Goal: Task Accomplishment & Management: Manage account settings

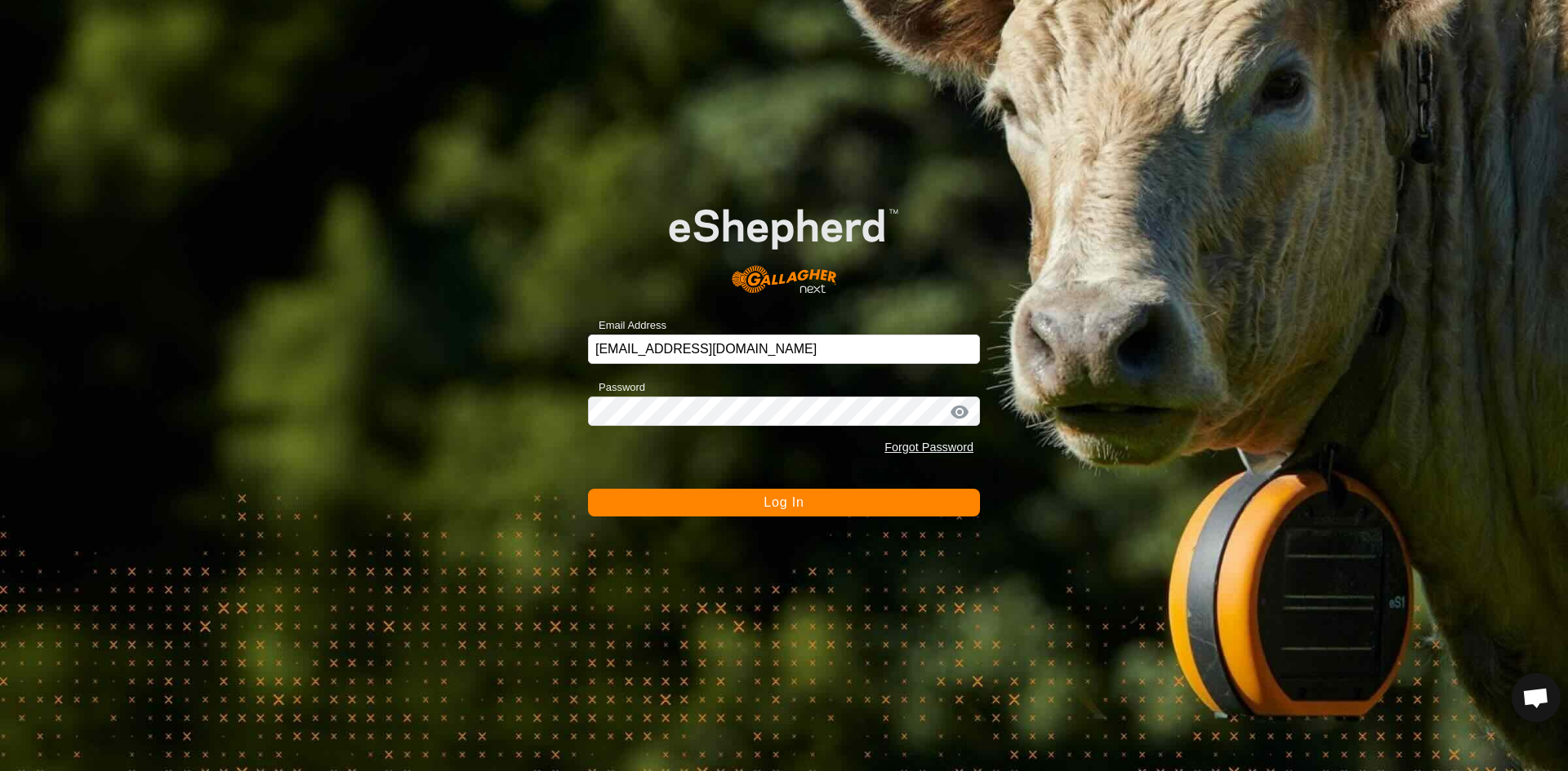
click at [778, 496] on span "Log In" at bounding box center [783, 503] width 40 height 14
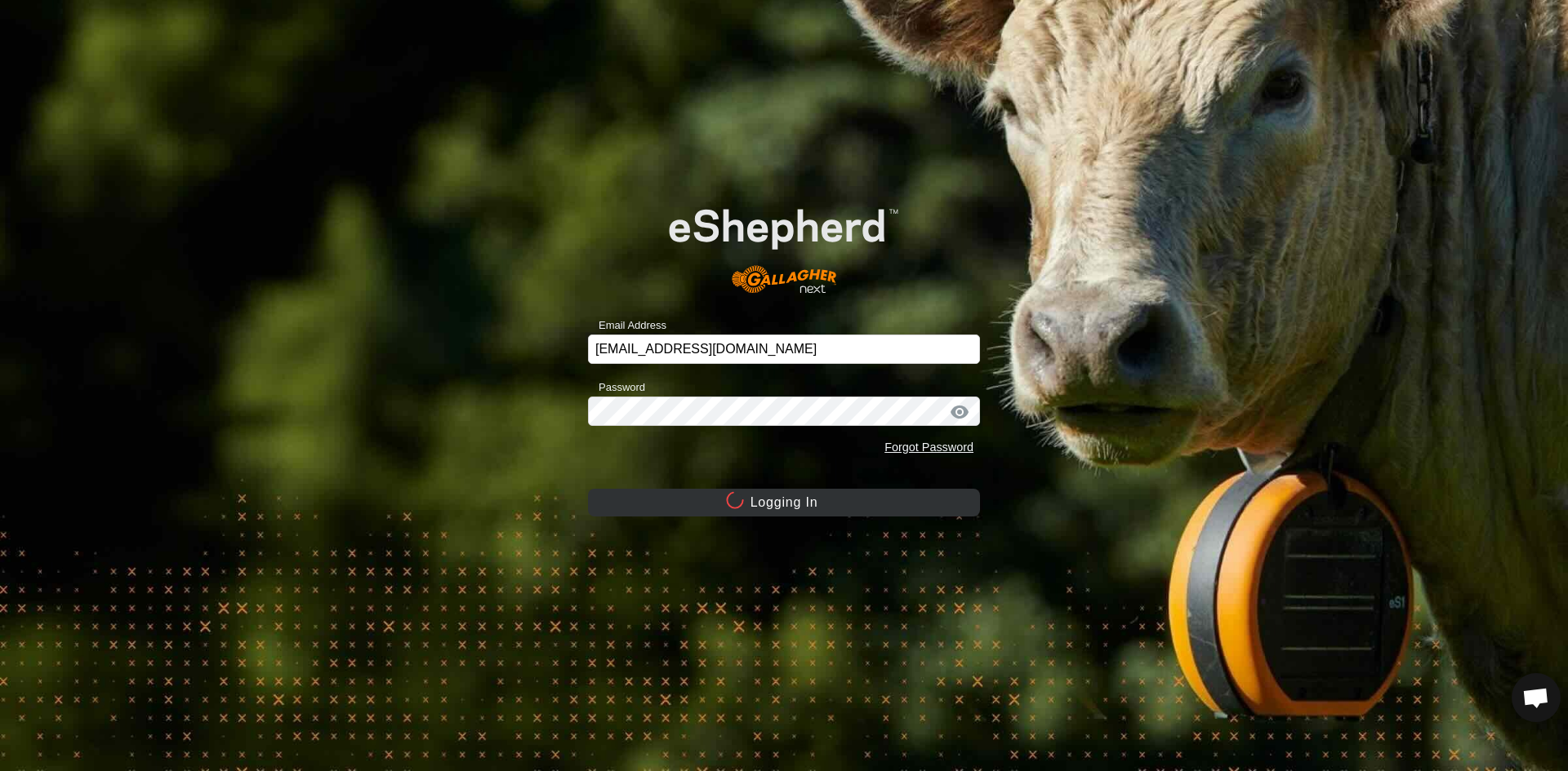
click at [778, 496] on button "Logging In" at bounding box center [784, 503] width 392 height 28
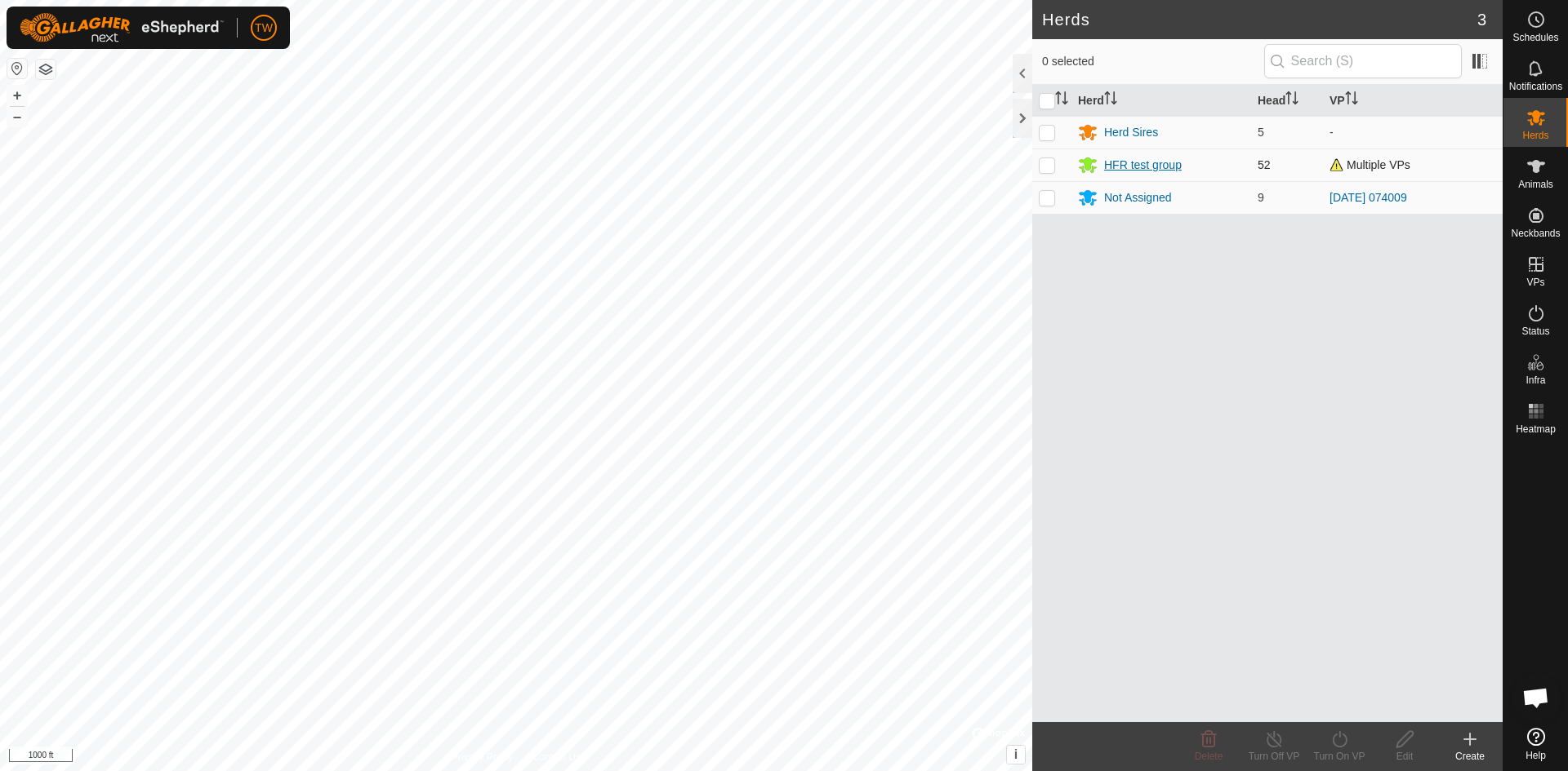
click at [1160, 170] on div "HFR test group" at bounding box center [1143, 165] width 77 height 17
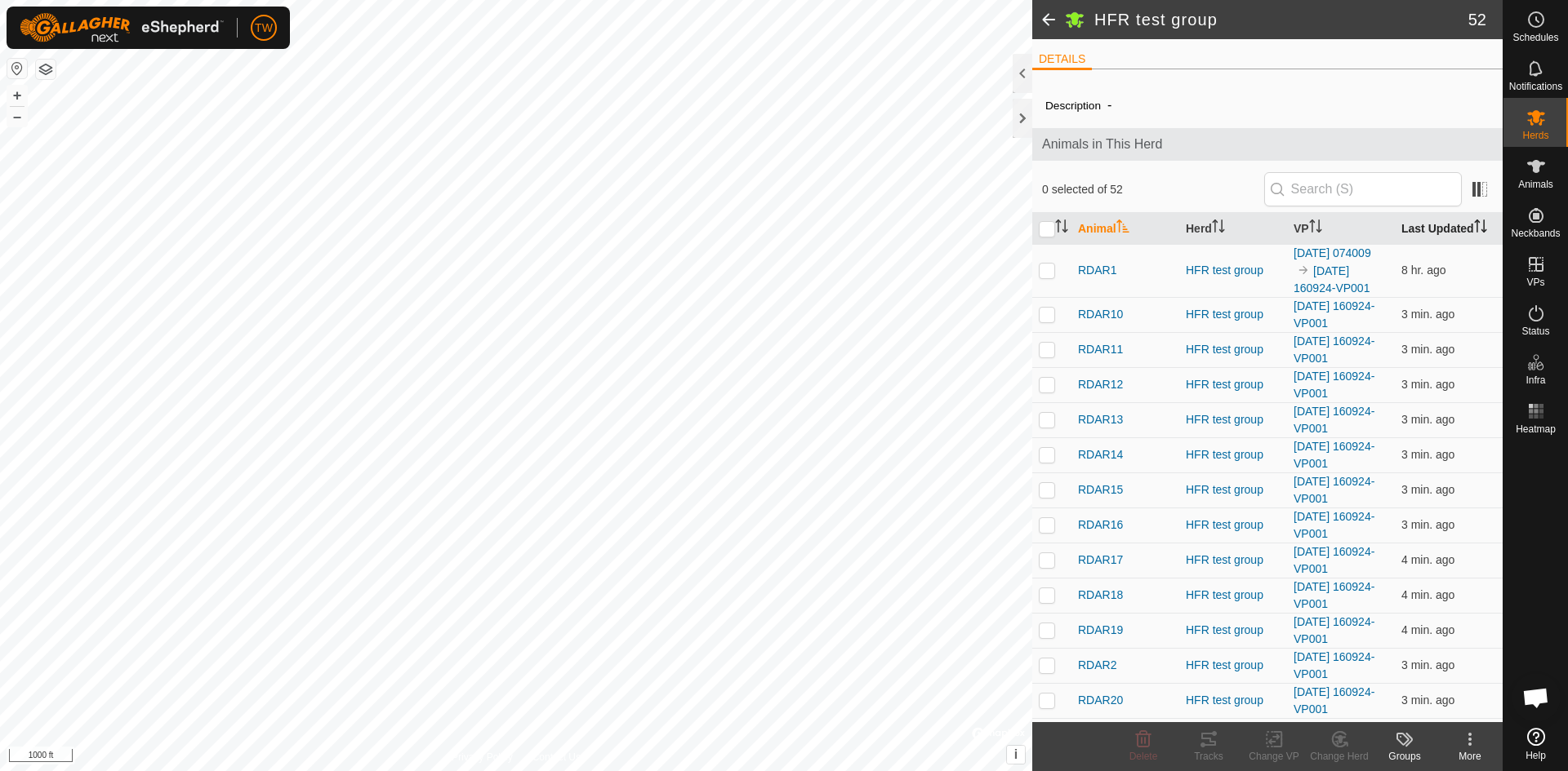
click at [1476, 219] on icon "Activate to sort" at bounding box center [1477, 225] width 2 height 13
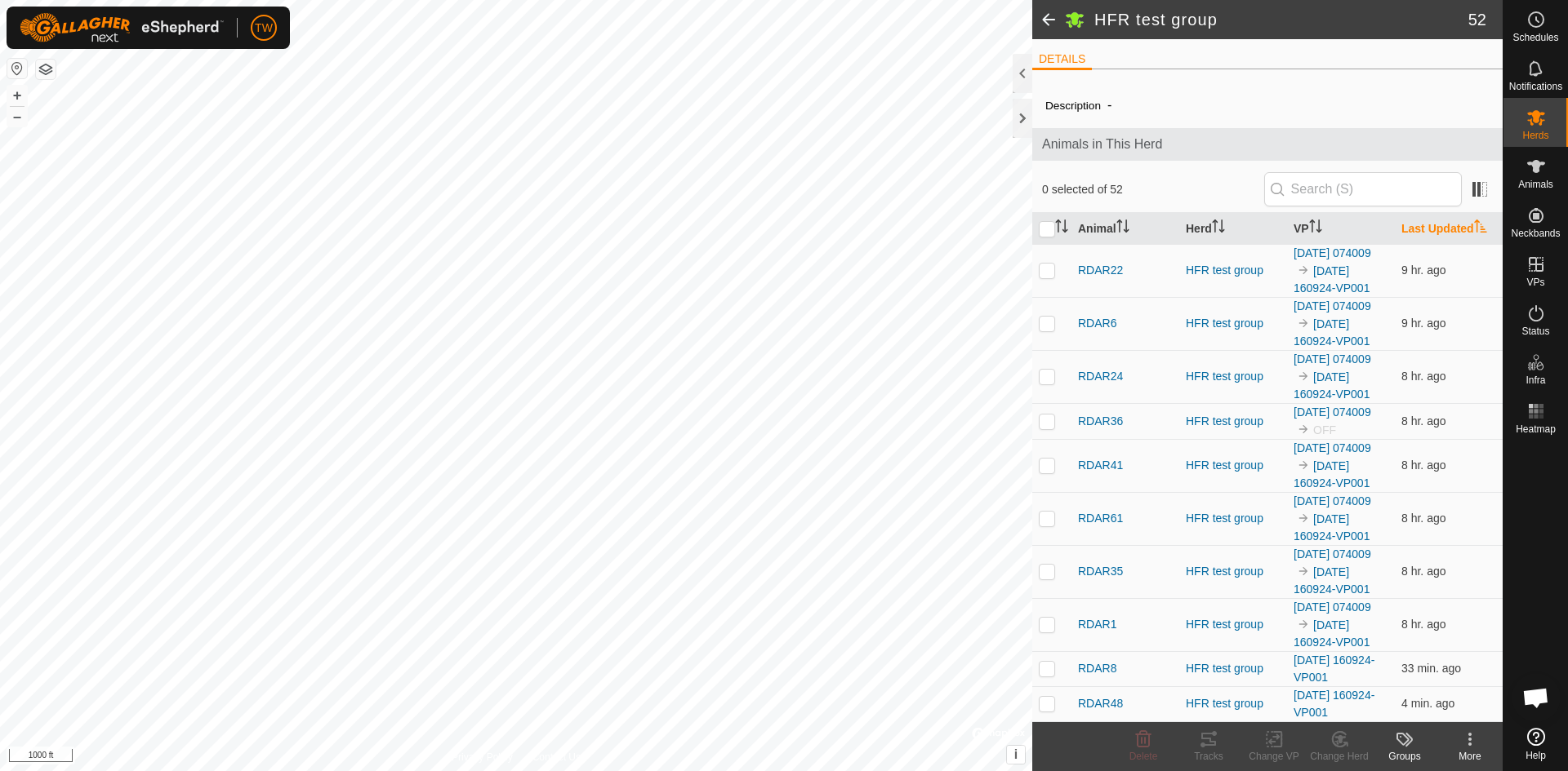
click at [1474, 224] on icon "Activate to sort" at bounding box center [1480, 225] width 13 height 13
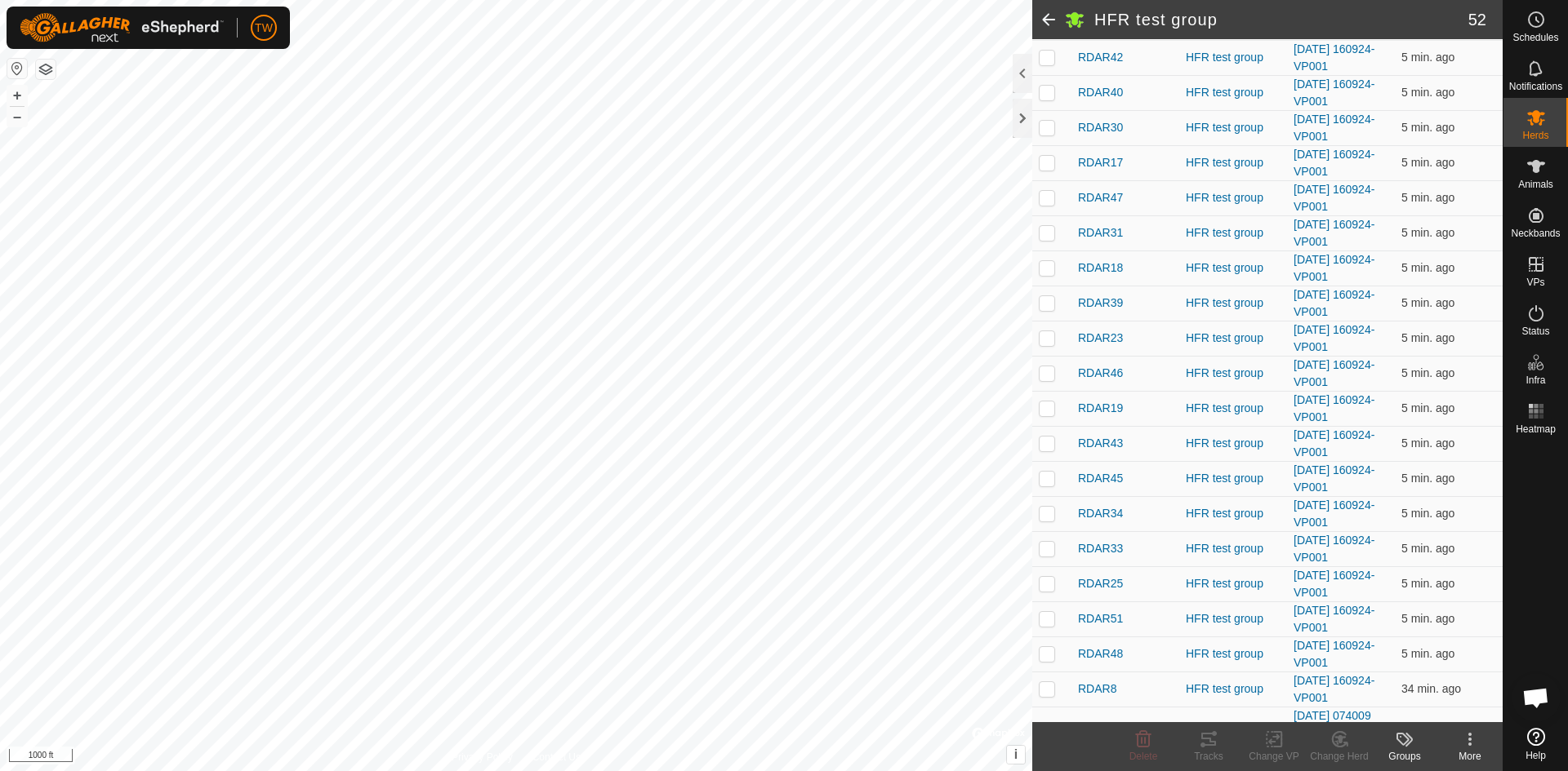
scroll to position [1076, 0]
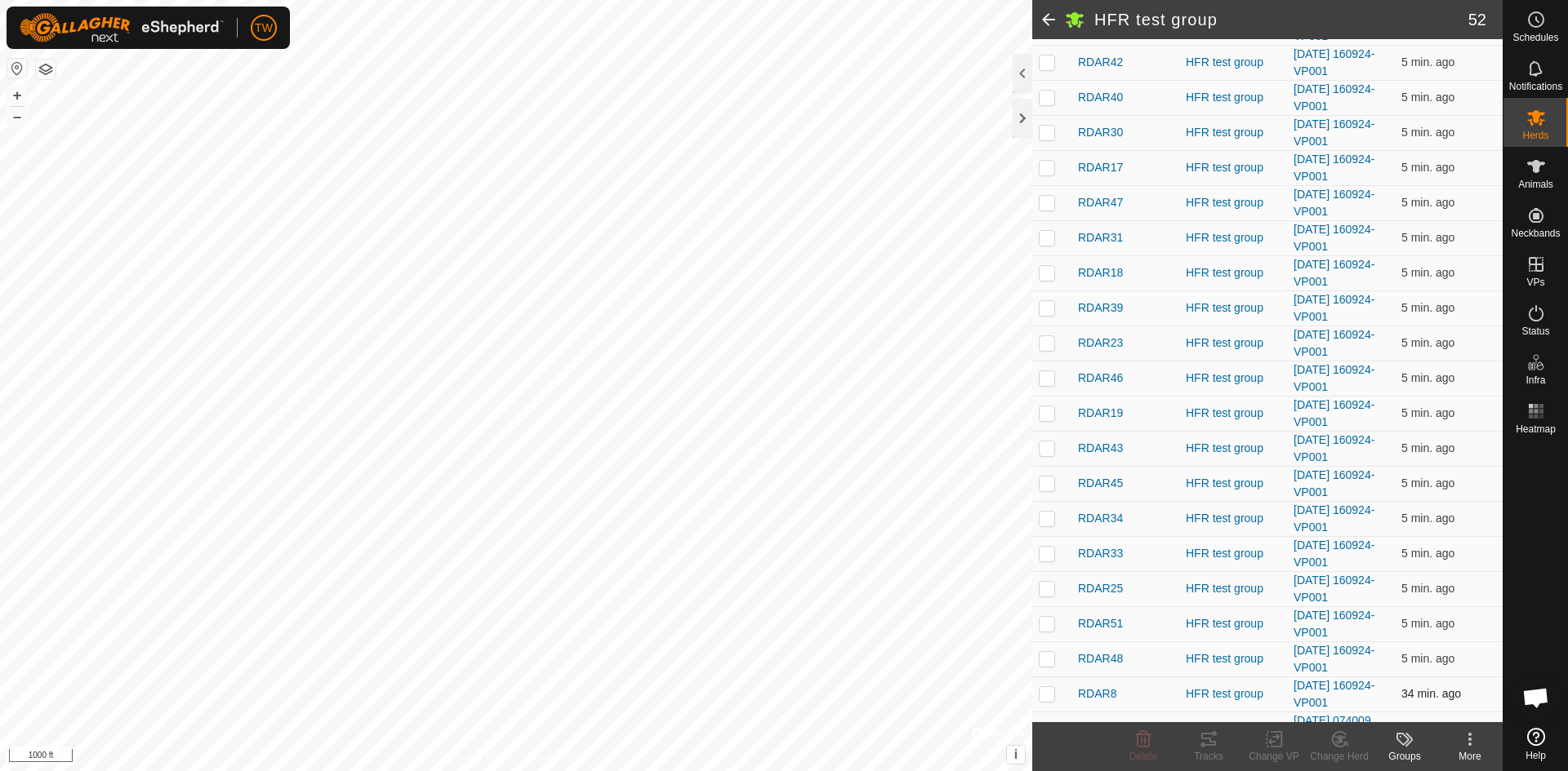
click at [1050, 692] on p-checkbox at bounding box center [1047, 694] width 17 height 13
checkbox input "true"
click at [1047, 373] on p-checkbox at bounding box center [1047, 378] width 17 height 13
checkbox input "true"
click at [1044, 69] on p-tablecheckbox at bounding box center [1047, 62] width 17 height 13
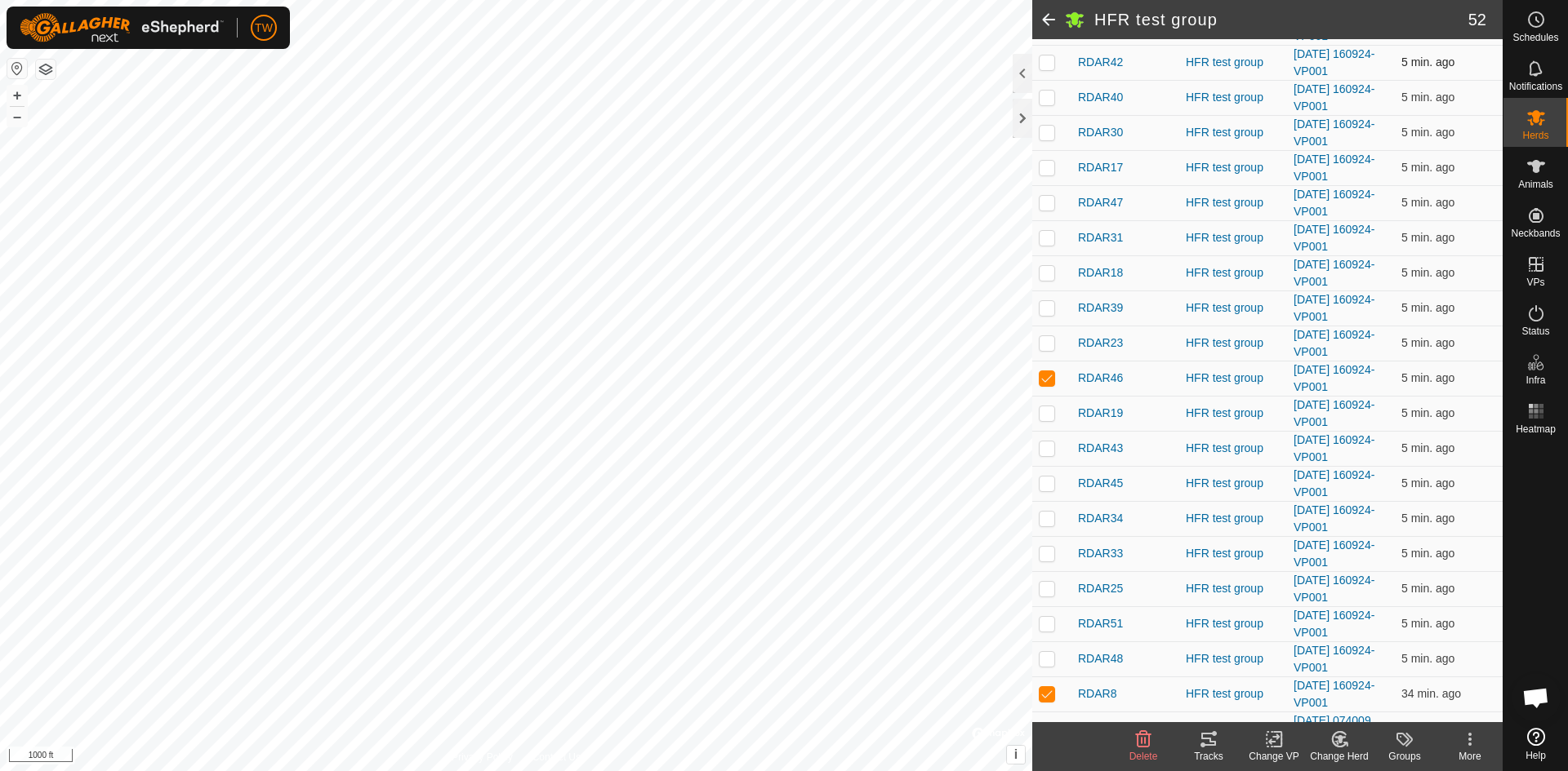
checkbox input "true"
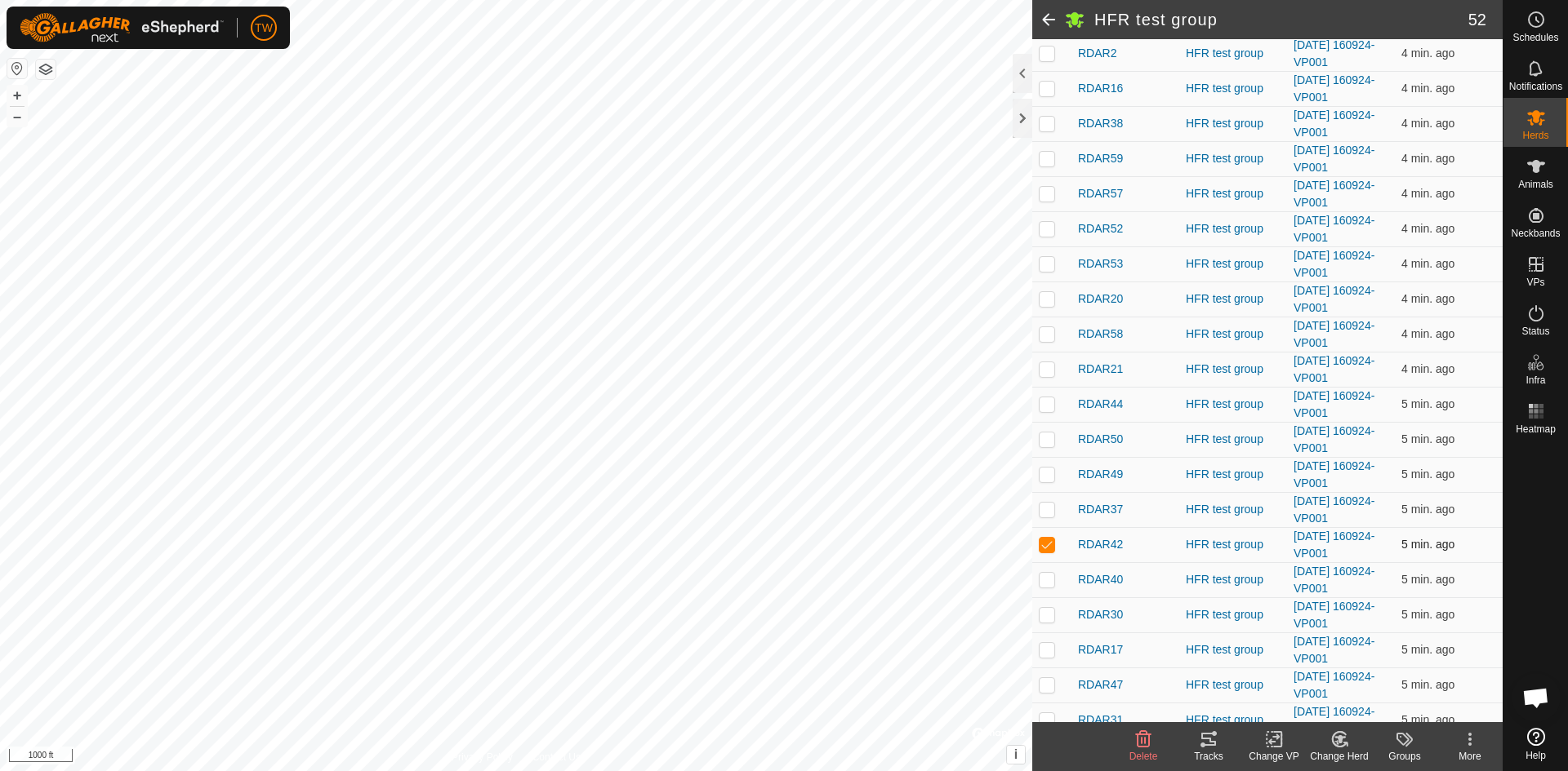
scroll to position [590, 0]
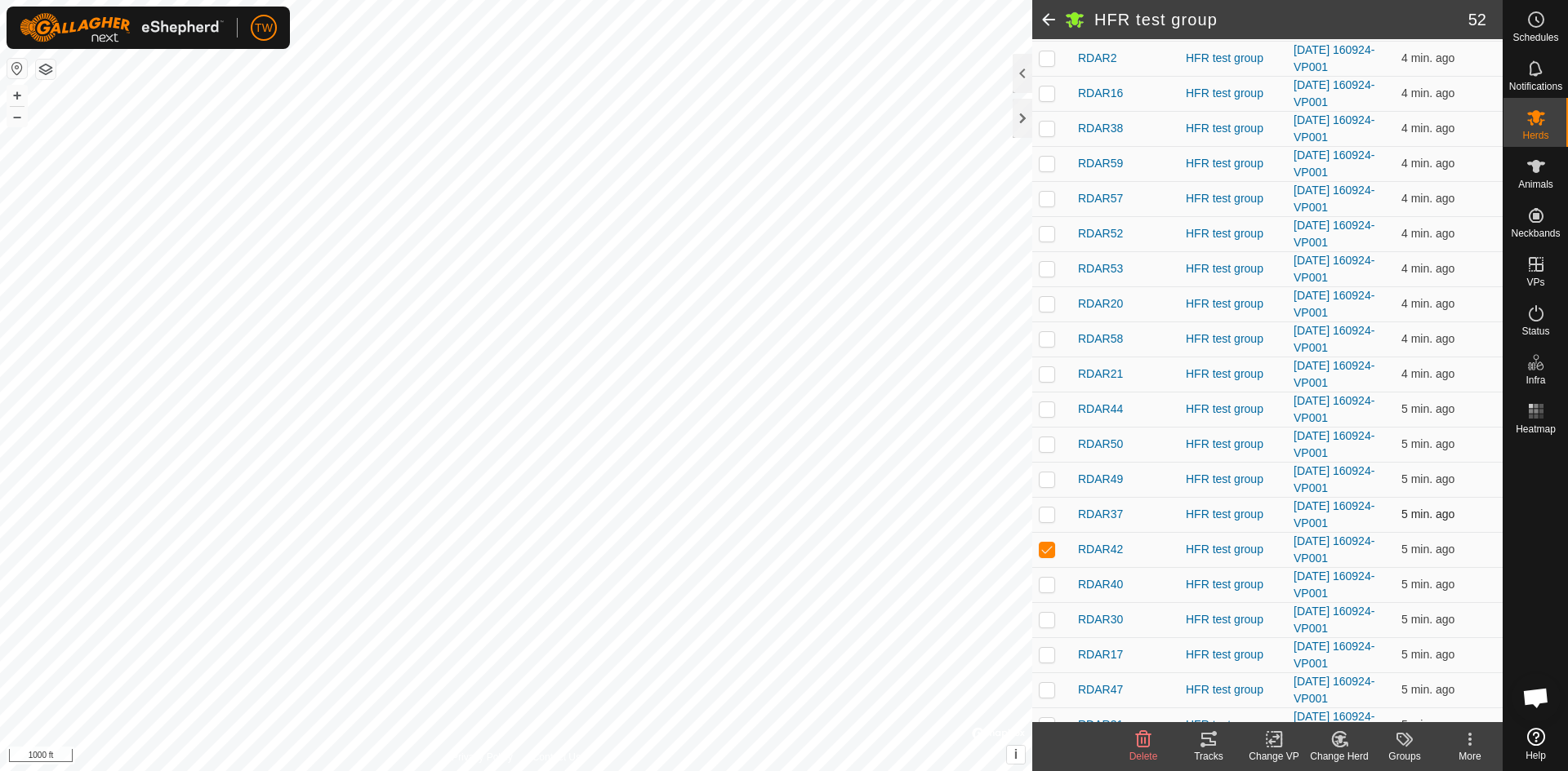
click at [1045, 520] on p-checkbox at bounding box center [1047, 514] width 17 height 13
checkbox input "true"
click at [1046, 162] on p-checkbox at bounding box center [1047, 163] width 17 height 13
checkbox input "true"
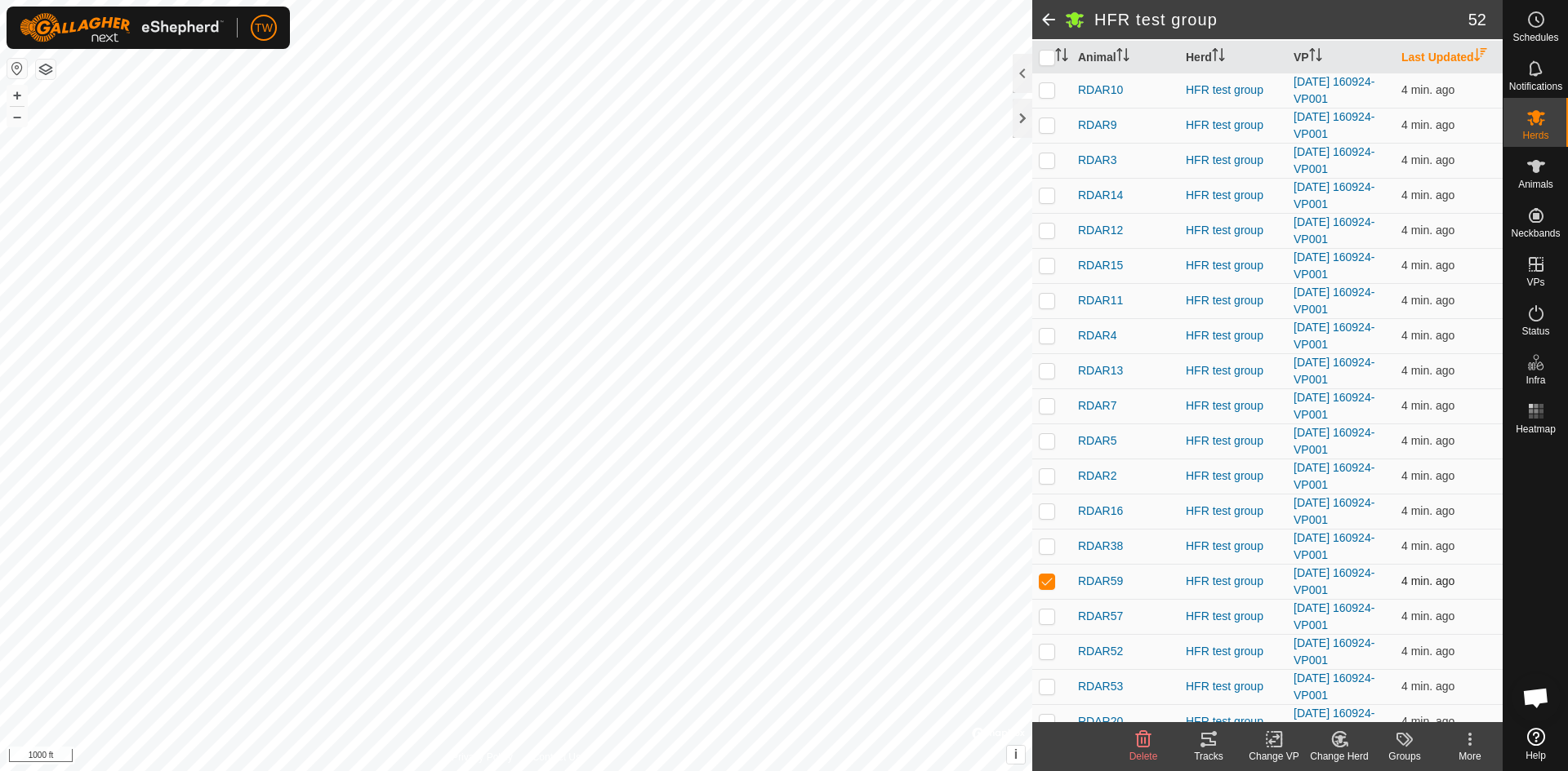
scroll to position [170, 0]
click at [1046, 230] on p-checkbox at bounding box center [1047, 231] width 17 height 13
checkbox input "true"
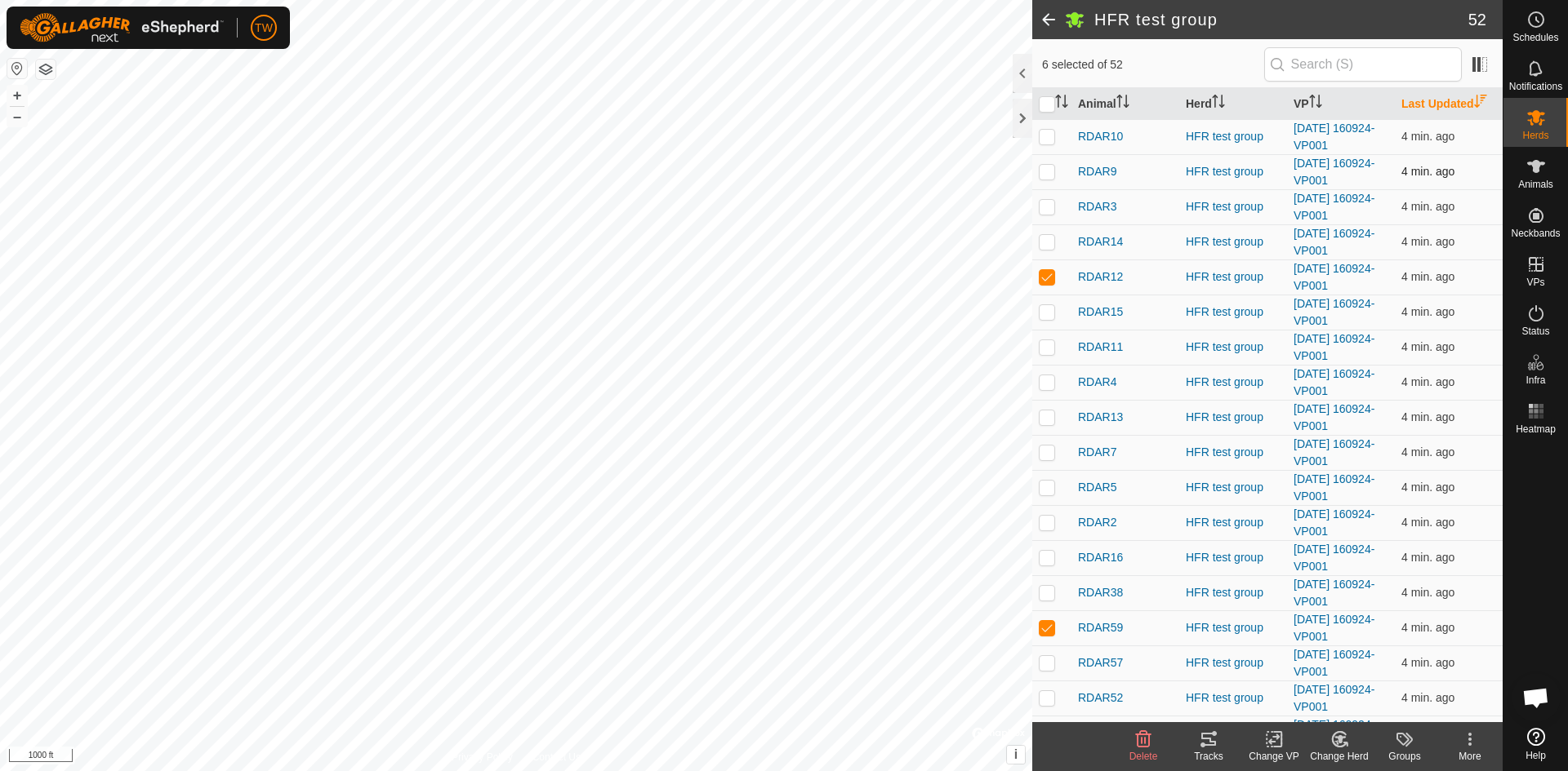
scroll to position [133, 0]
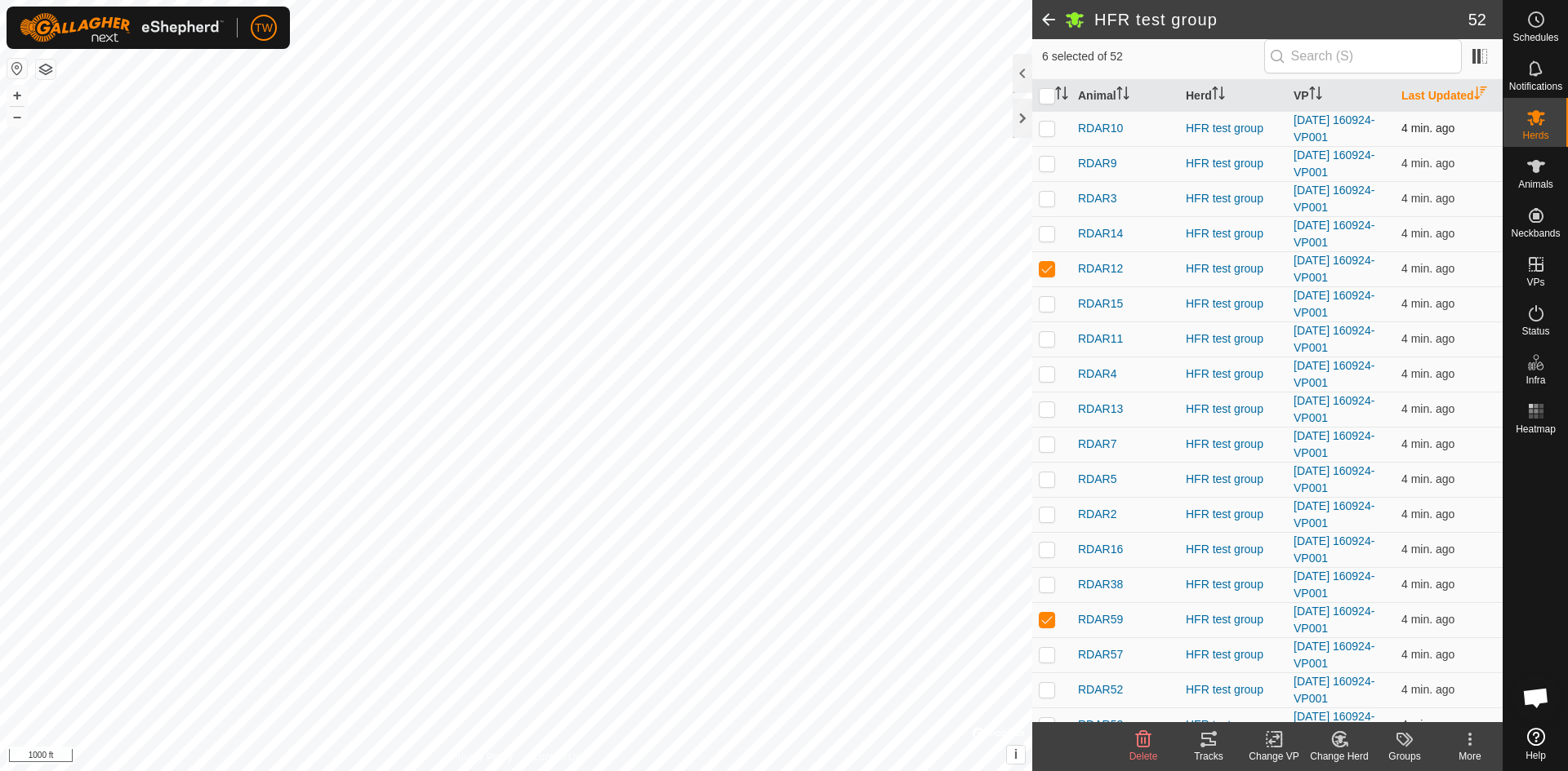
click at [1042, 126] on p-checkbox at bounding box center [1047, 128] width 17 height 13
click at [1044, 128] on p-checkbox at bounding box center [1047, 128] width 17 height 13
checkbox input "false"
click at [1044, 260] on td at bounding box center [1051, 269] width 40 height 35
checkbox input "false"
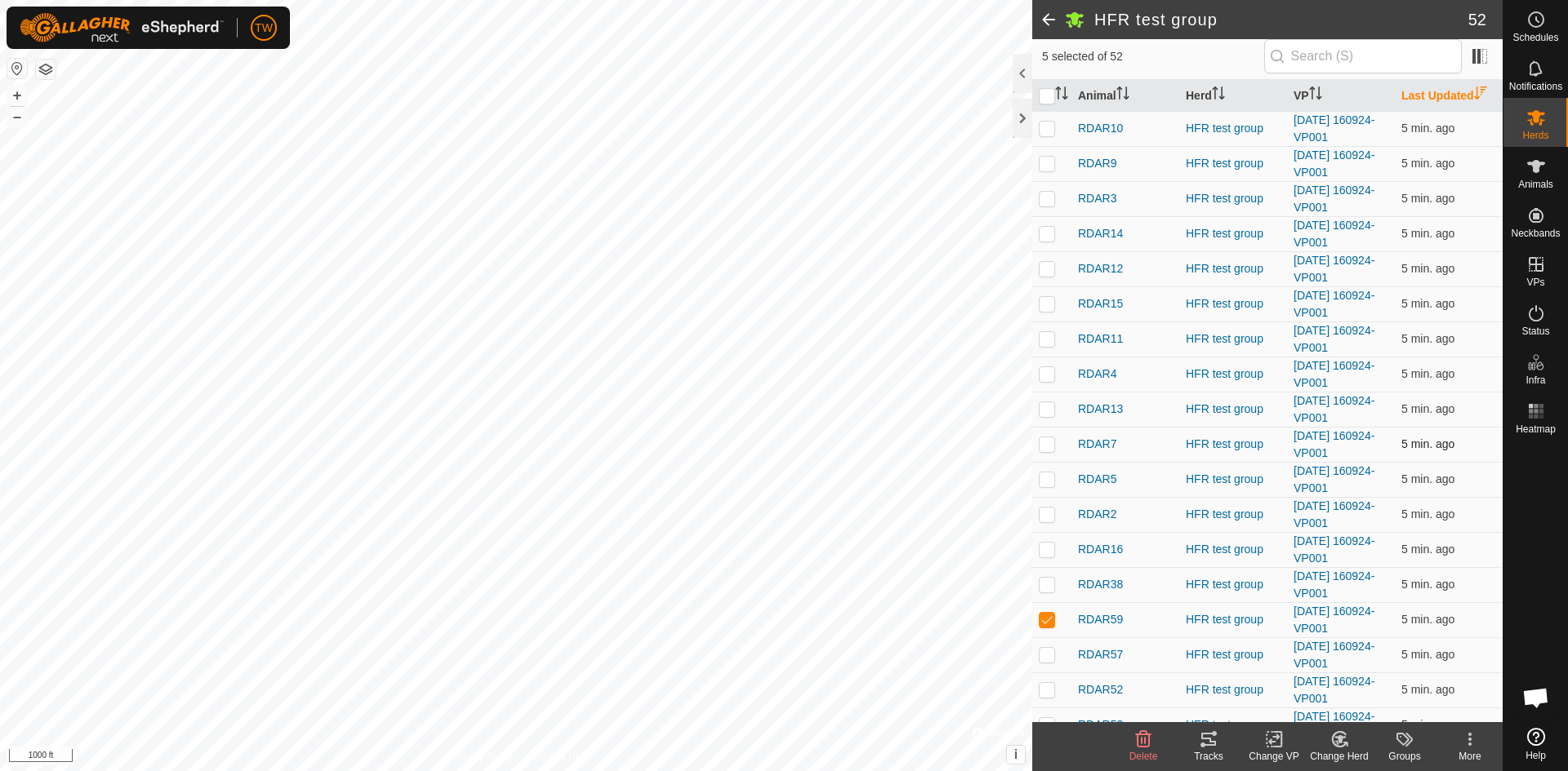
click at [1047, 444] on p-checkbox at bounding box center [1047, 444] width 17 height 13
checkbox input "false"
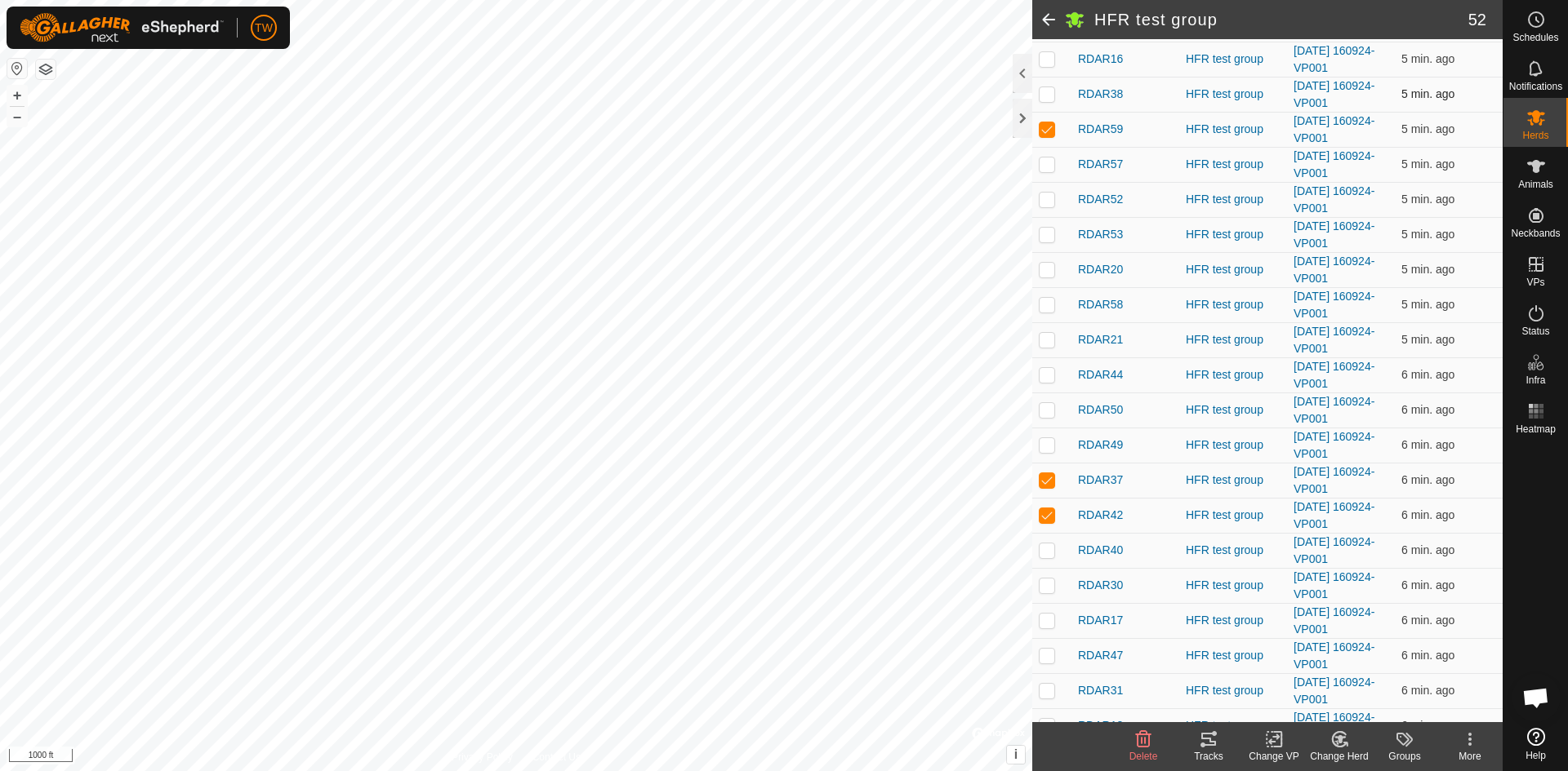
scroll to position [625, 0]
click at [1050, 132] on p-checkbox at bounding box center [1047, 127] width 17 height 13
checkbox input "false"
click at [1050, 476] on p-checkbox at bounding box center [1047, 478] width 17 height 13
checkbox input "false"
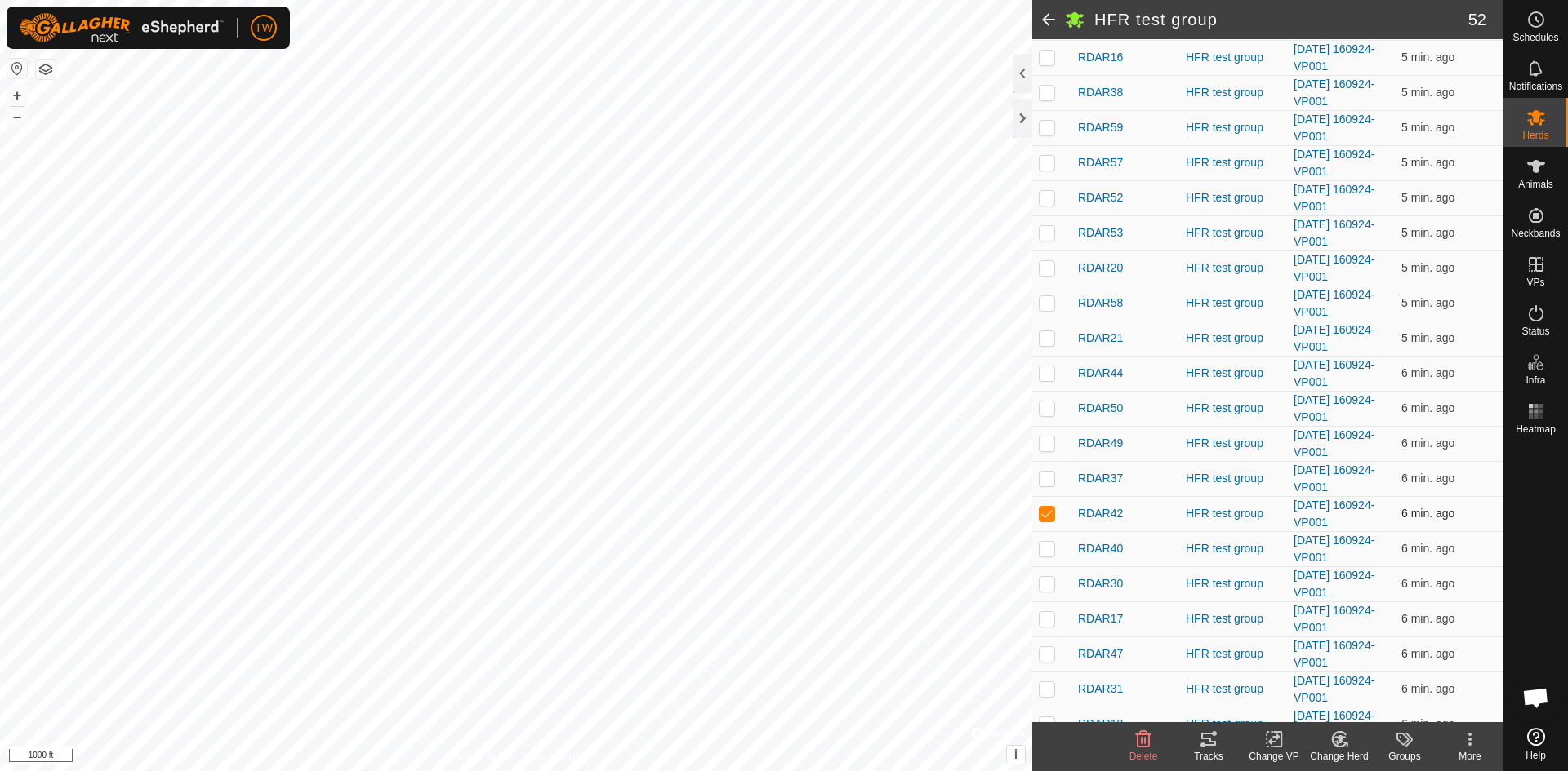
click at [1051, 512] on p-checkbox at bounding box center [1047, 513] width 17 height 13
checkbox input "false"
click at [1048, 585] on p-checkbox at bounding box center [1047, 584] width 17 height 13
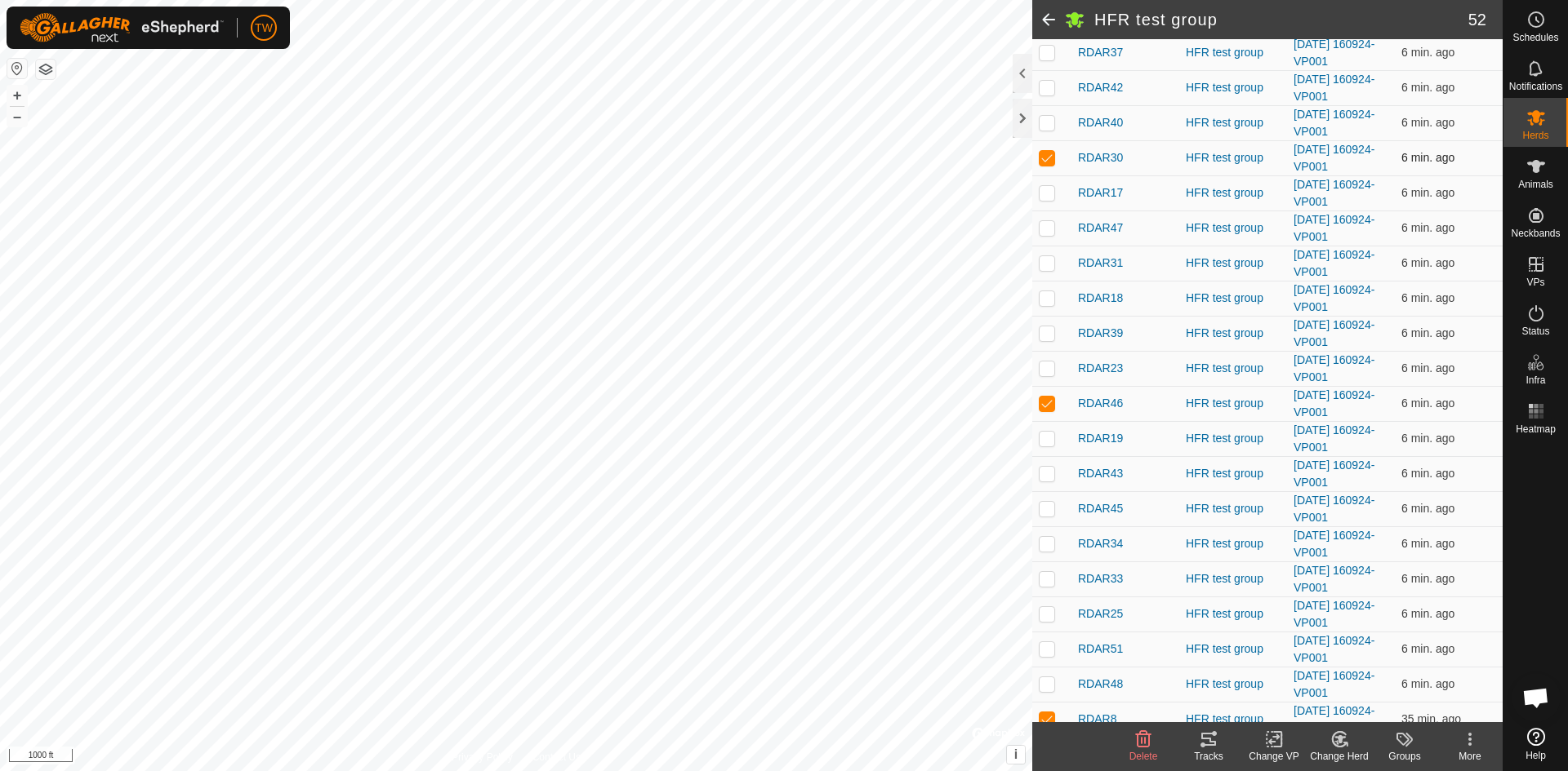
scroll to position [1052, 0]
click at [1044, 150] on td at bounding box center [1051, 158] width 40 height 35
checkbox input "false"
click at [1048, 399] on p-checkbox at bounding box center [1047, 402] width 17 height 13
checkbox input "false"
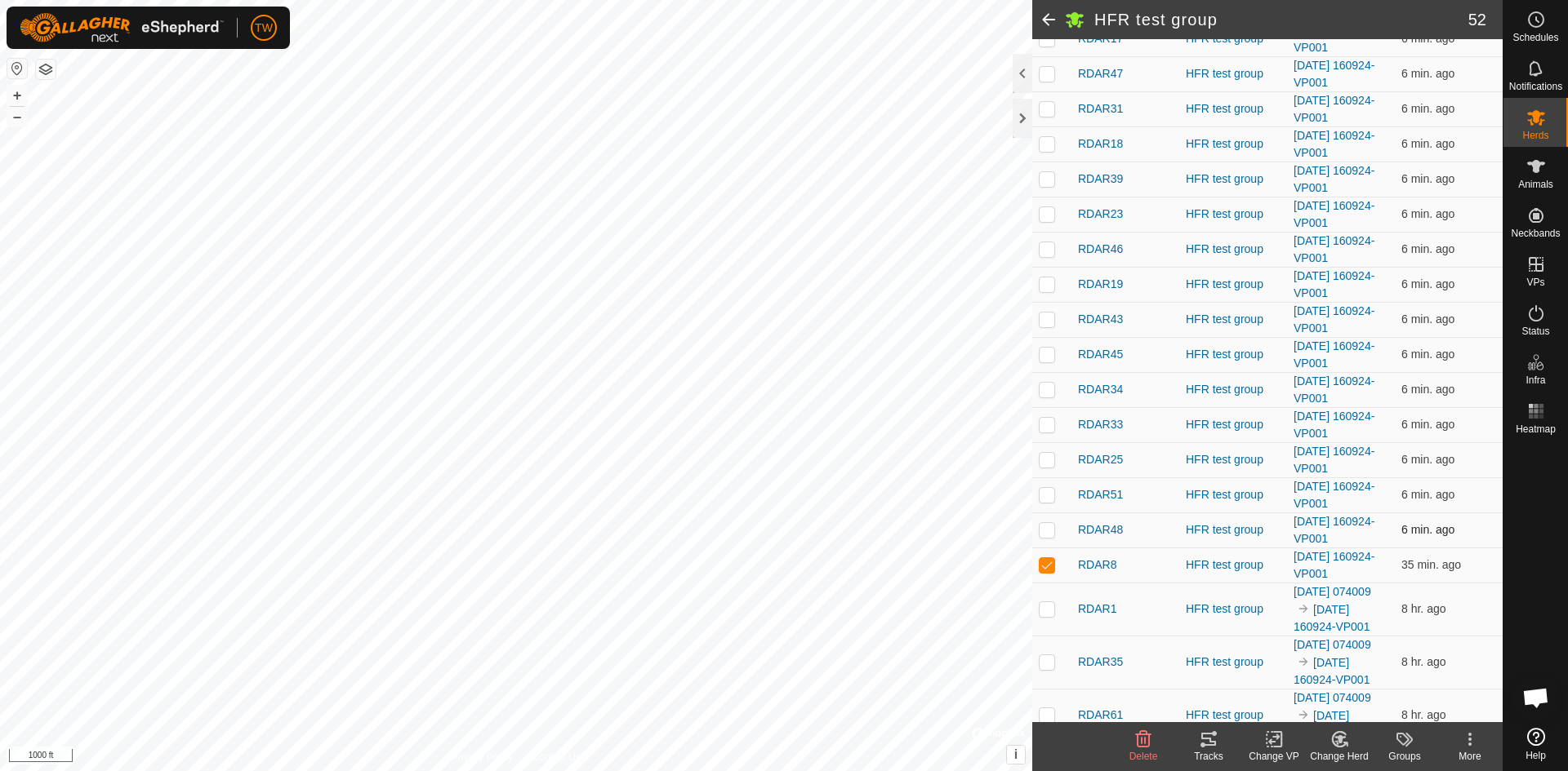
scroll to position [1210, 0]
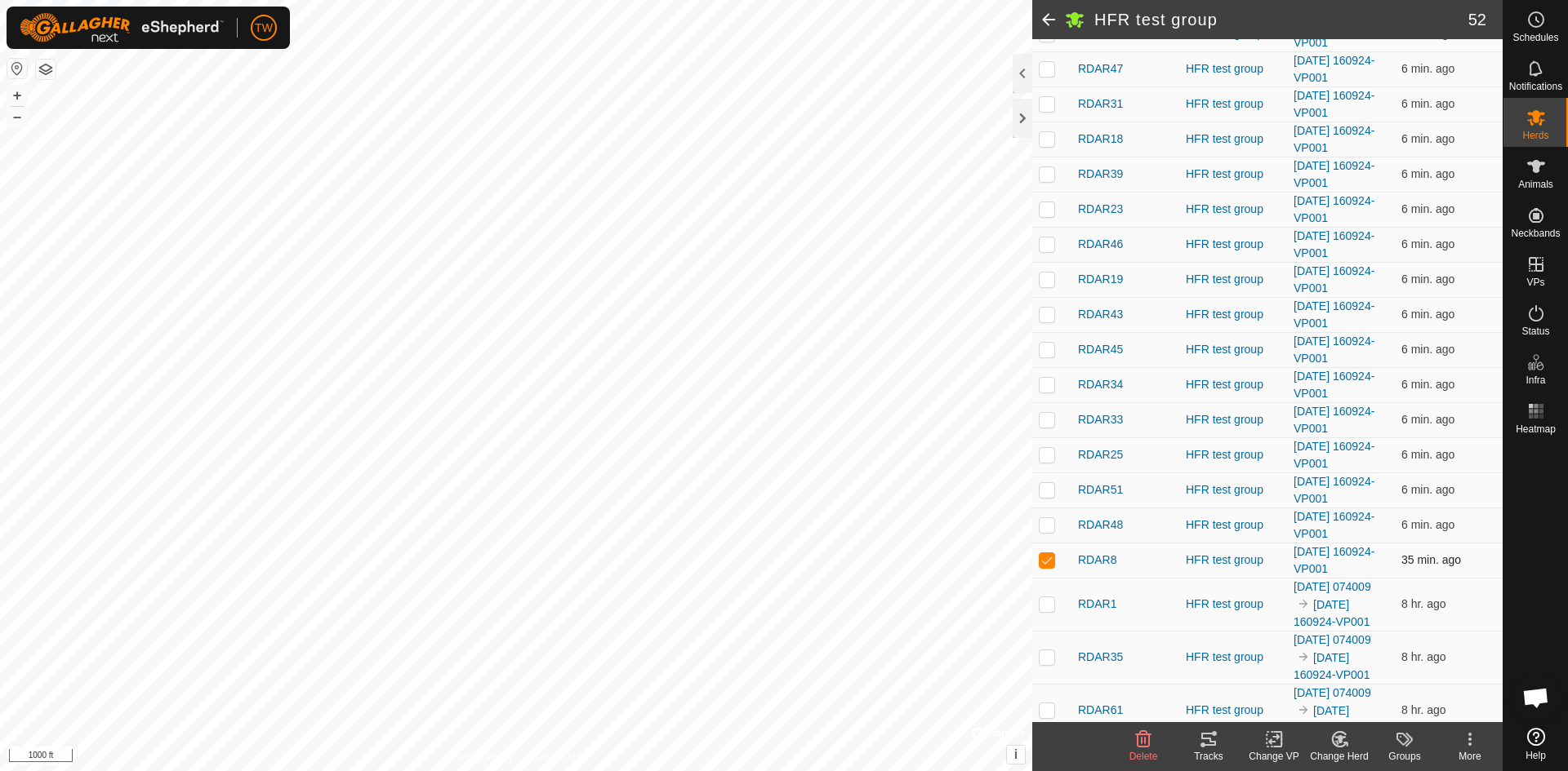
click at [1045, 564] on p-checkbox at bounding box center [1047, 560] width 17 height 13
checkbox input "false"
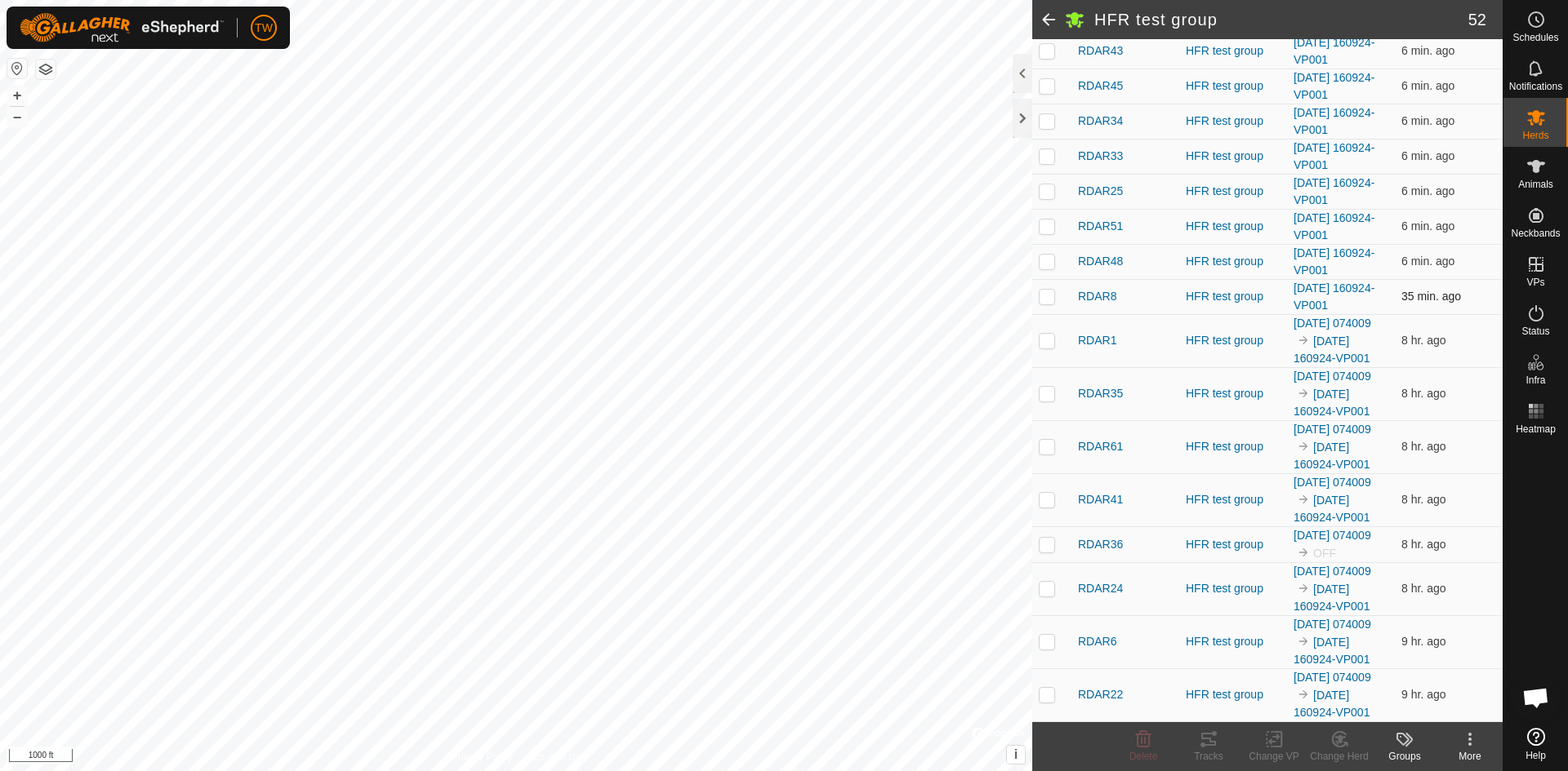
scroll to position [1594, 0]
click at [1017, 114] on div at bounding box center [1022, 118] width 19 height 40
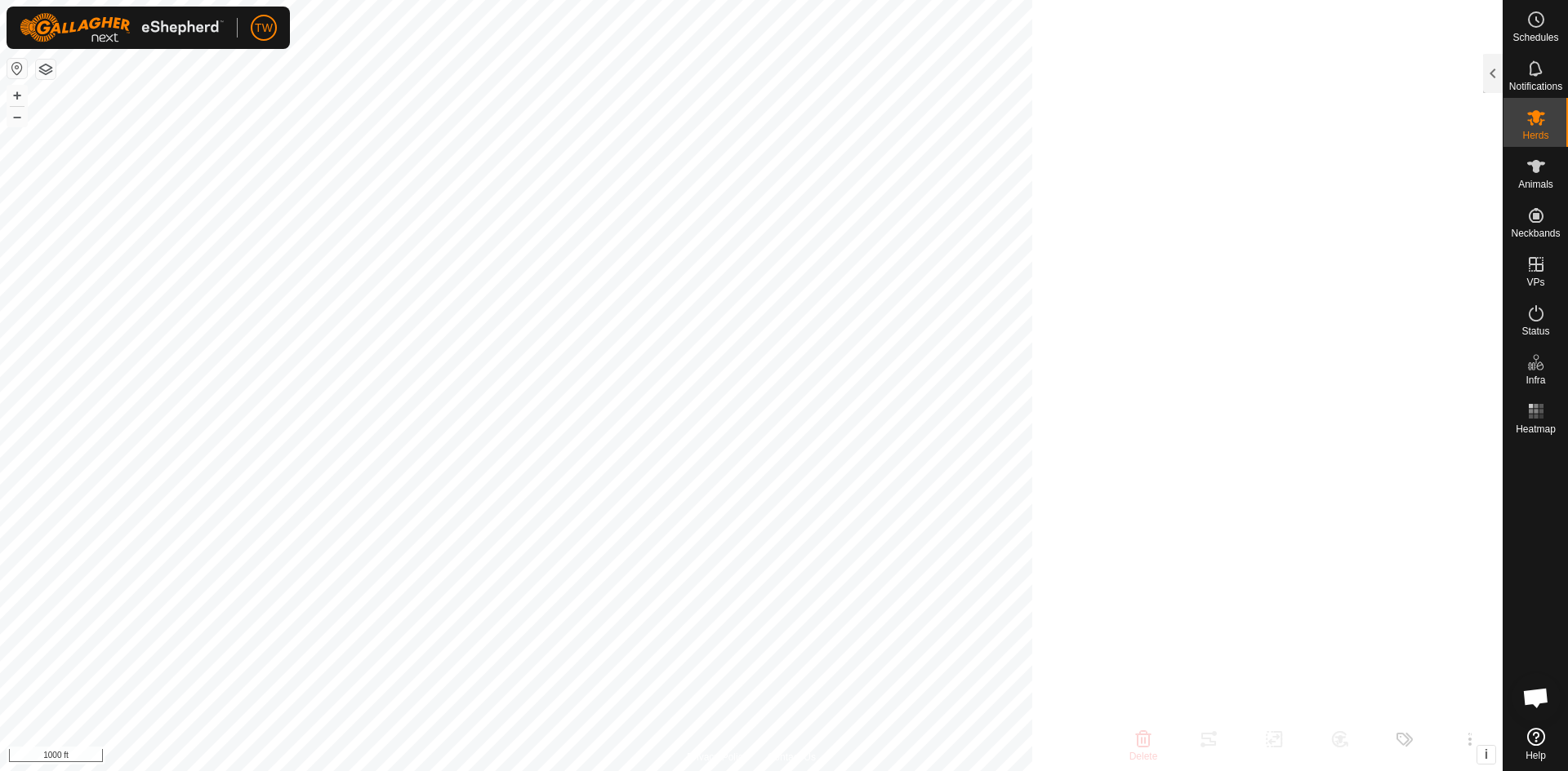
scroll to position [1670, 0]
checkbox input "false"
checkbox input "true"
click at [1490, 76] on div at bounding box center [1492, 73] width 19 height 40
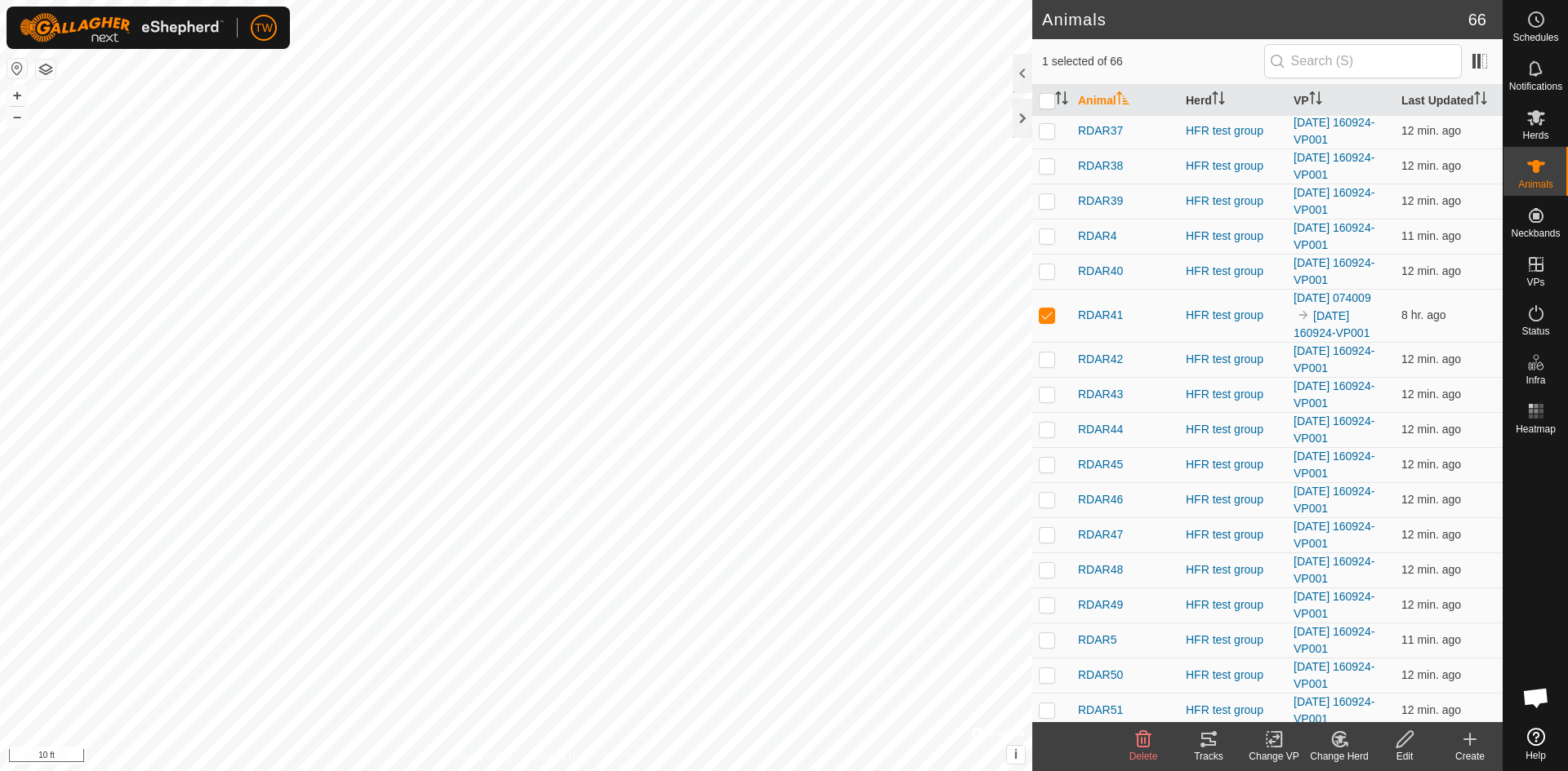
scroll to position [1240, 0]
checkbox input "true"
checkbox input "false"
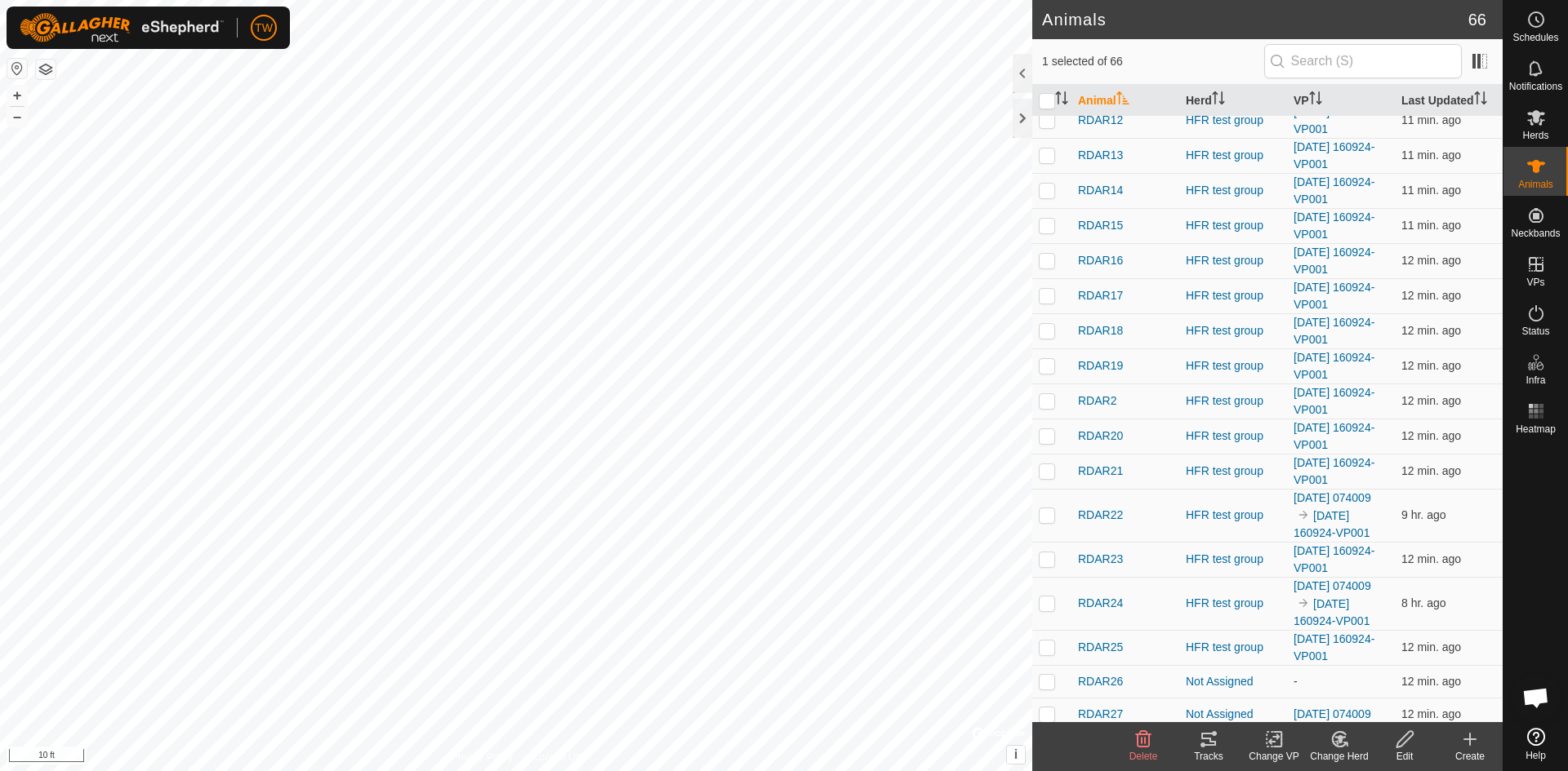
scroll to position [0, 0]
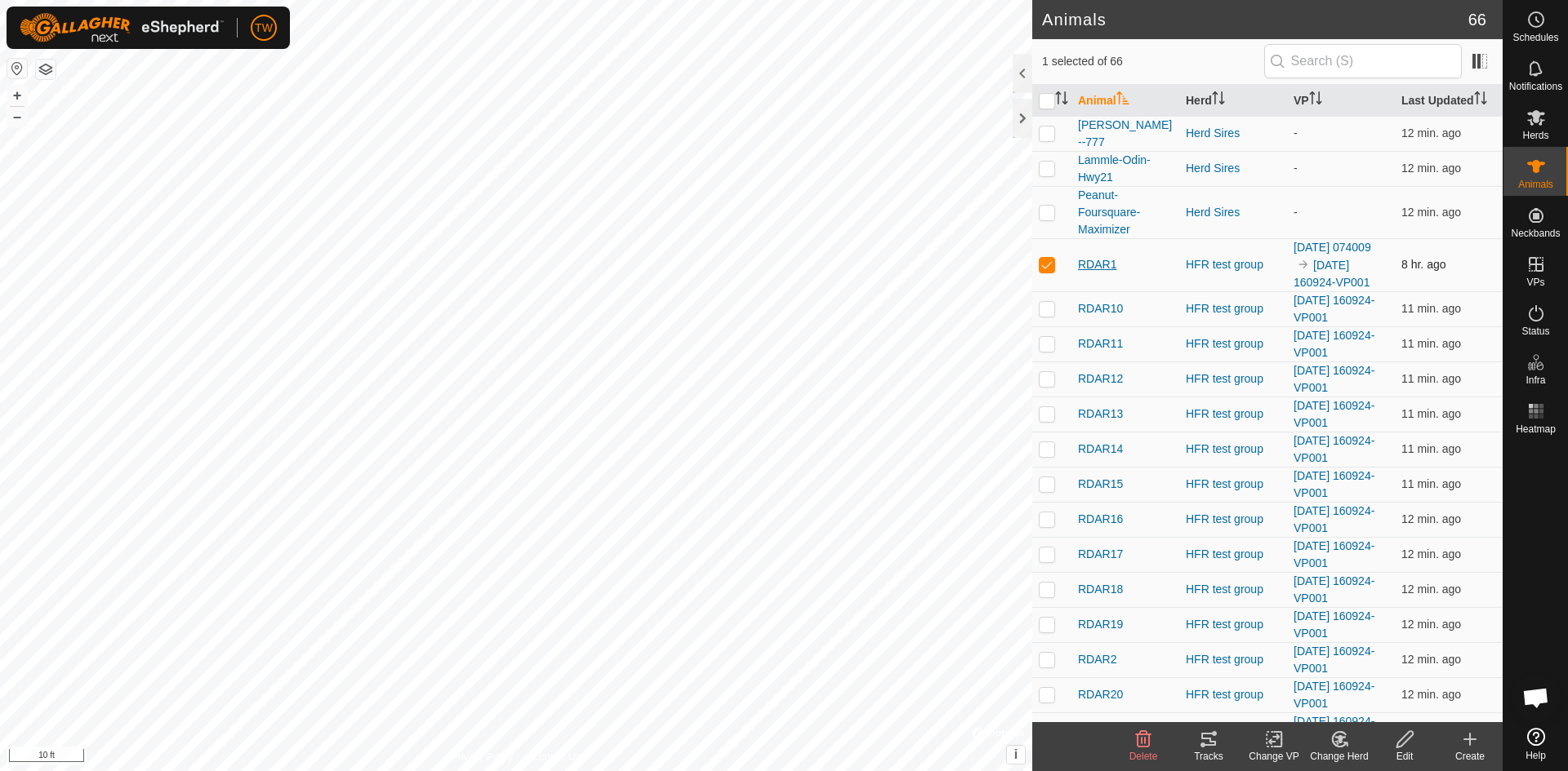
click at [1104, 271] on span "RDAR1" at bounding box center [1097, 264] width 39 height 17
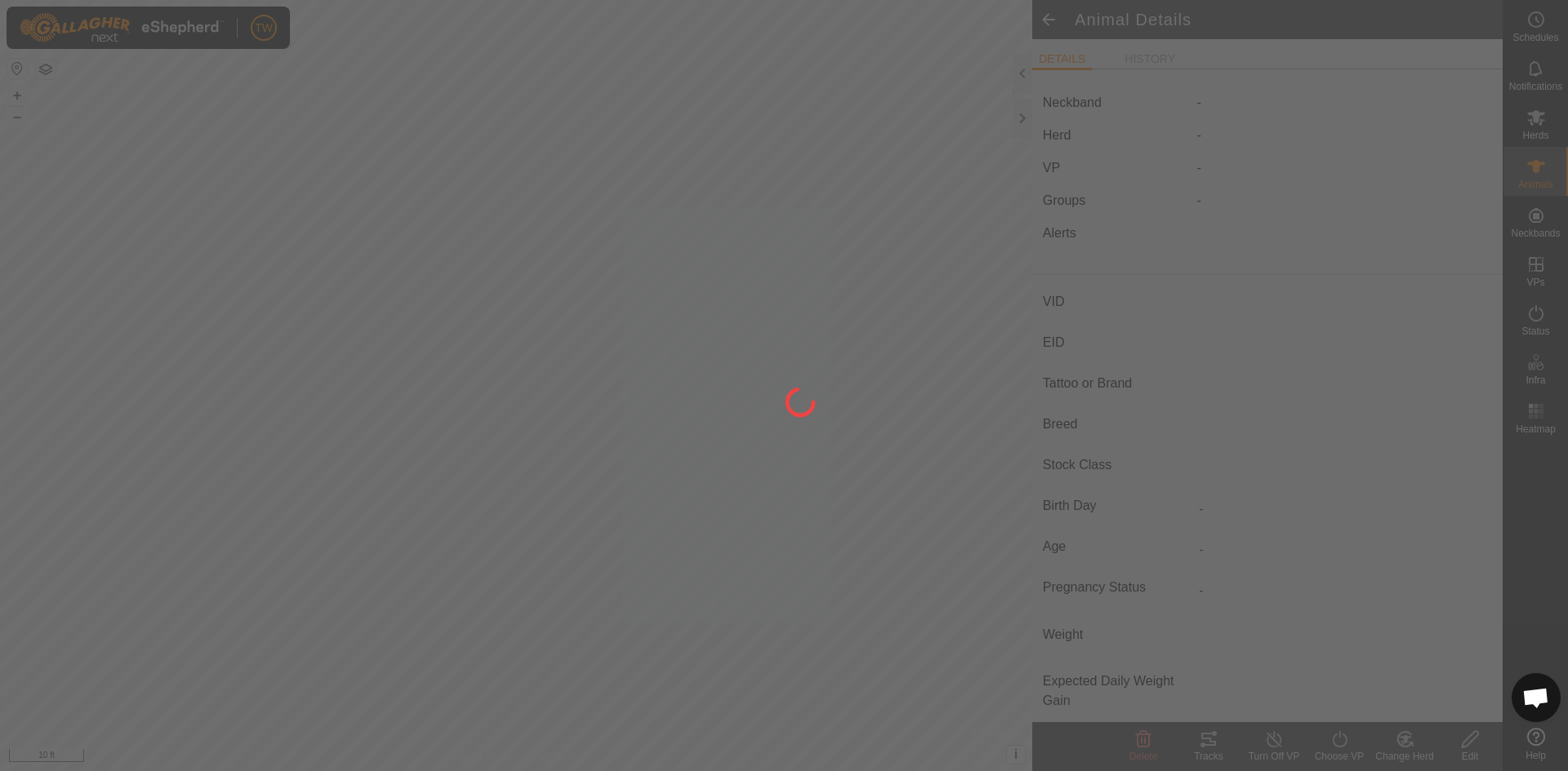
type input "RDAR1"
type input "-"
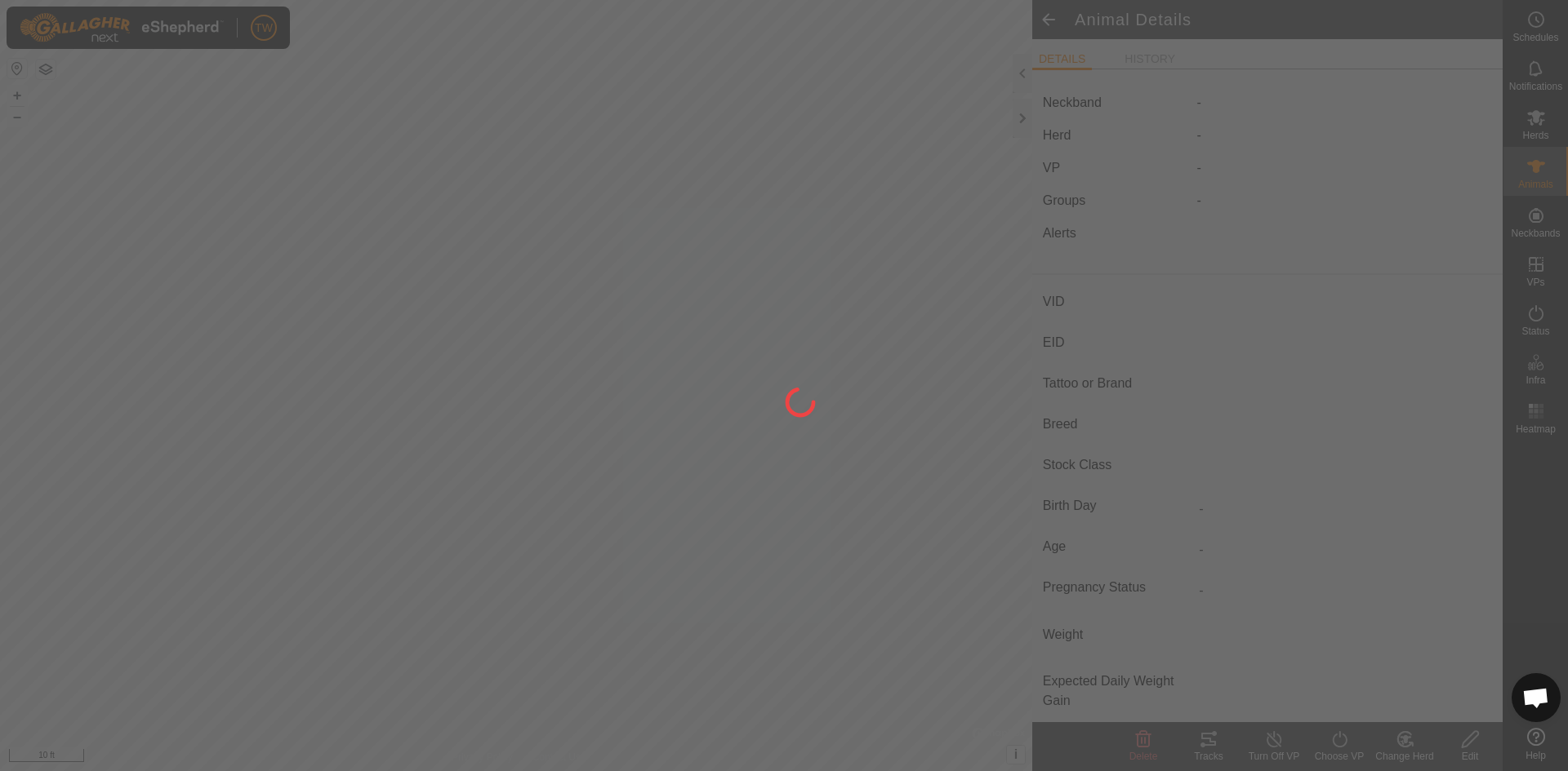
type input "-"
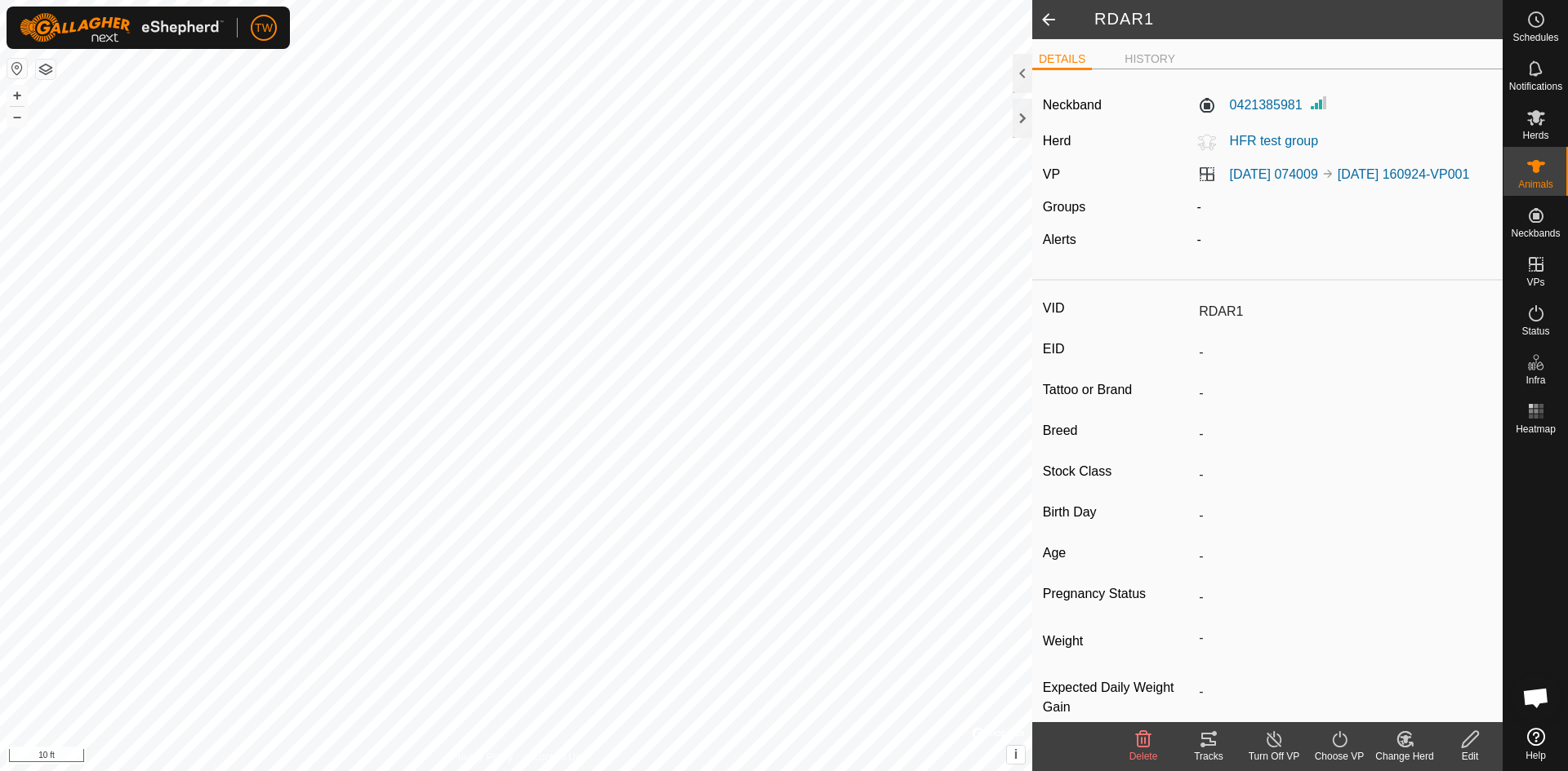
click at [1405, 741] on icon at bounding box center [1404, 739] width 11 height 8
click at [1423, 671] on link "Choose Herd..." at bounding box center [1454, 669] width 162 height 33
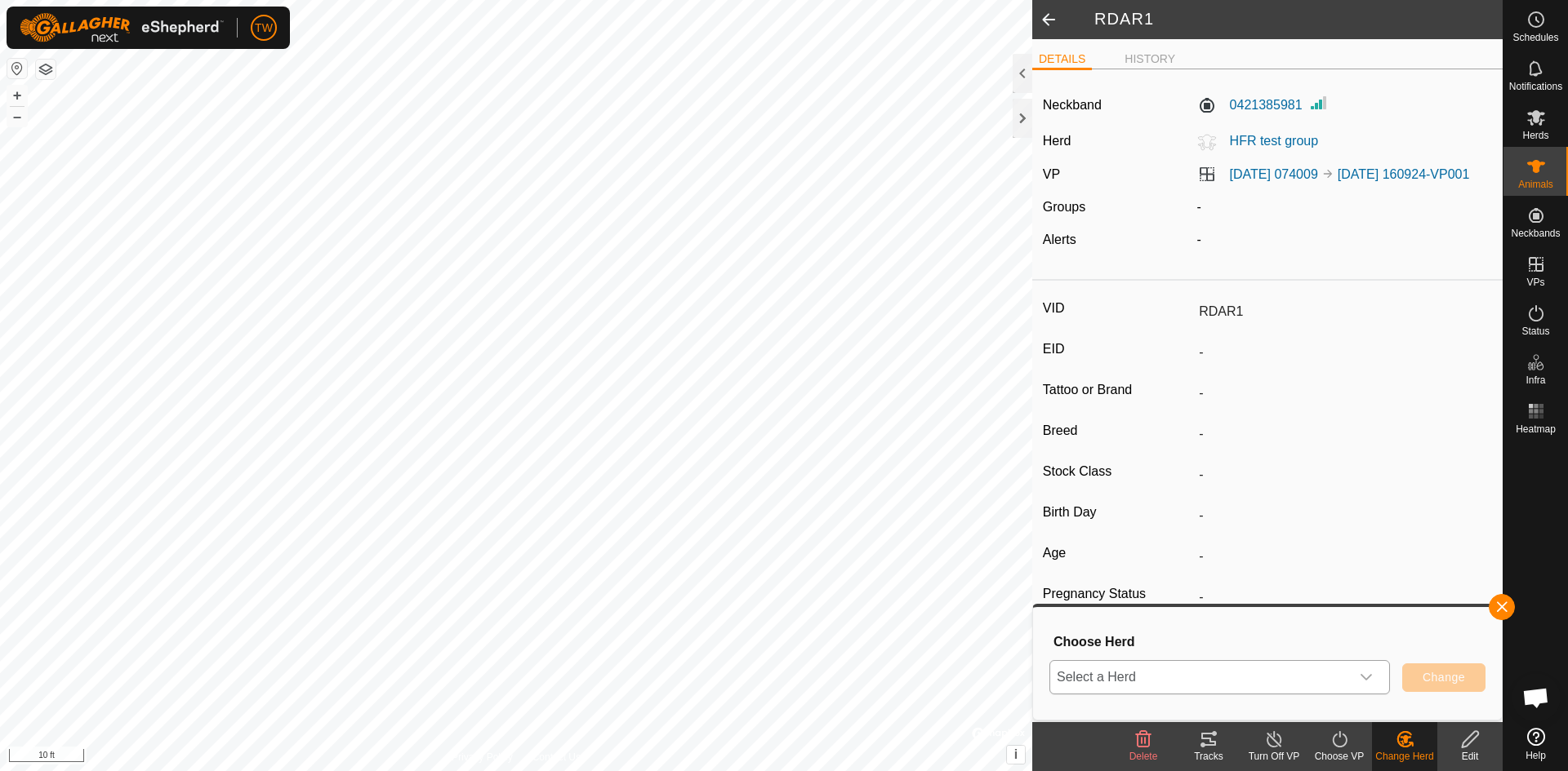
click at [1368, 679] on icon "dropdown trigger" at bounding box center [1366, 677] width 13 height 13
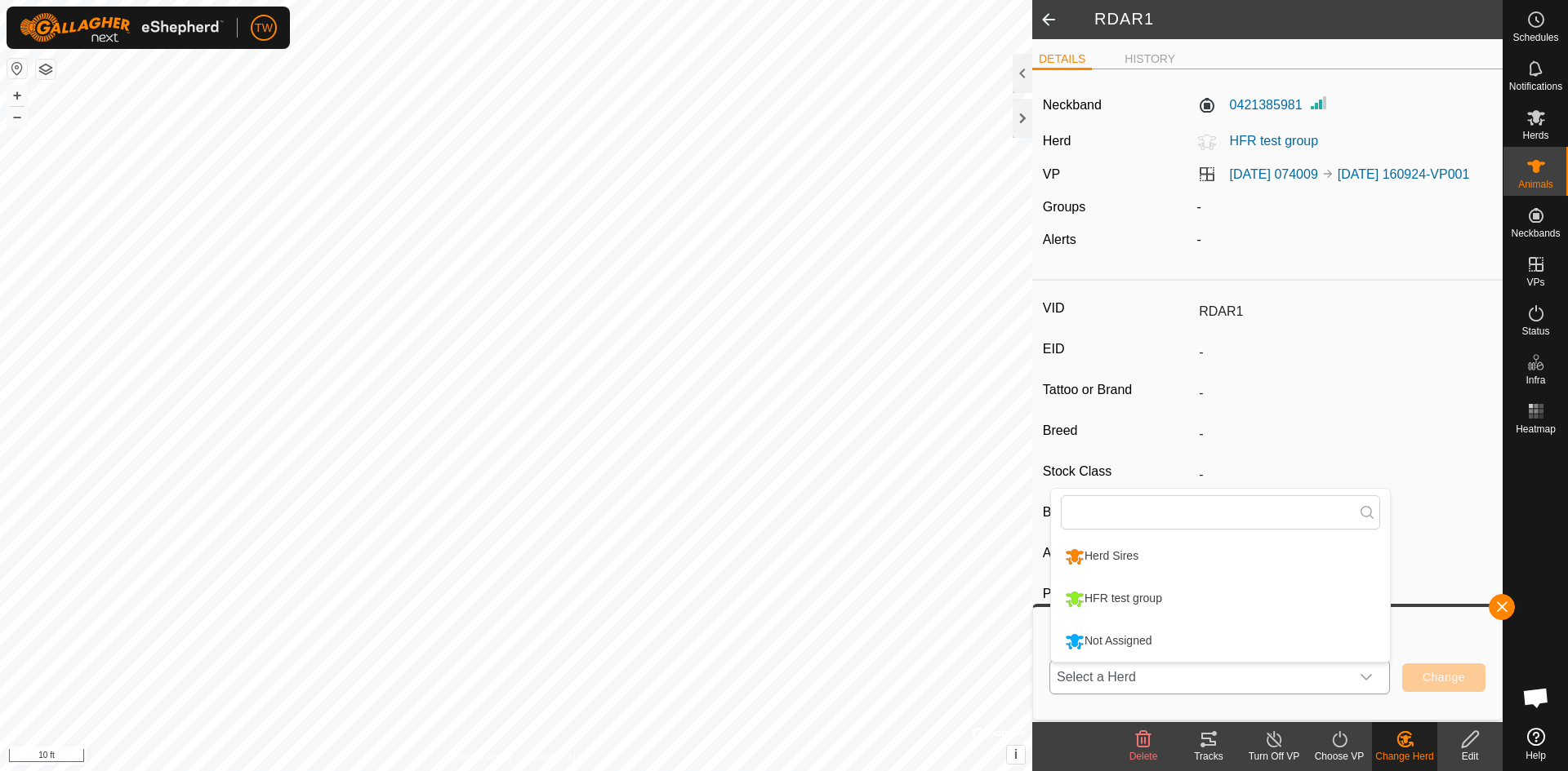
click at [1170, 649] on li "Not Assigned" at bounding box center [1220, 642] width 339 height 40
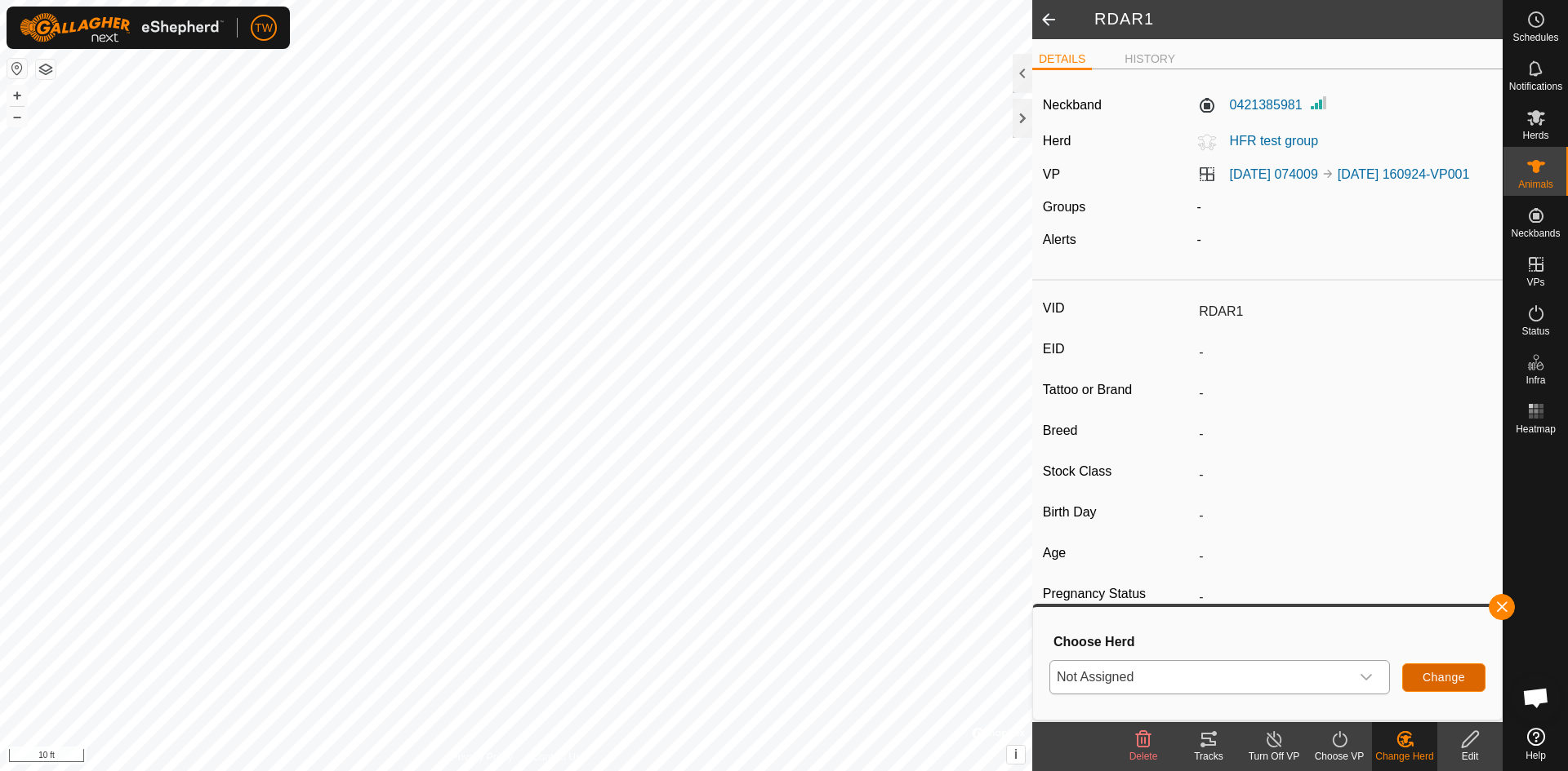
click at [1431, 678] on span "Change" at bounding box center [1443, 677] width 42 height 13
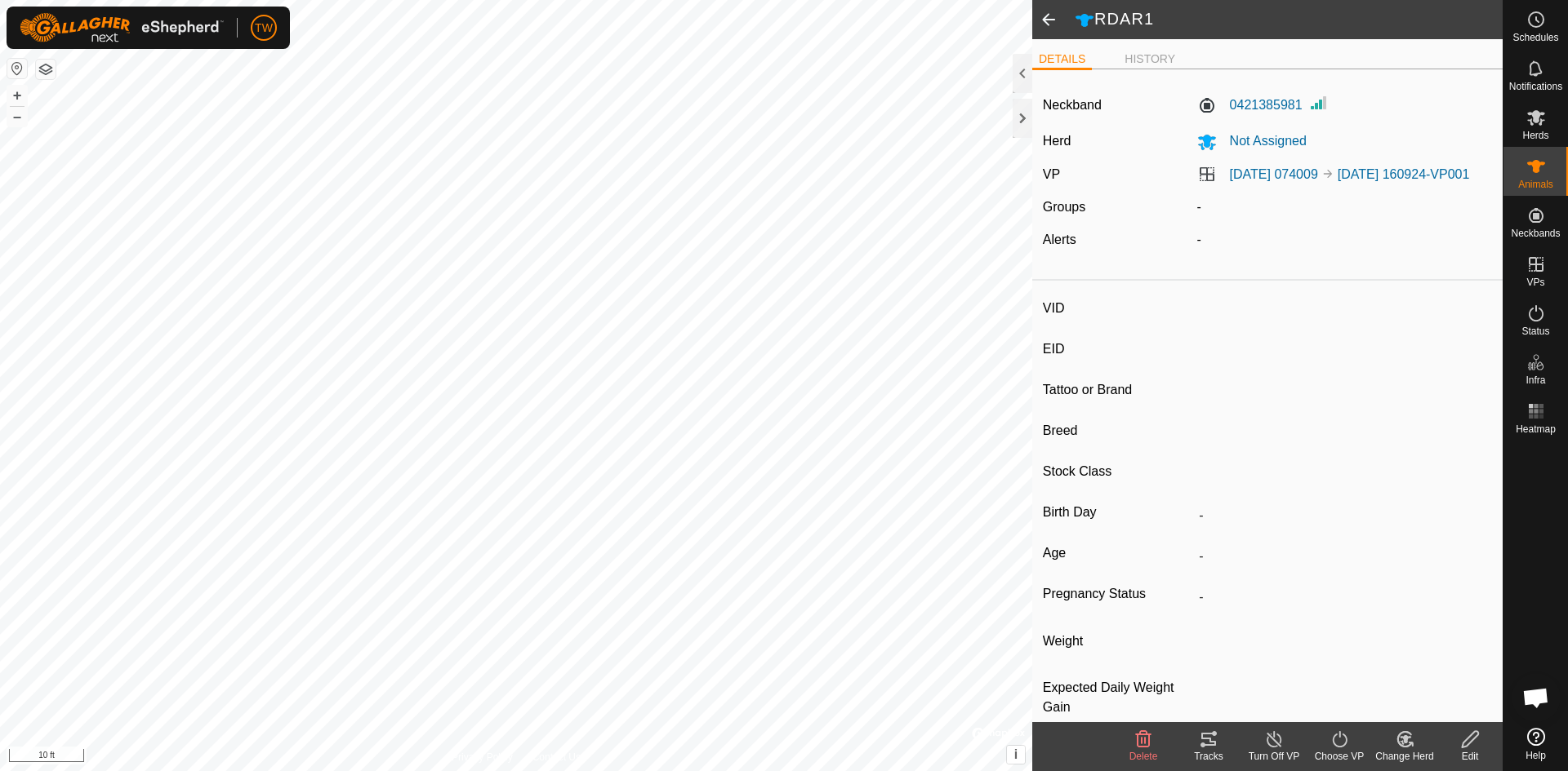
type input "RDAR41"
type input "-"
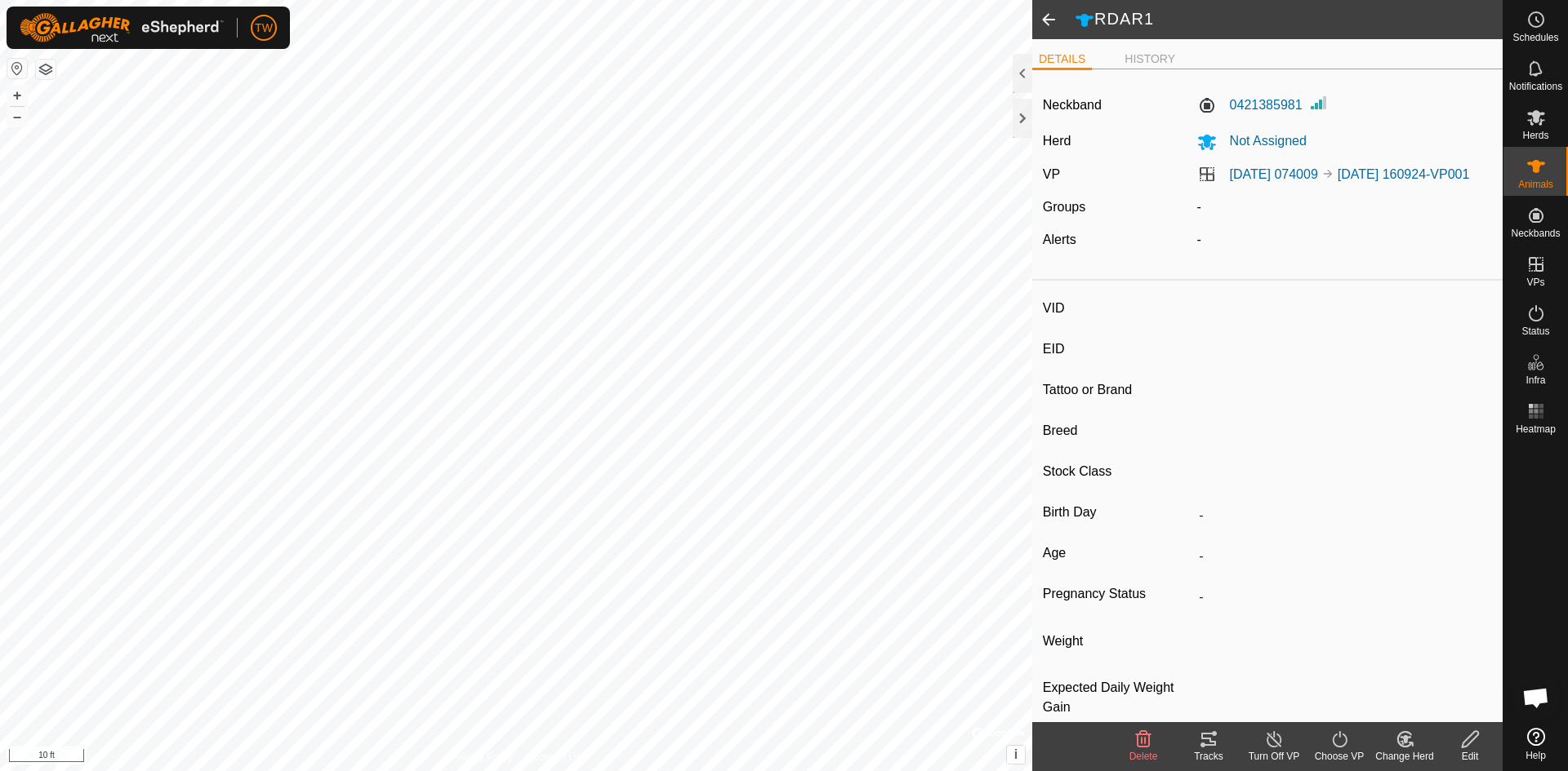
type input "-"
click at [1402, 739] on icon at bounding box center [1404, 739] width 20 height 19
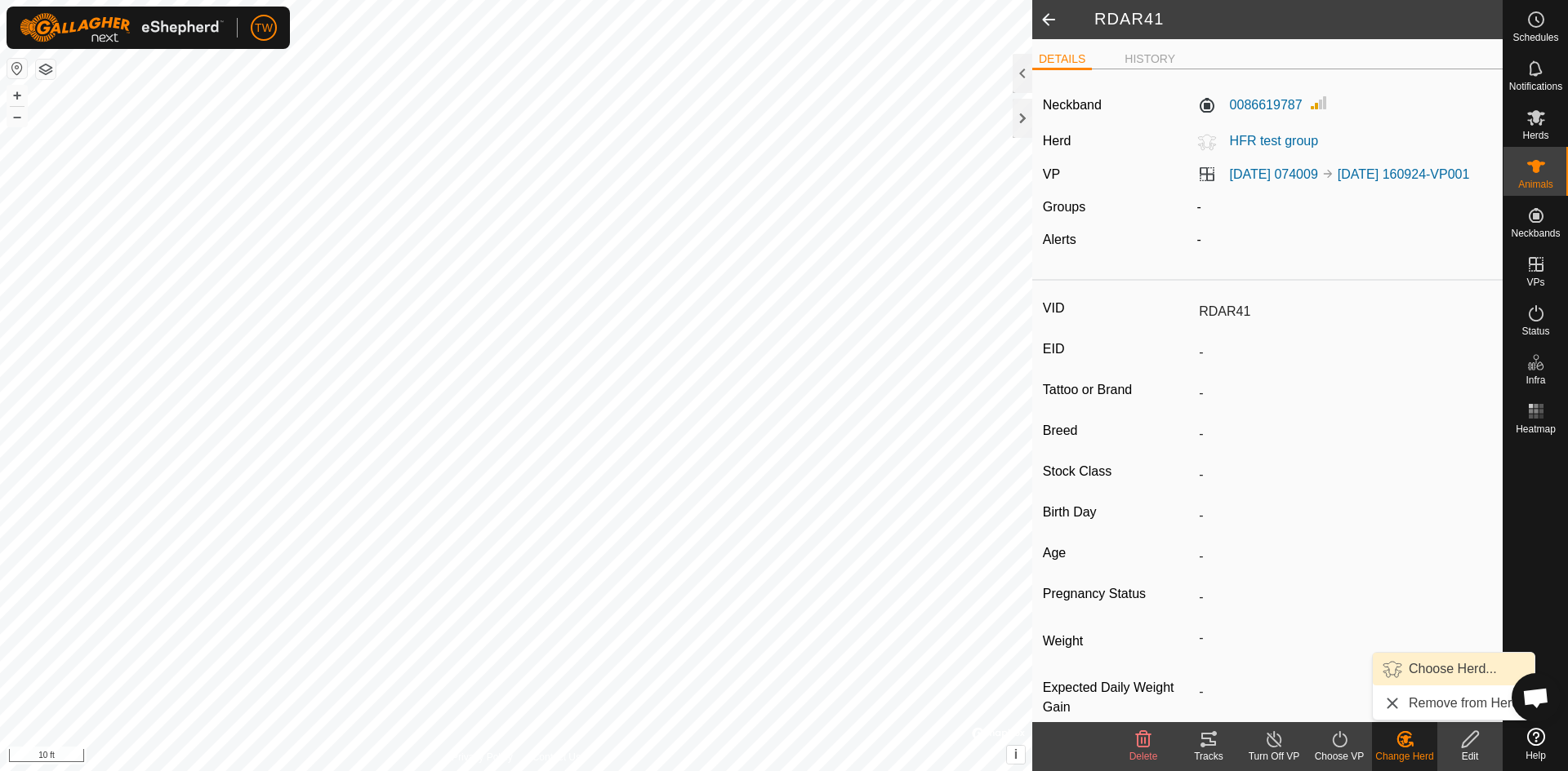
click at [1433, 668] on link "Choose Herd..." at bounding box center [1454, 669] width 162 height 33
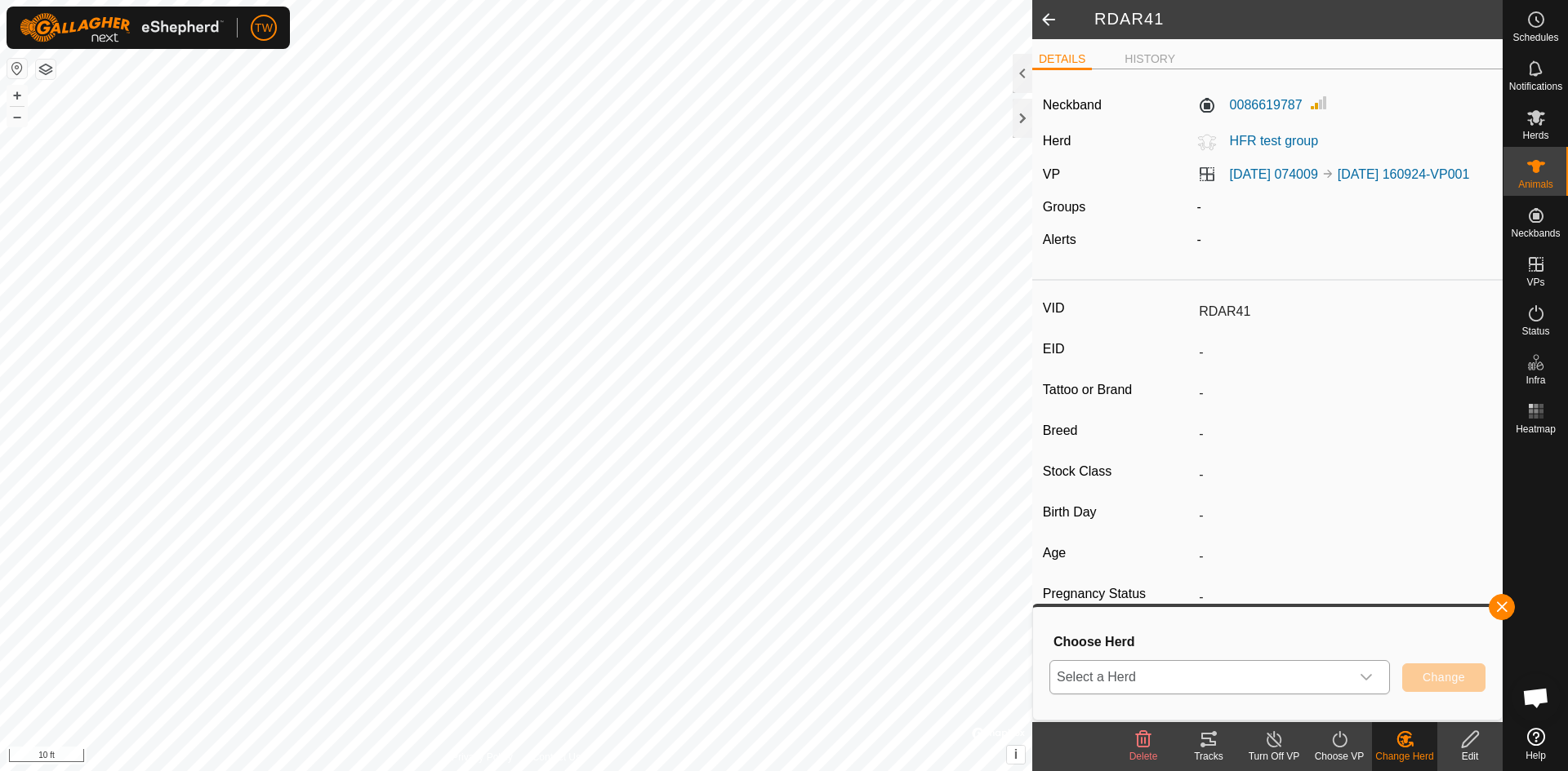
click at [1370, 682] on icon "dropdown trigger" at bounding box center [1366, 677] width 13 height 13
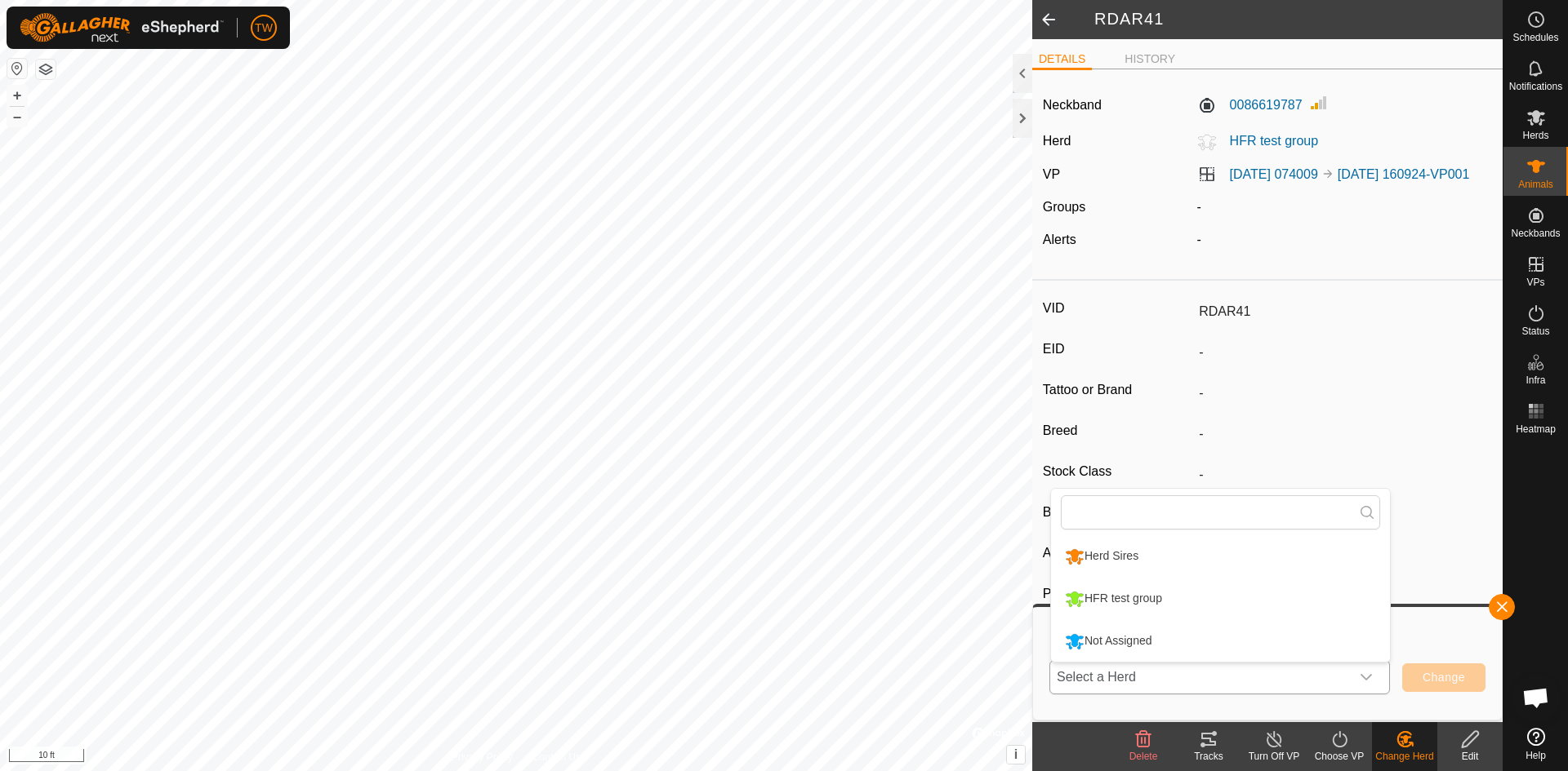
click at [1270, 637] on li "Not Assigned" at bounding box center [1220, 642] width 339 height 40
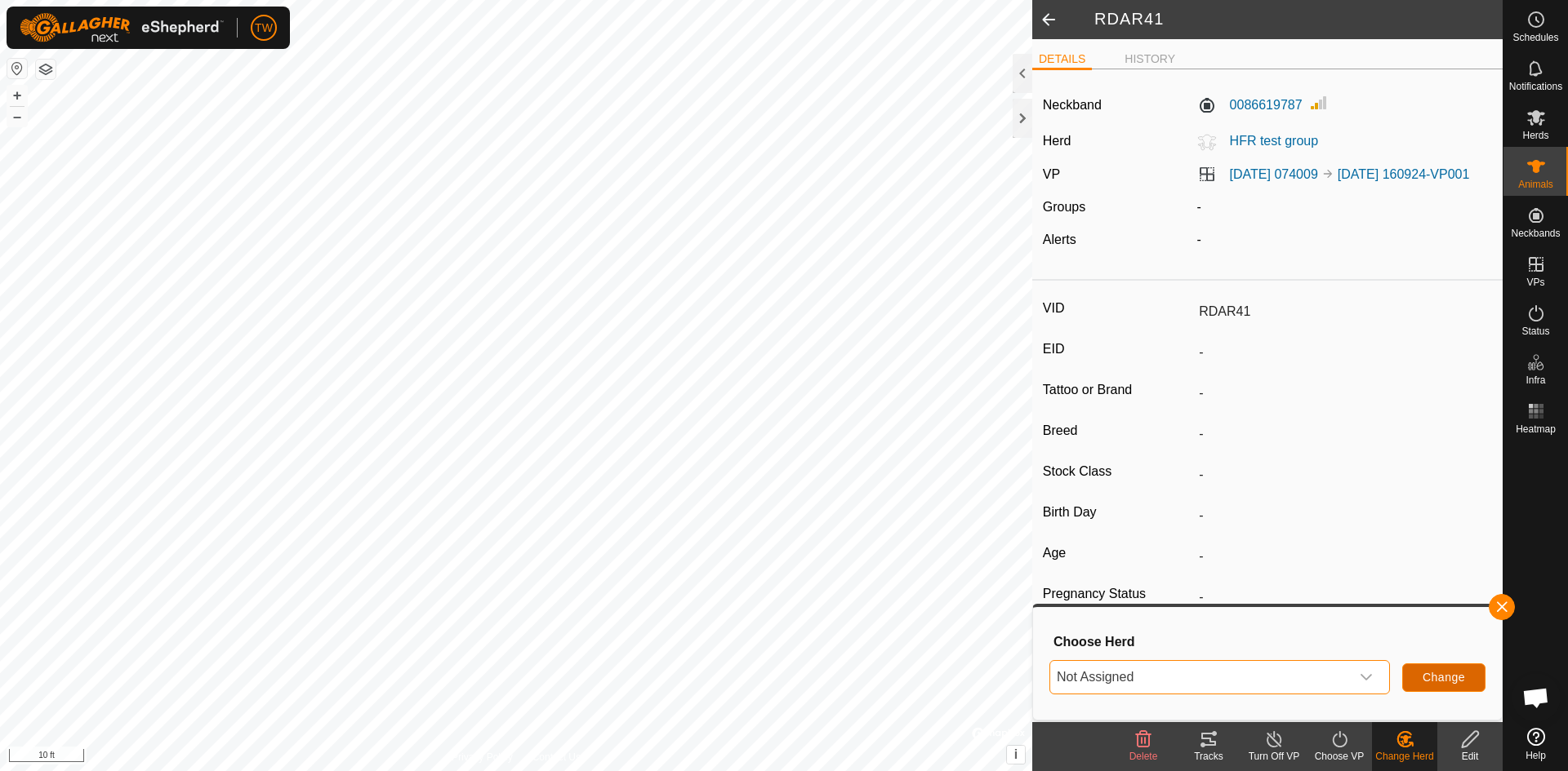
click at [1431, 681] on span "Change" at bounding box center [1443, 677] width 42 height 13
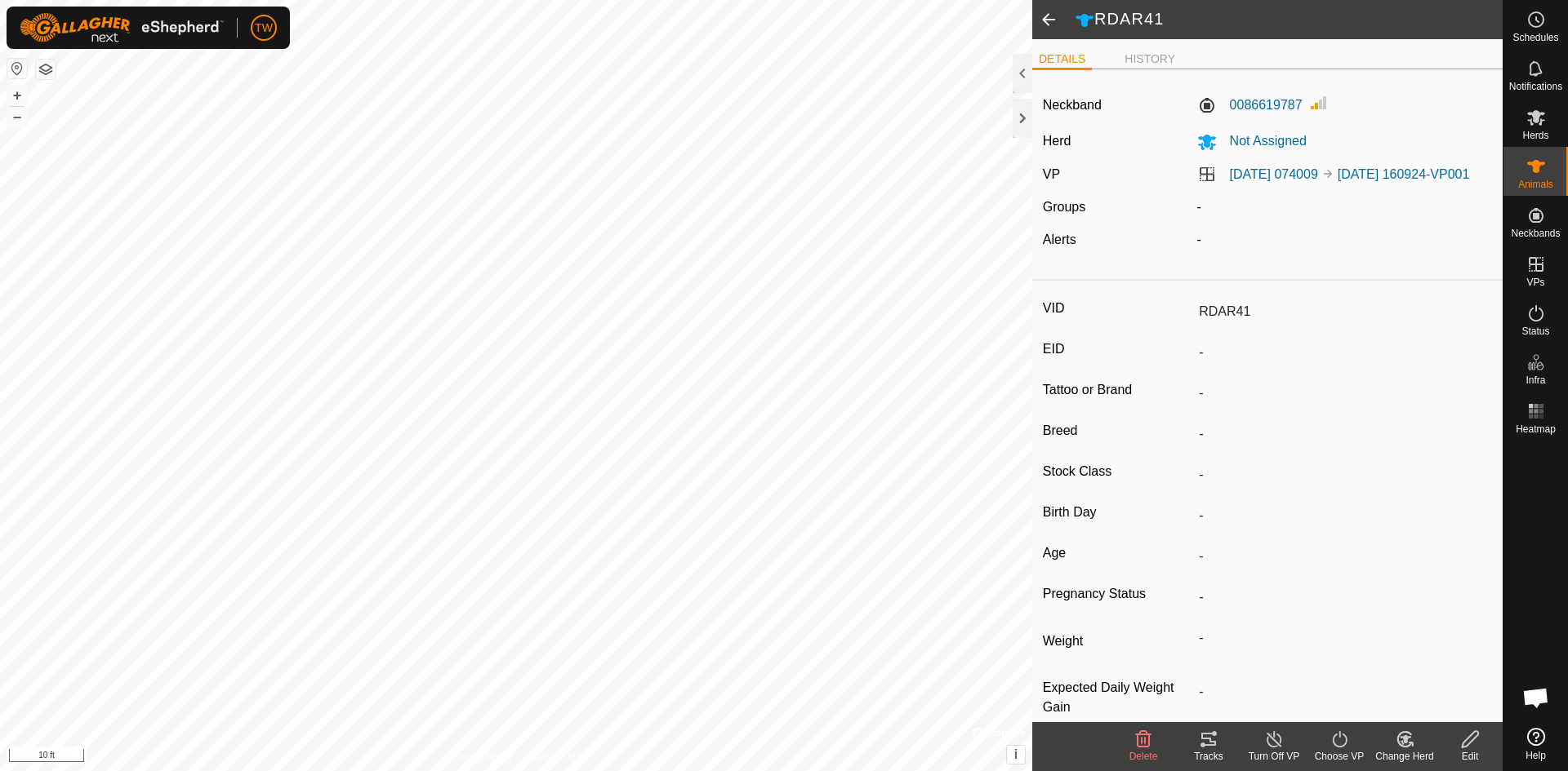
click at [1277, 738] on icon at bounding box center [1274, 739] width 20 height 19
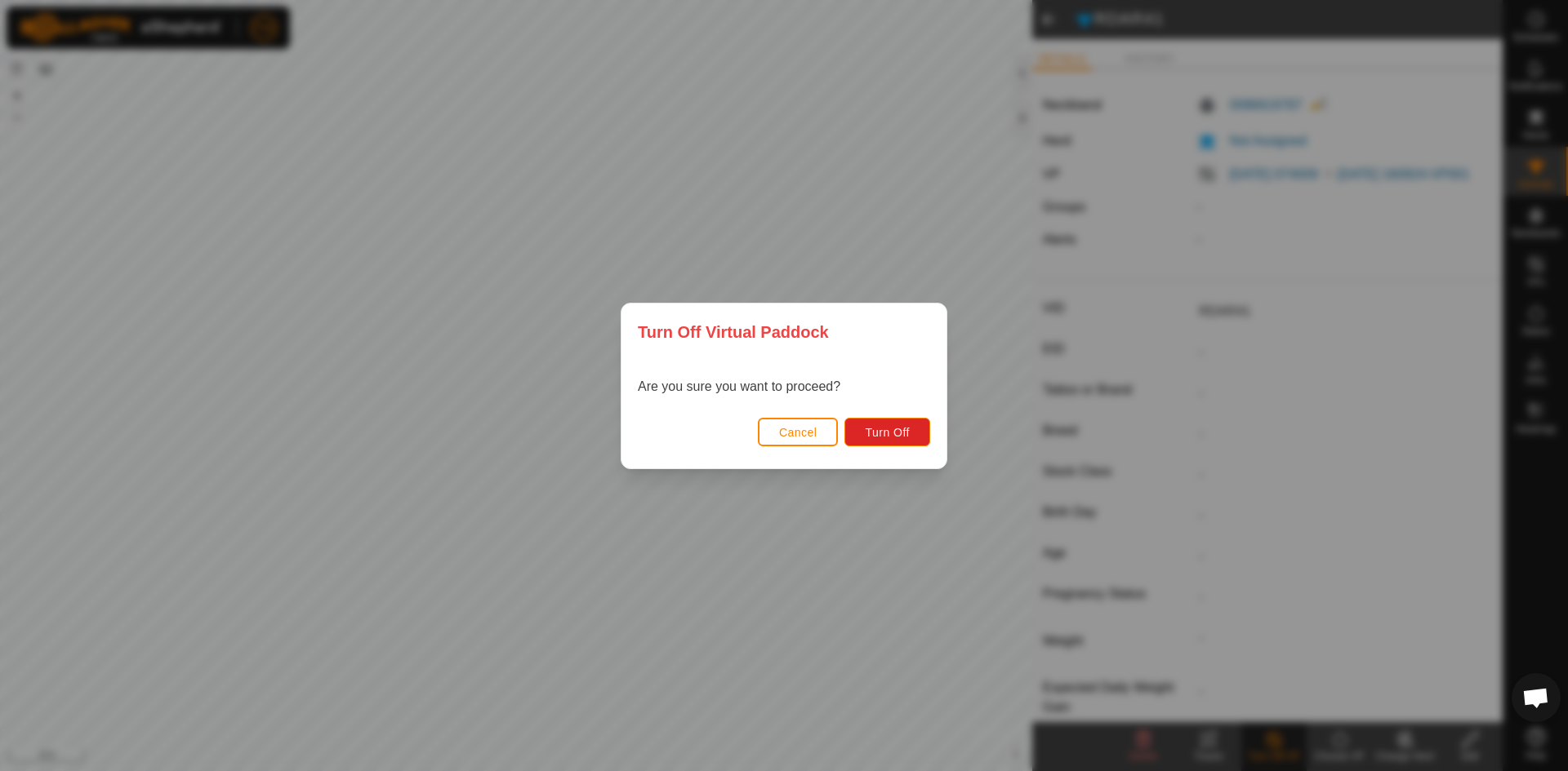
click at [806, 426] on span "Cancel" at bounding box center [799, 432] width 39 height 13
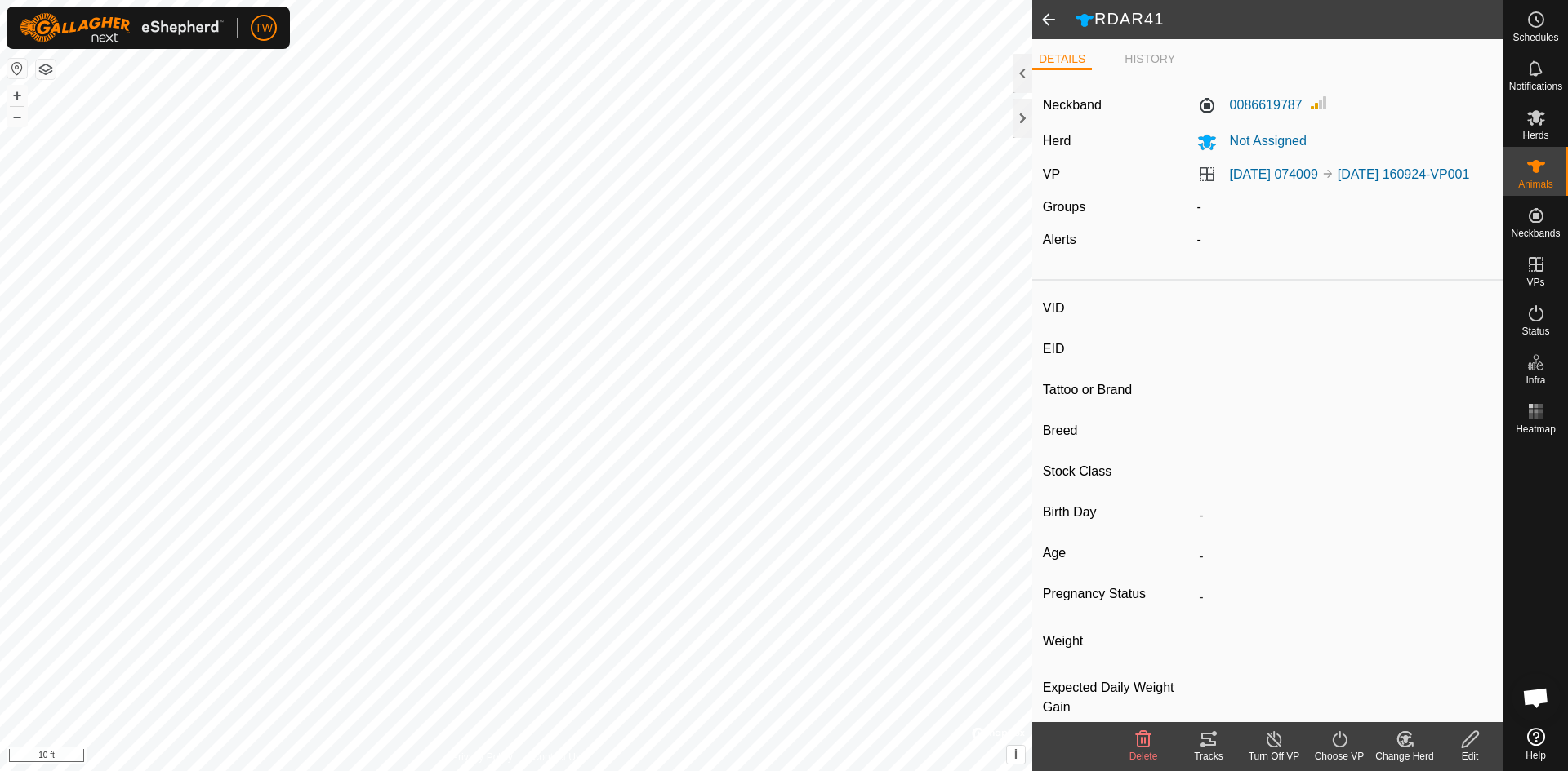
type input "RDAR35"
type input "-"
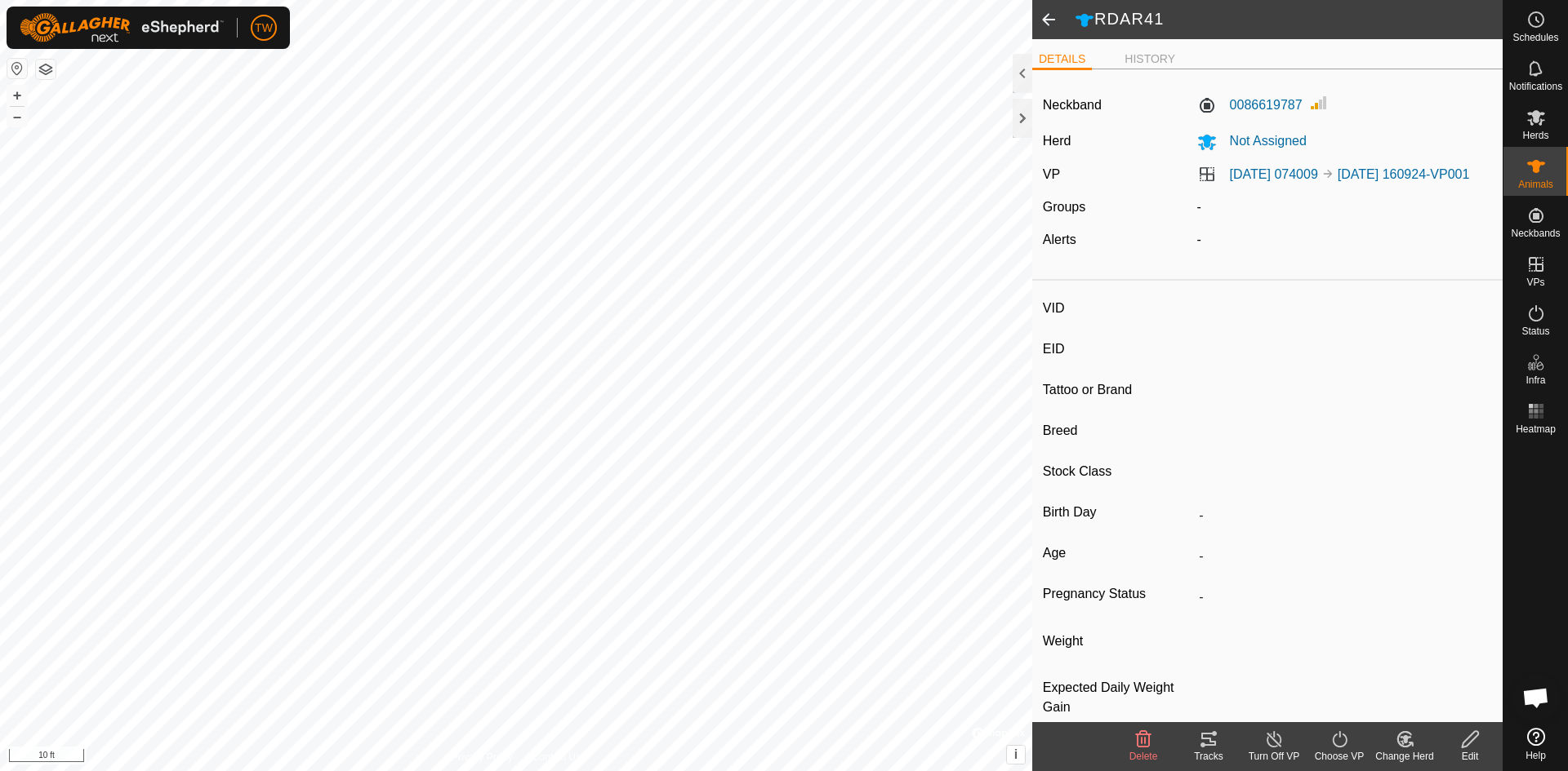
type input "-"
click at [1406, 742] on icon at bounding box center [1404, 739] width 11 height 8
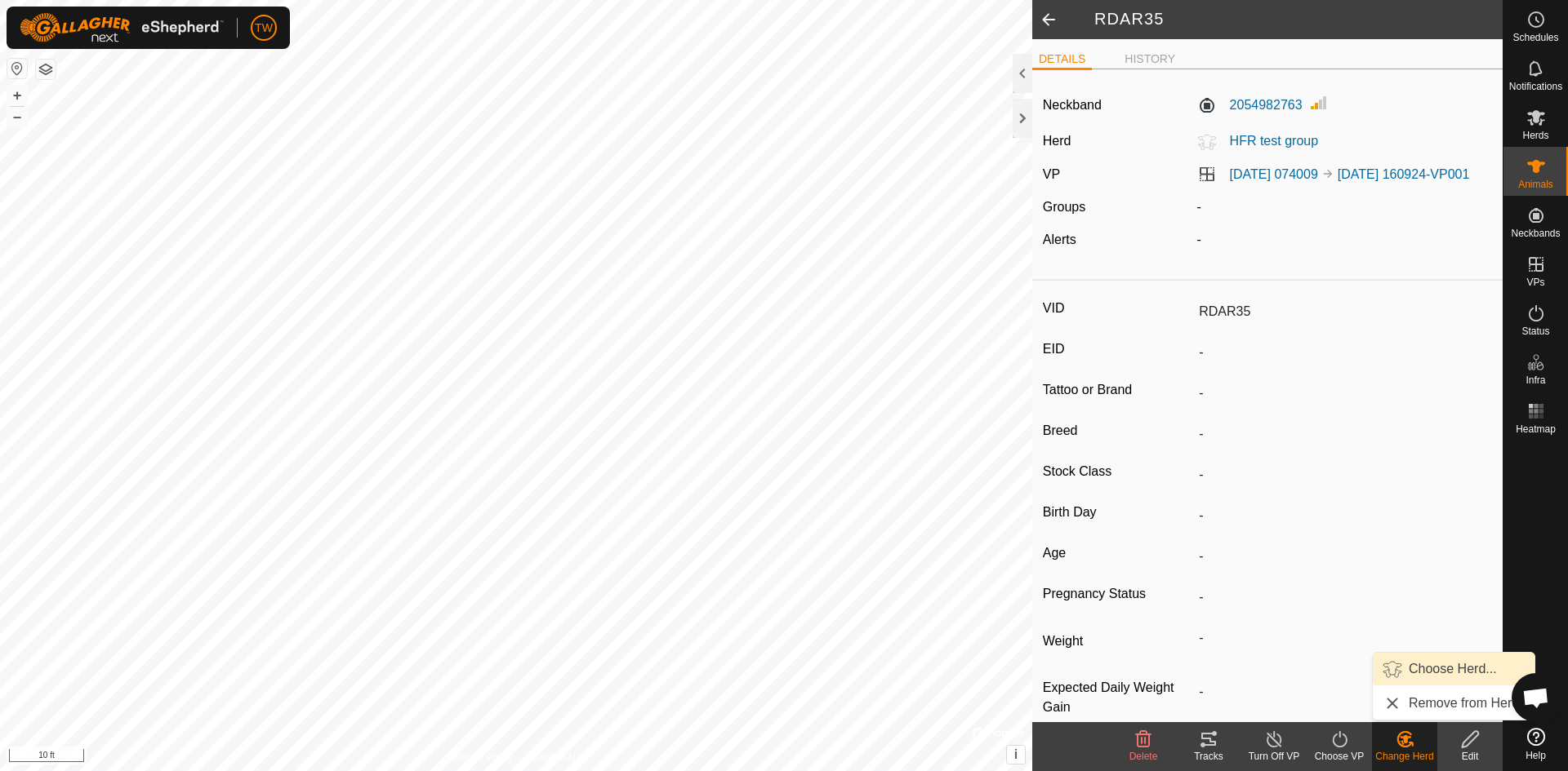
click at [1448, 666] on link "Choose Herd..." at bounding box center [1454, 669] width 162 height 33
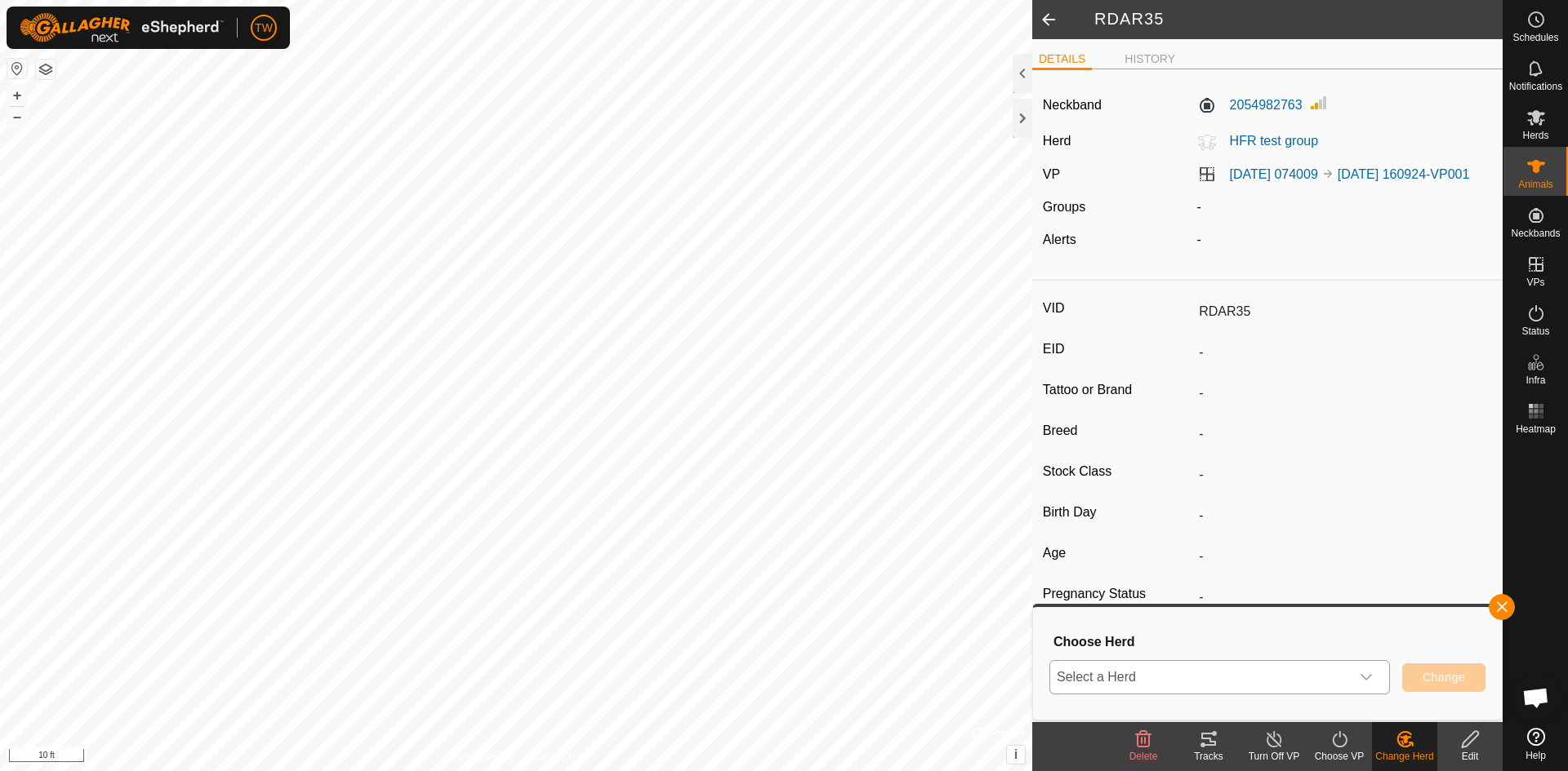
click at [1368, 687] on div "dropdown trigger" at bounding box center [1366, 677] width 33 height 33
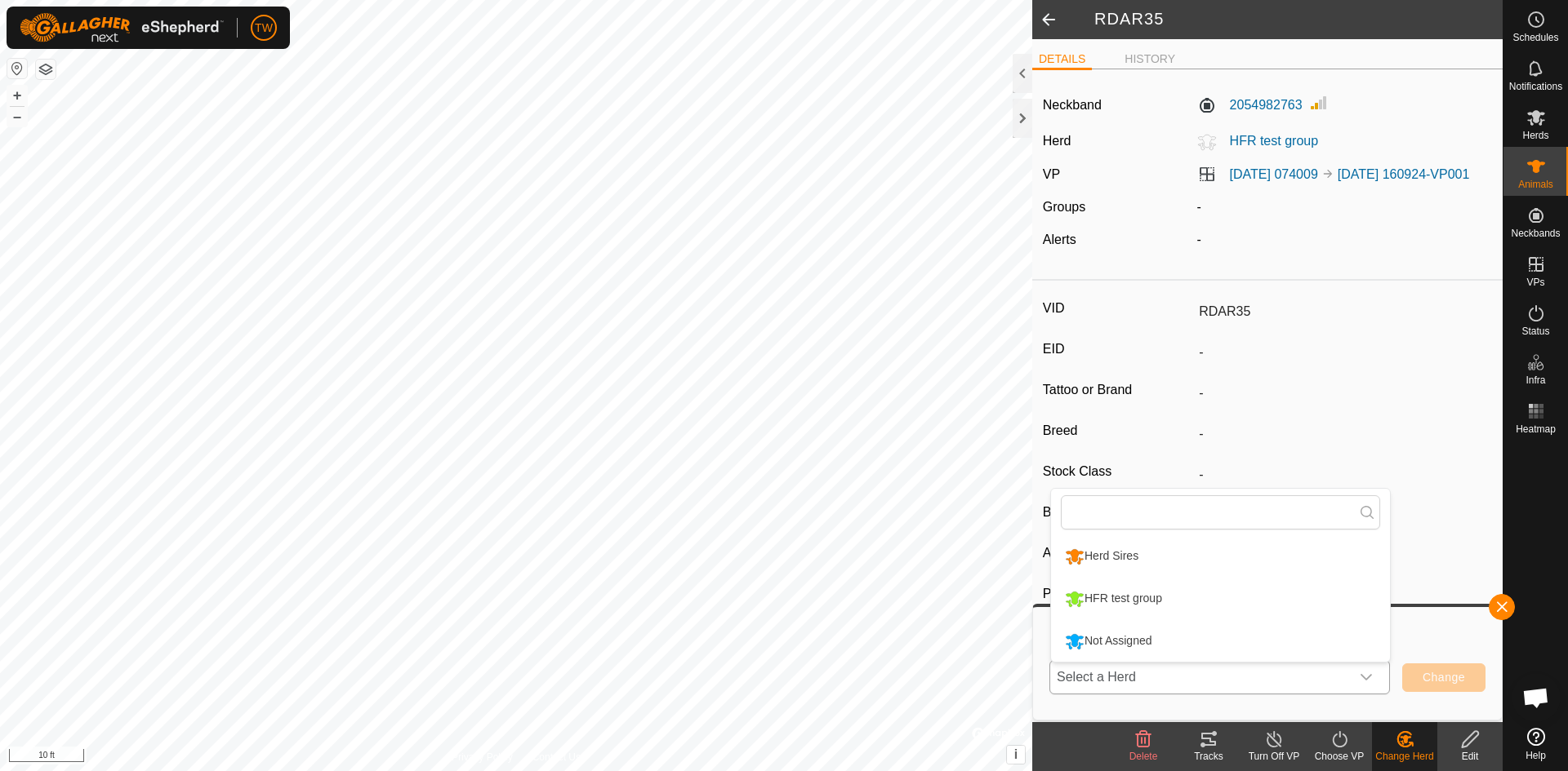
click at [1287, 655] on li "Not Assigned" at bounding box center [1220, 642] width 339 height 40
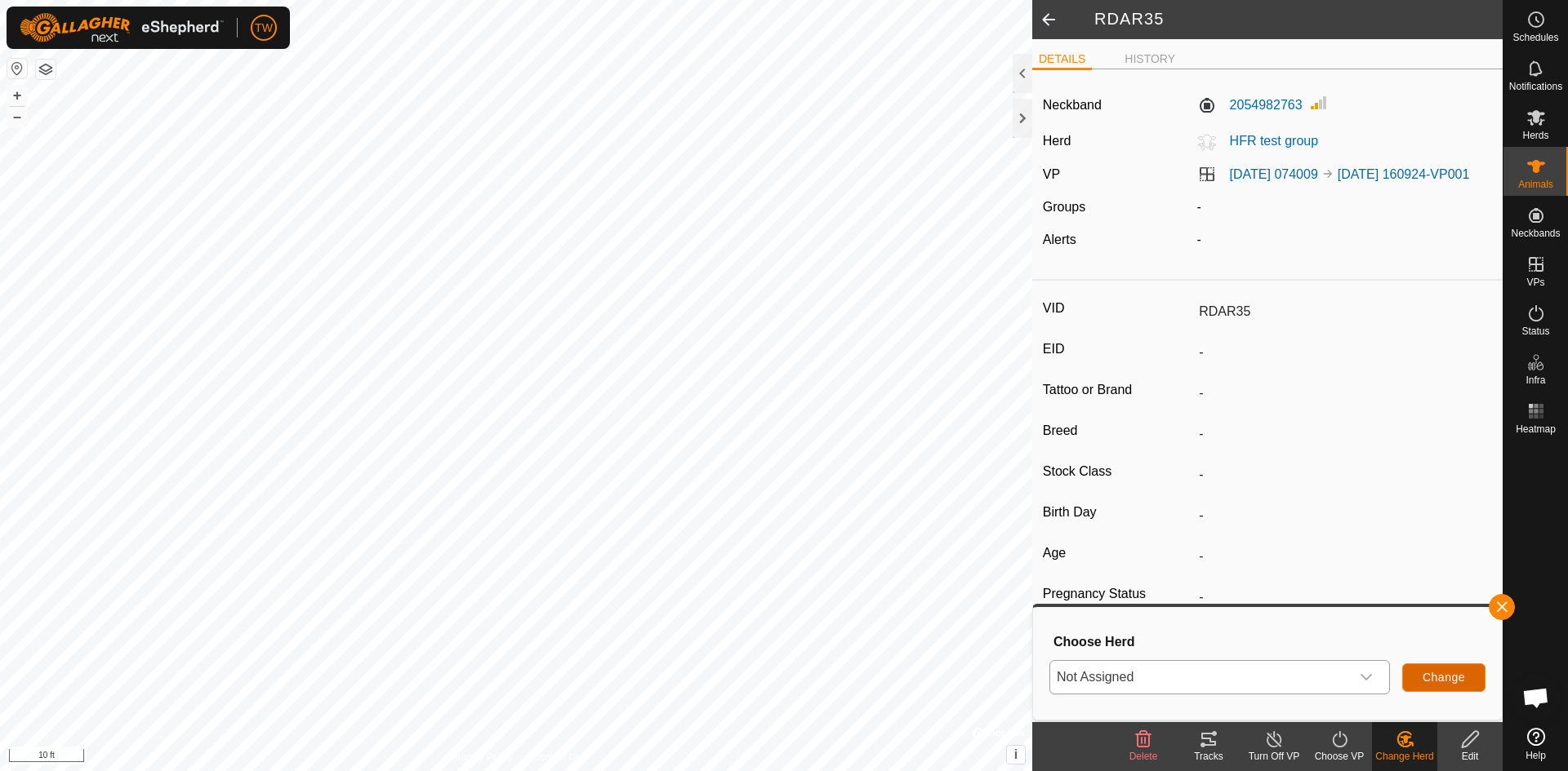
click at [1431, 669] on button "Change" at bounding box center [1443, 678] width 84 height 28
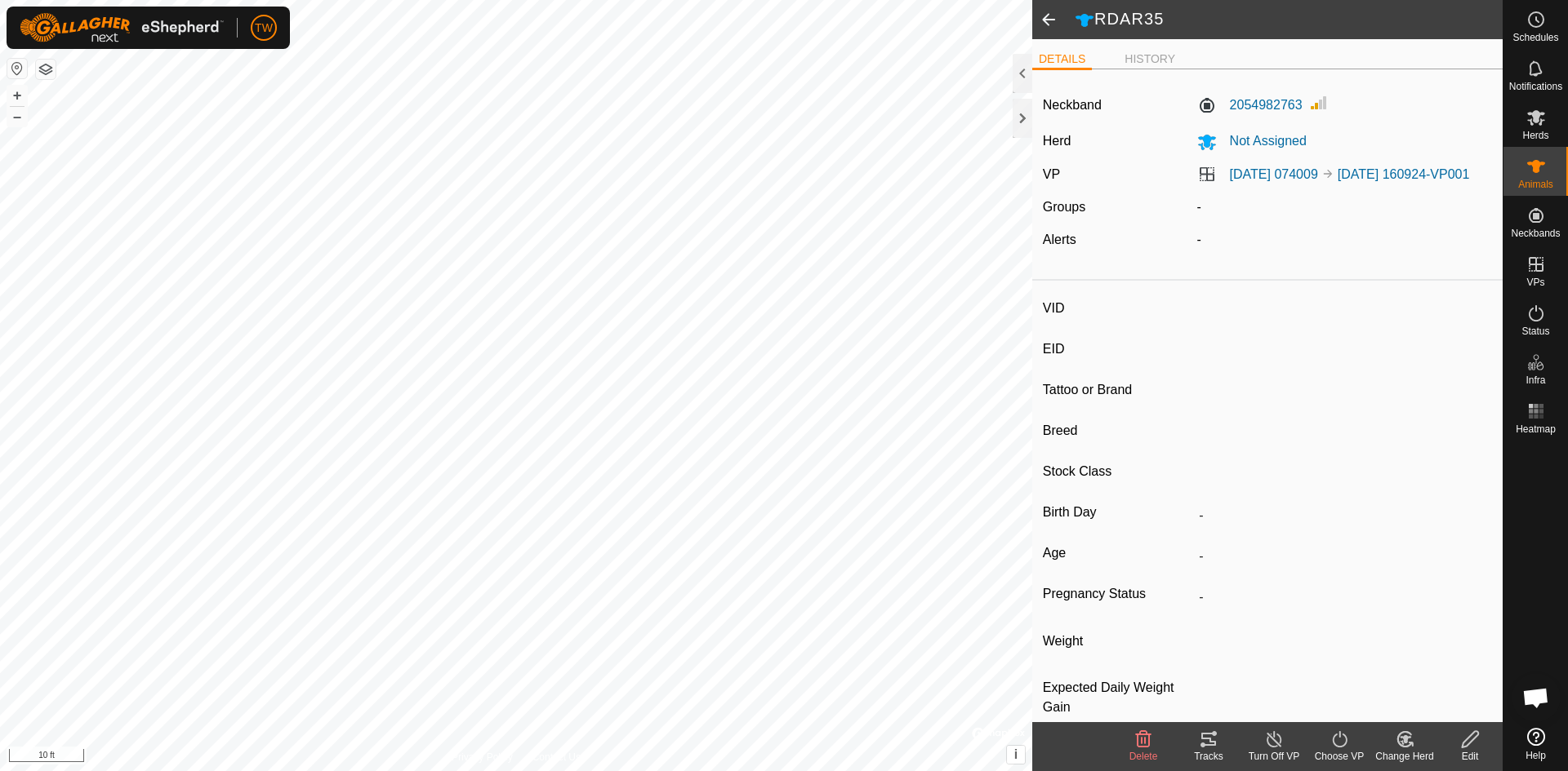
type input "RDAR22"
type input "-"
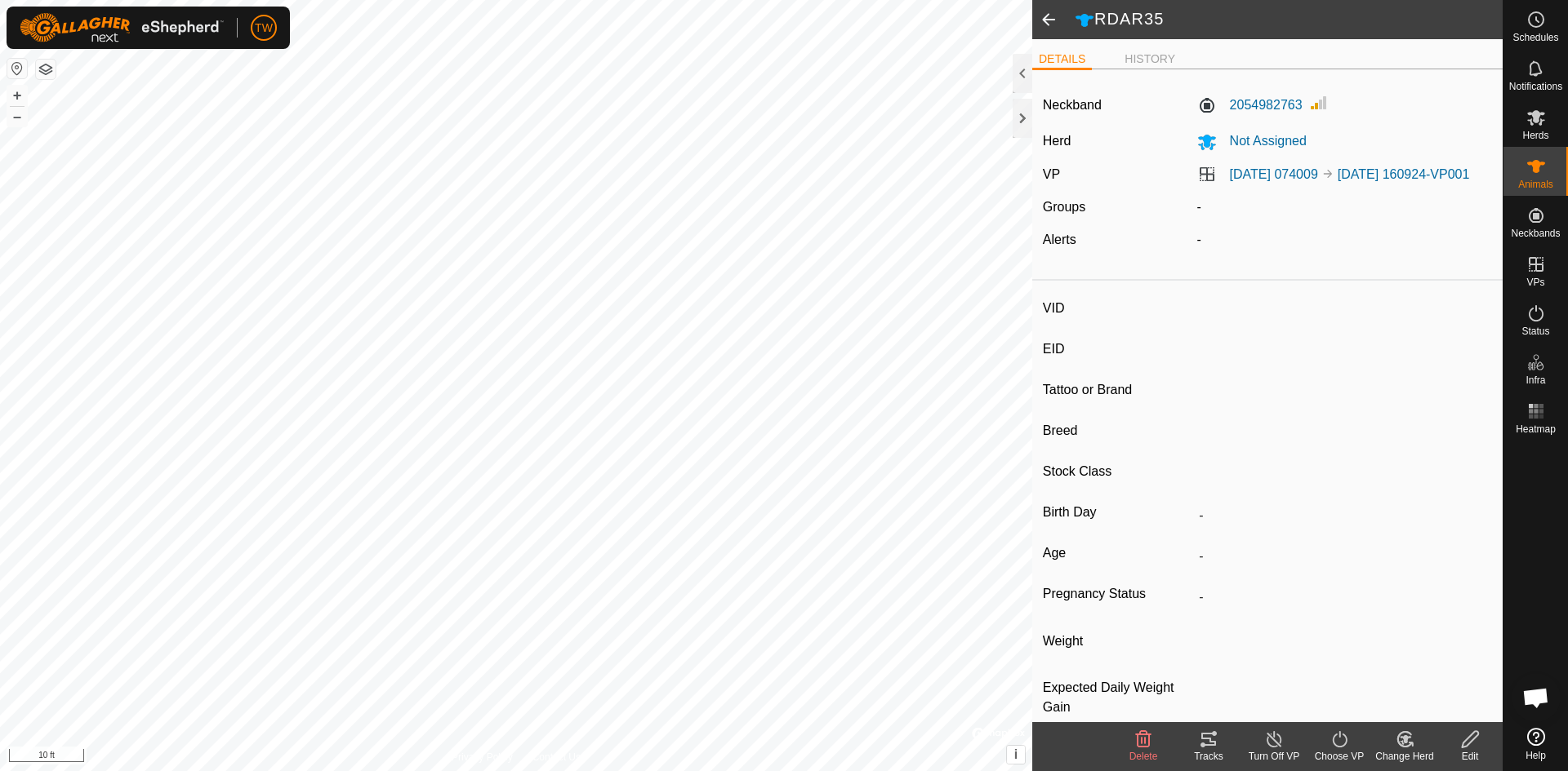
type input "-"
click at [1400, 747] on icon at bounding box center [1404, 739] width 20 height 19
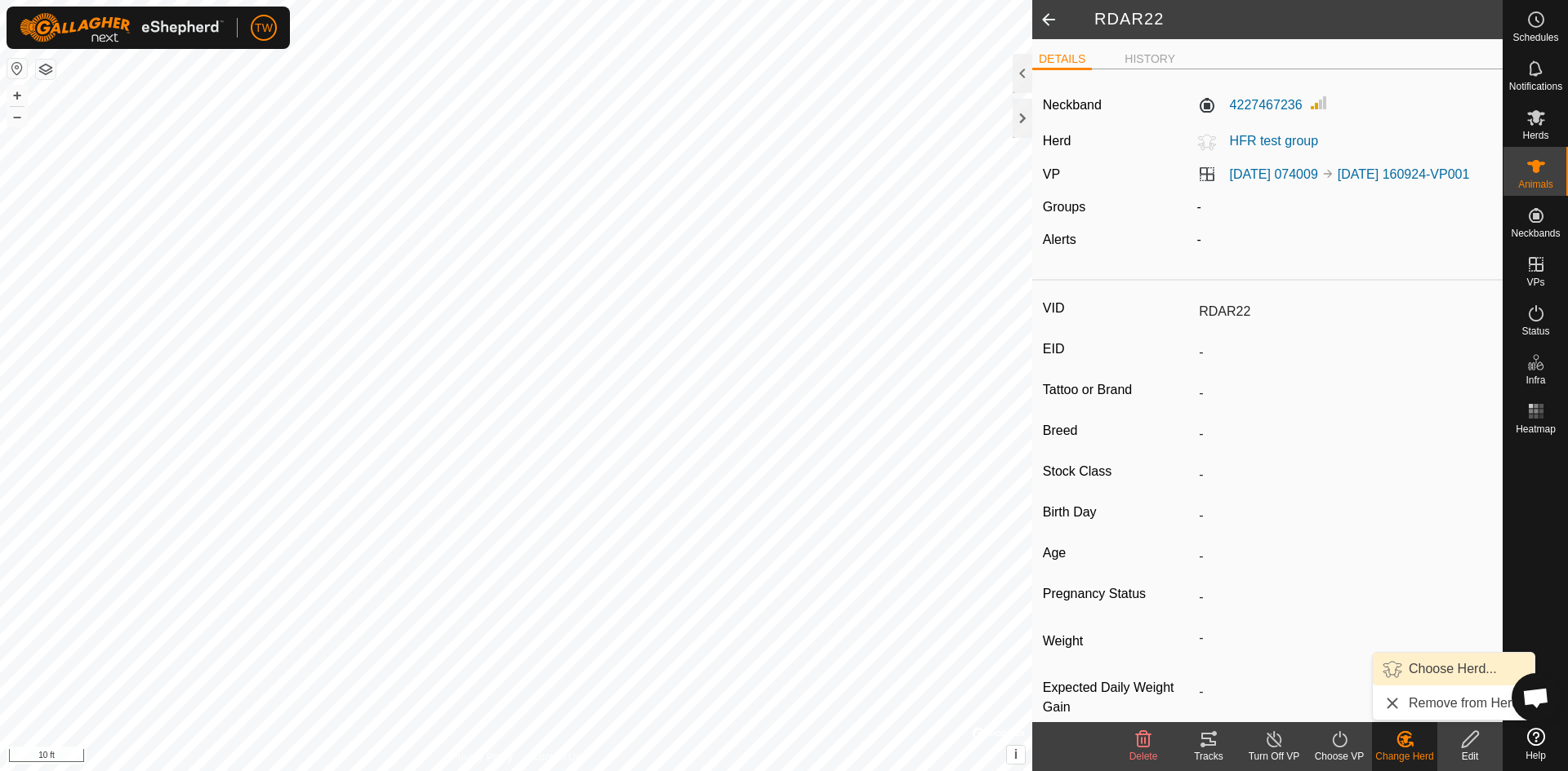
click at [1434, 669] on link "Choose Herd..." at bounding box center [1454, 669] width 162 height 33
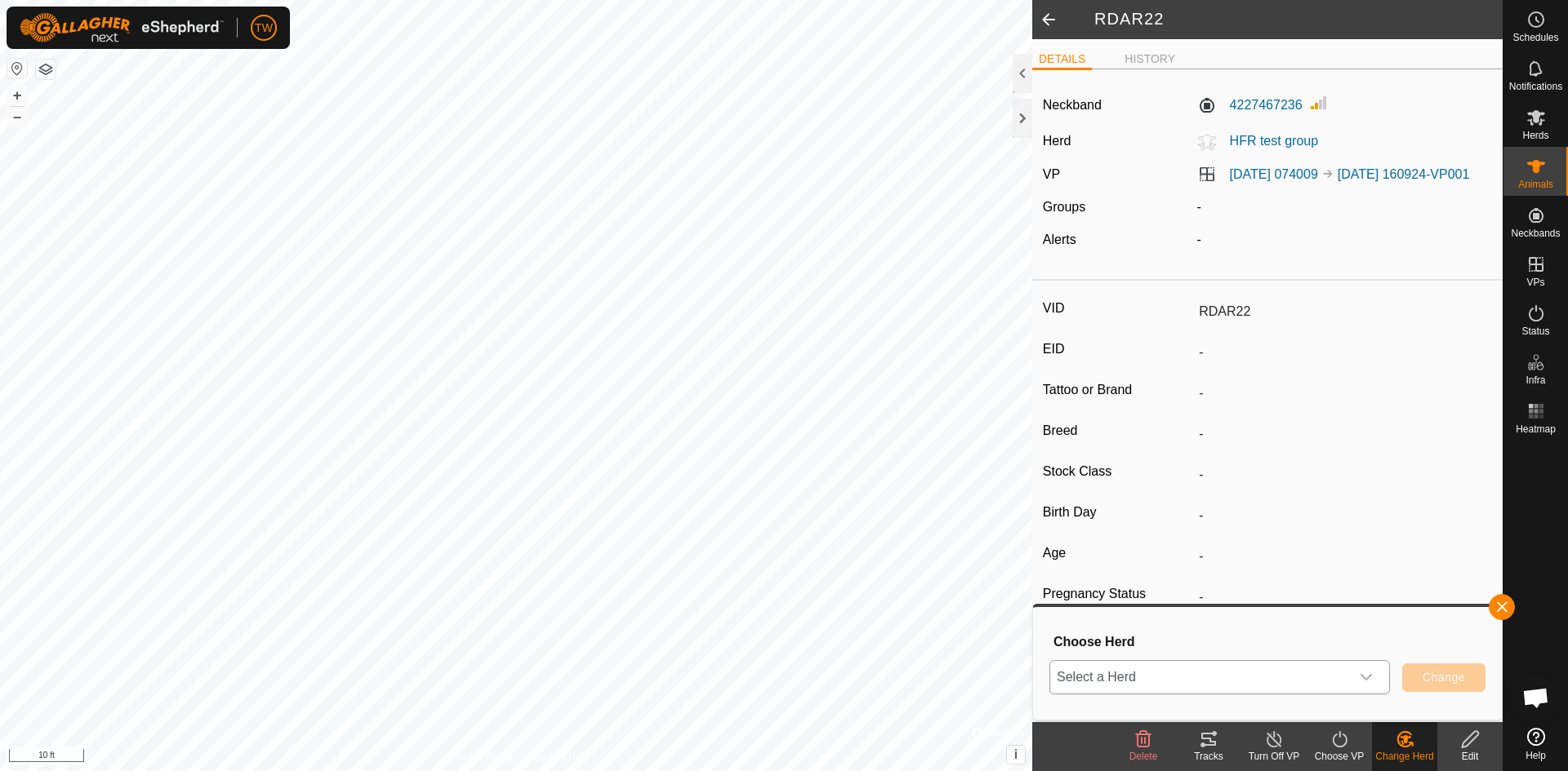
click at [1371, 672] on icon "dropdown trigger" at bounding box center [1366, 677] width 13 height 13
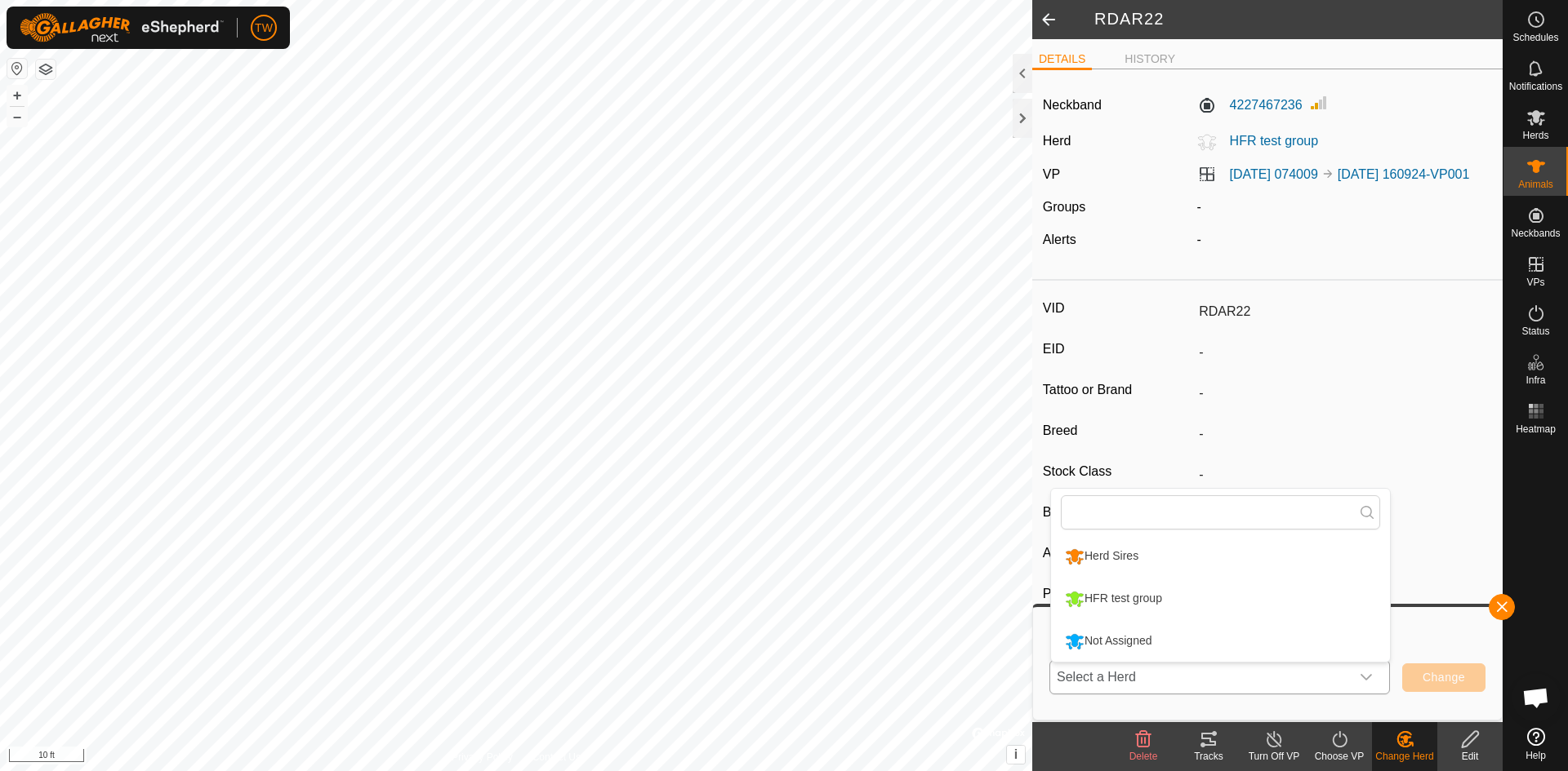
click at [1320, 647] on li "Not Assigned" at bounding box center [1220, 642] width 339 height 40
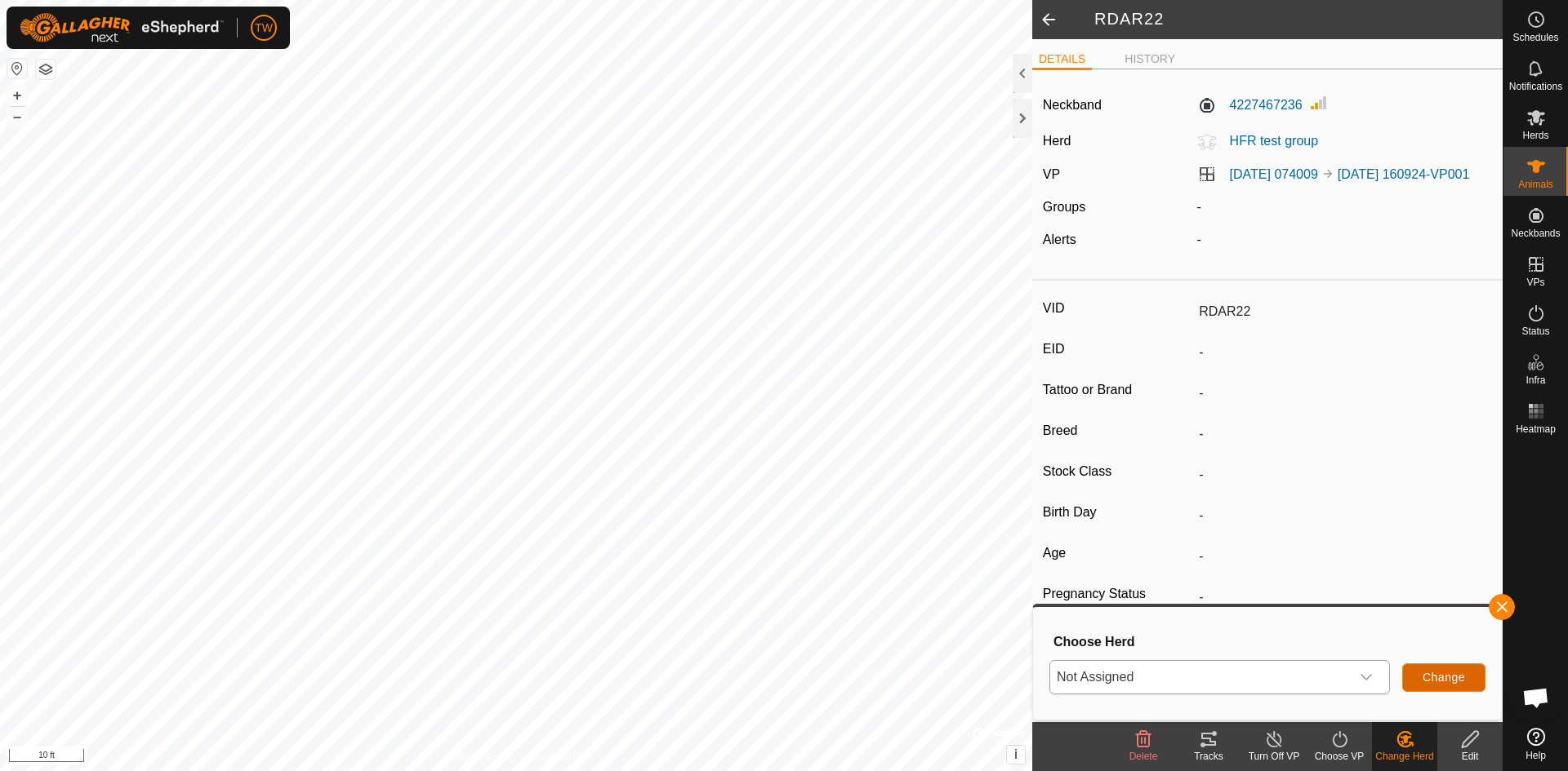
click at [1443, 671] on span "Change" at bounding box center [1443, 677] width 42 height 13
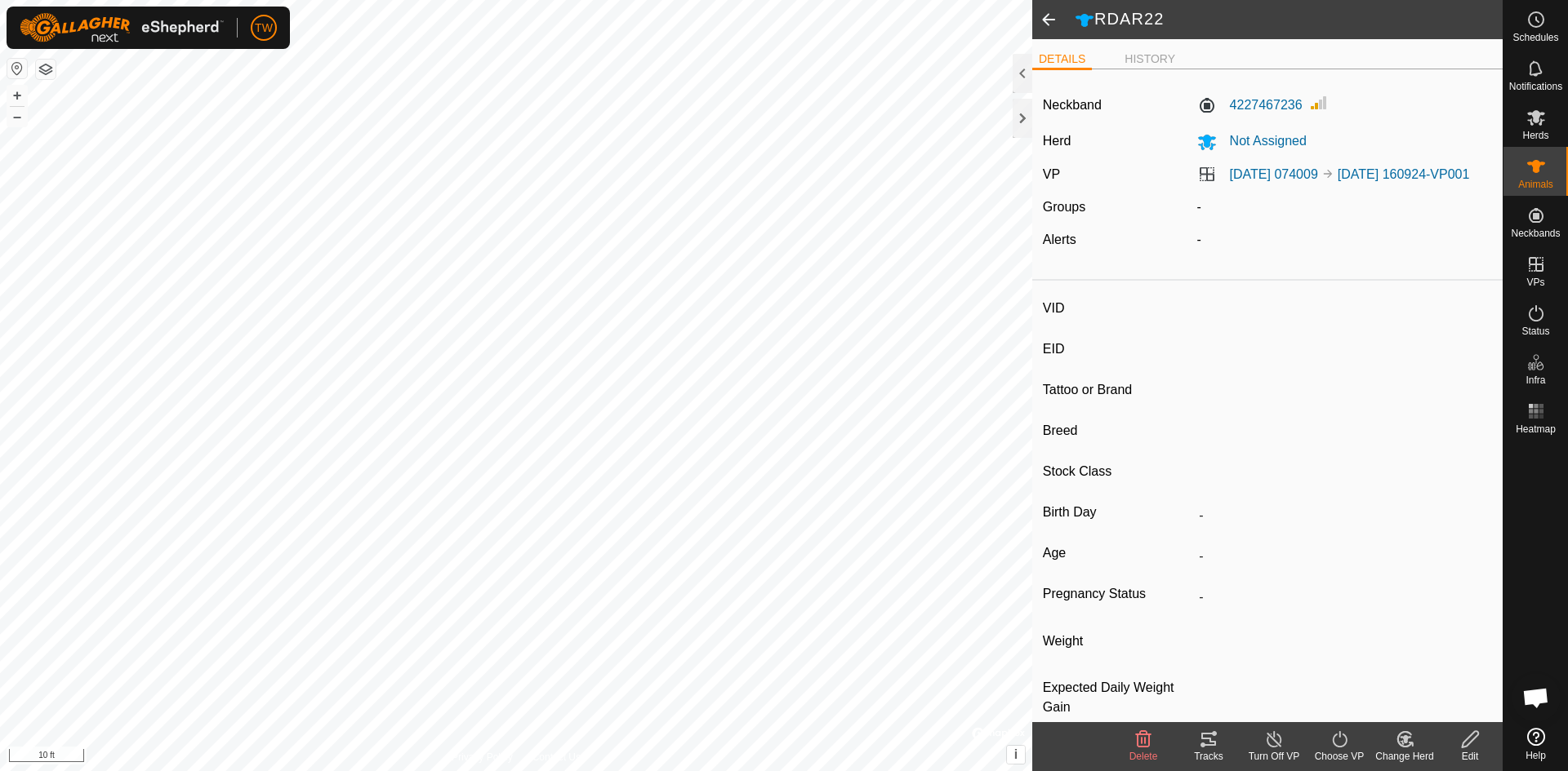
type input "RDAR61"
type input "-"
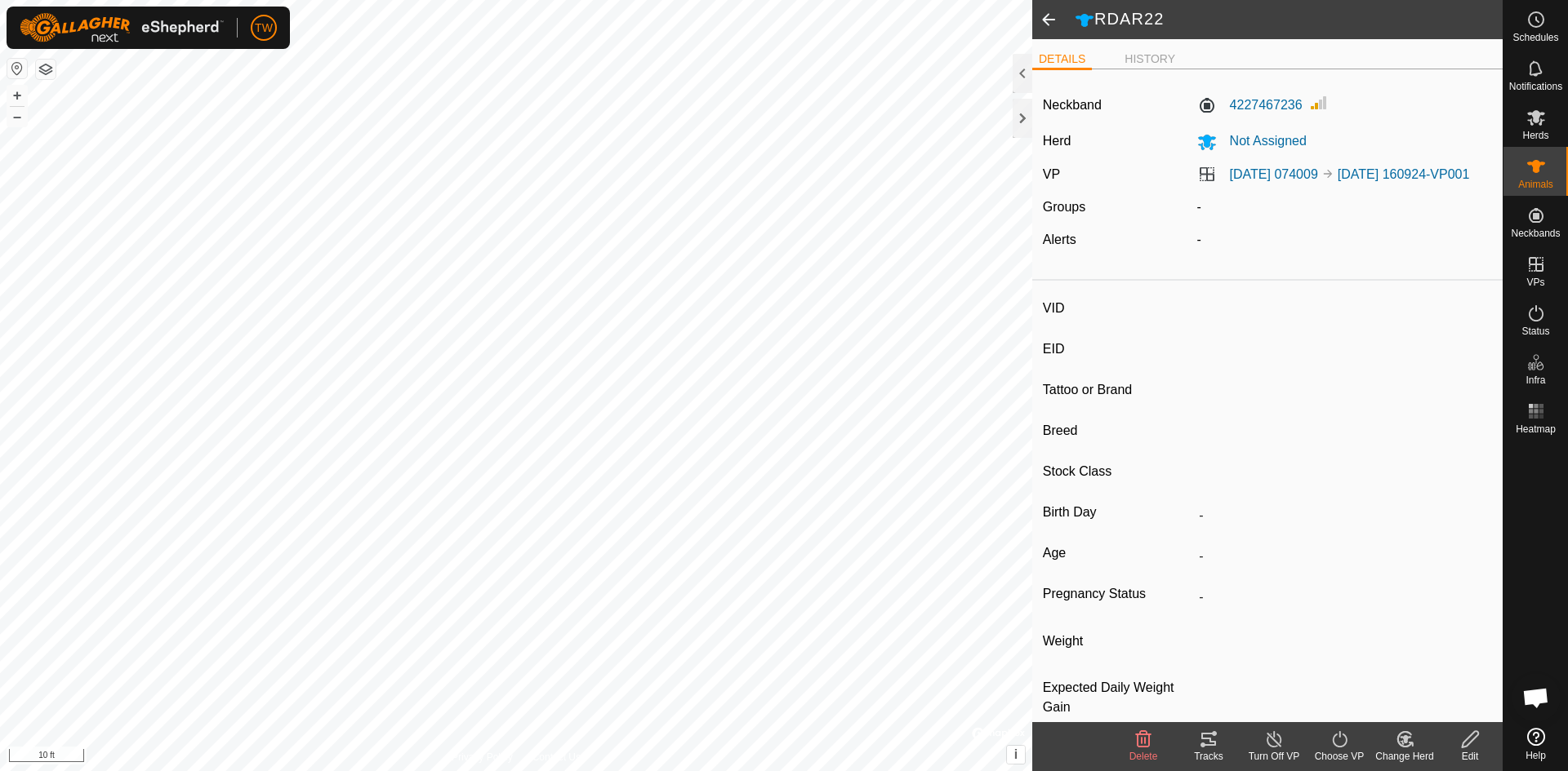
type input "-"
click at [1404, 744] on icon at bounding box center [1404, 739] width 20 height 19
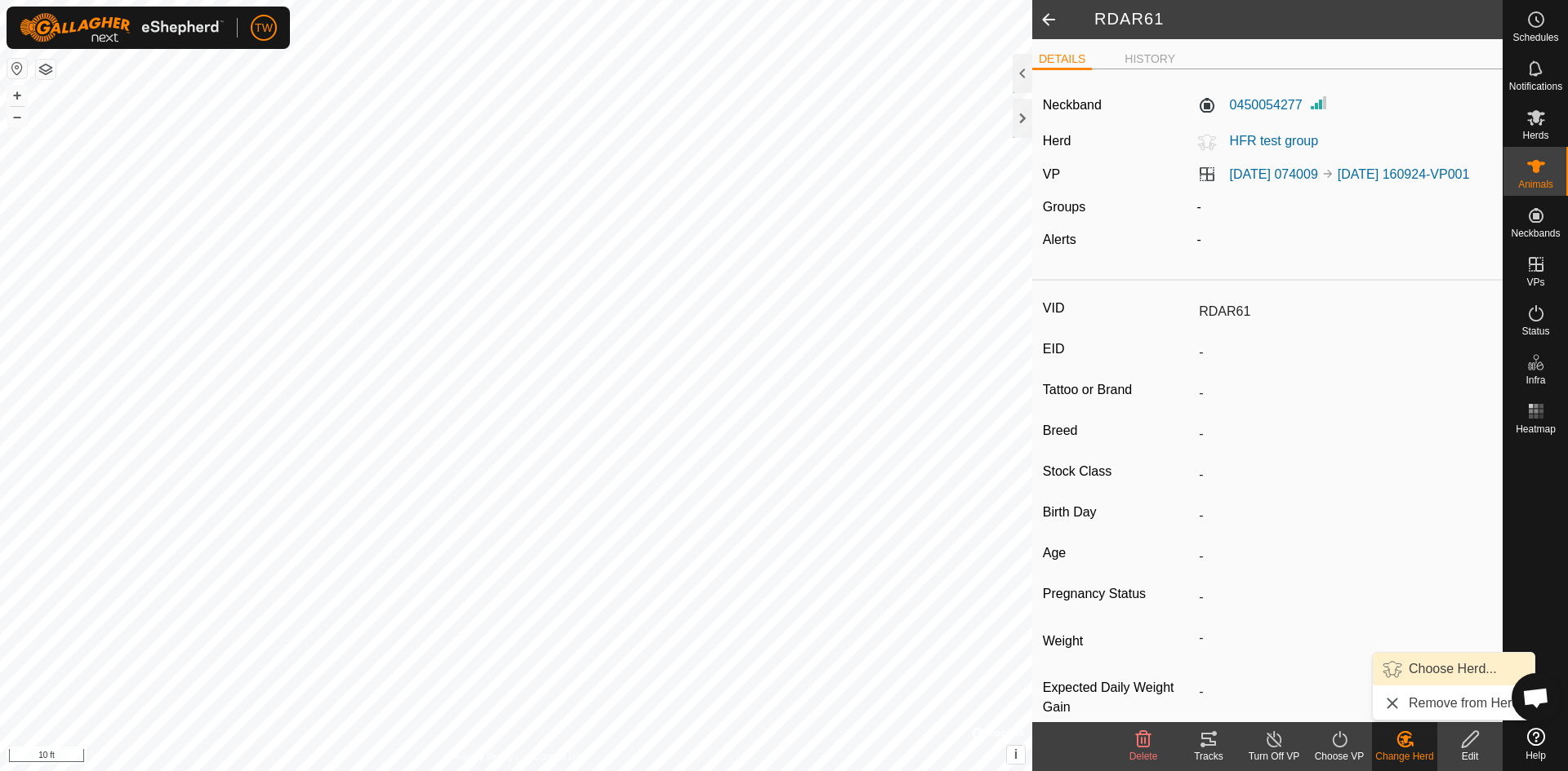
click at [1435, 672] on link "Choose Herd..." at bounding box center [1454, 669] width 162 height 33
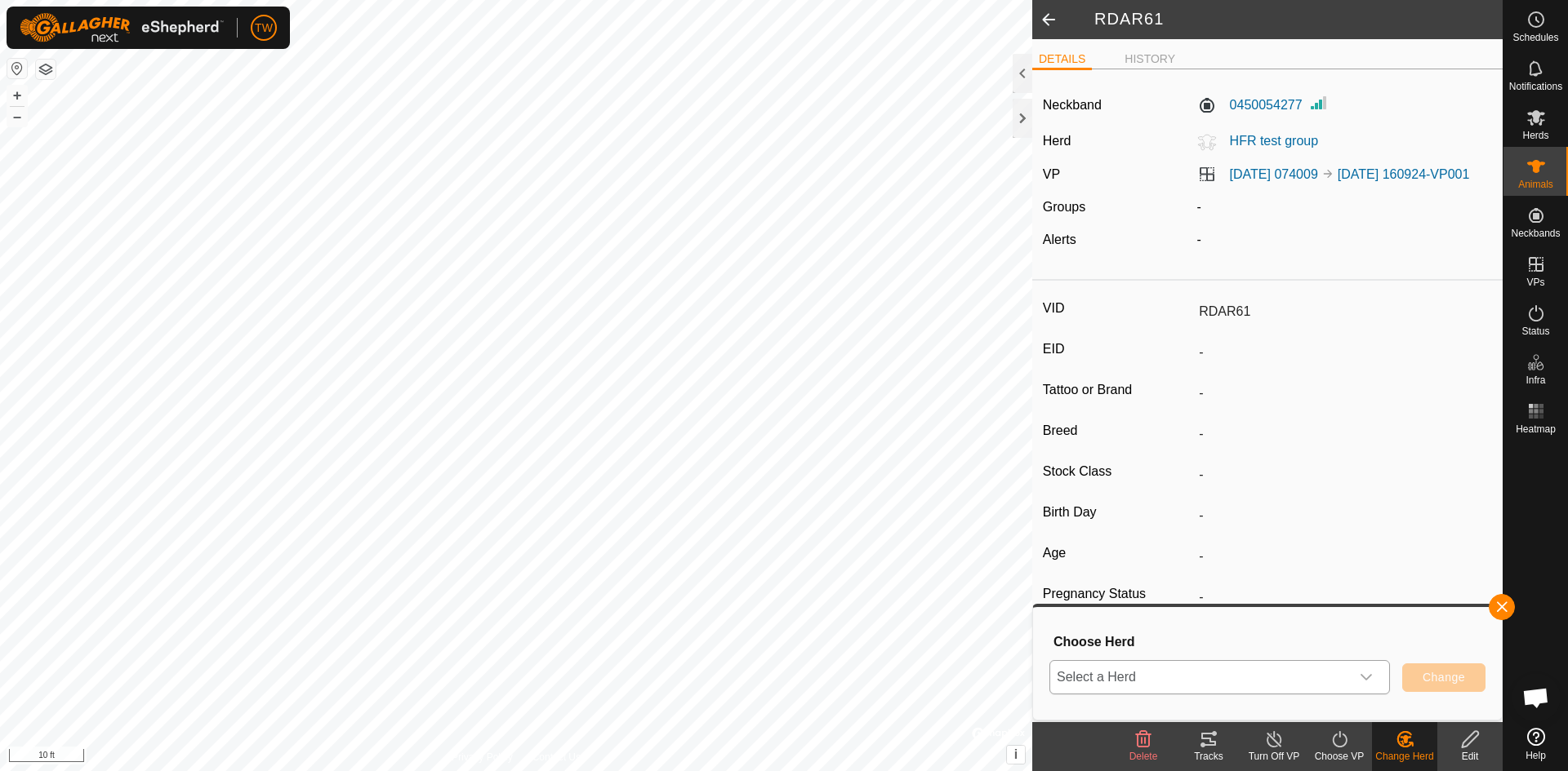
click at [1366, 674] on icon "dropdown trigger" at bounding box center [1366, 677] width 13 height 13
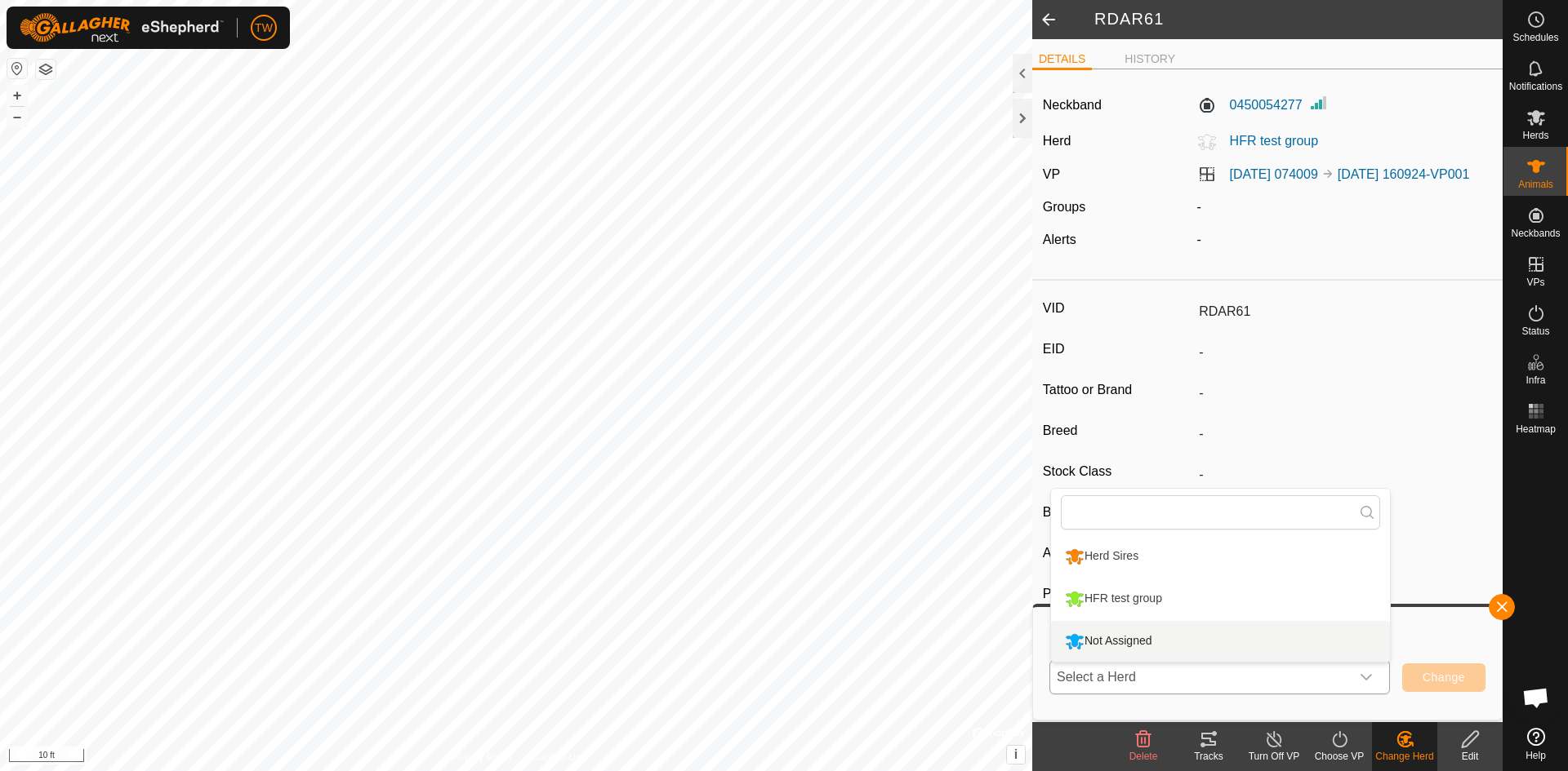
click at [1331, 647] on li "Not Assigned" at bounding box center [1220, 642] width 339 height 40
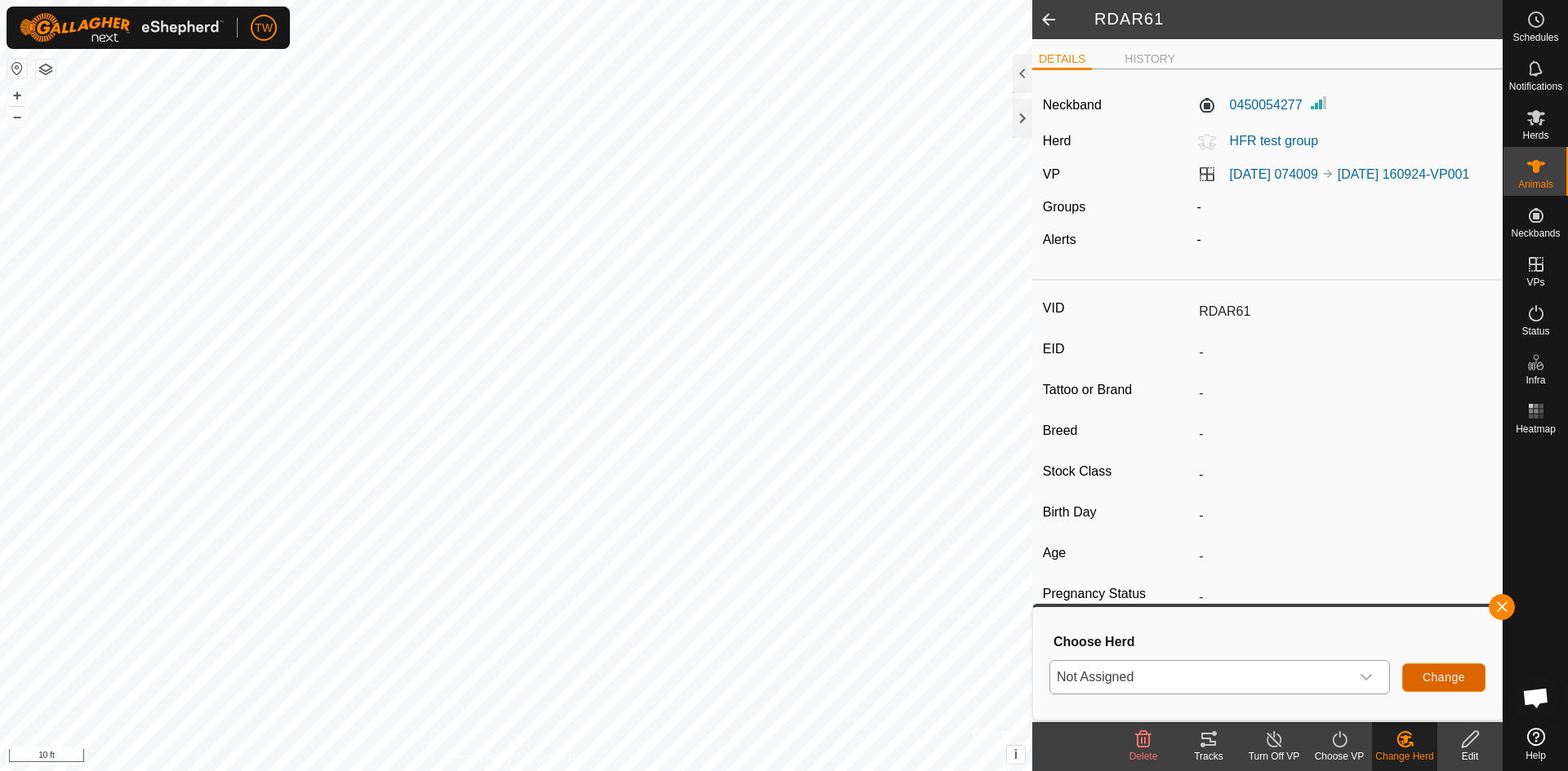
click at [1427, 681] on span "Change" at bounding box center [1443, 677] width 42 height 13
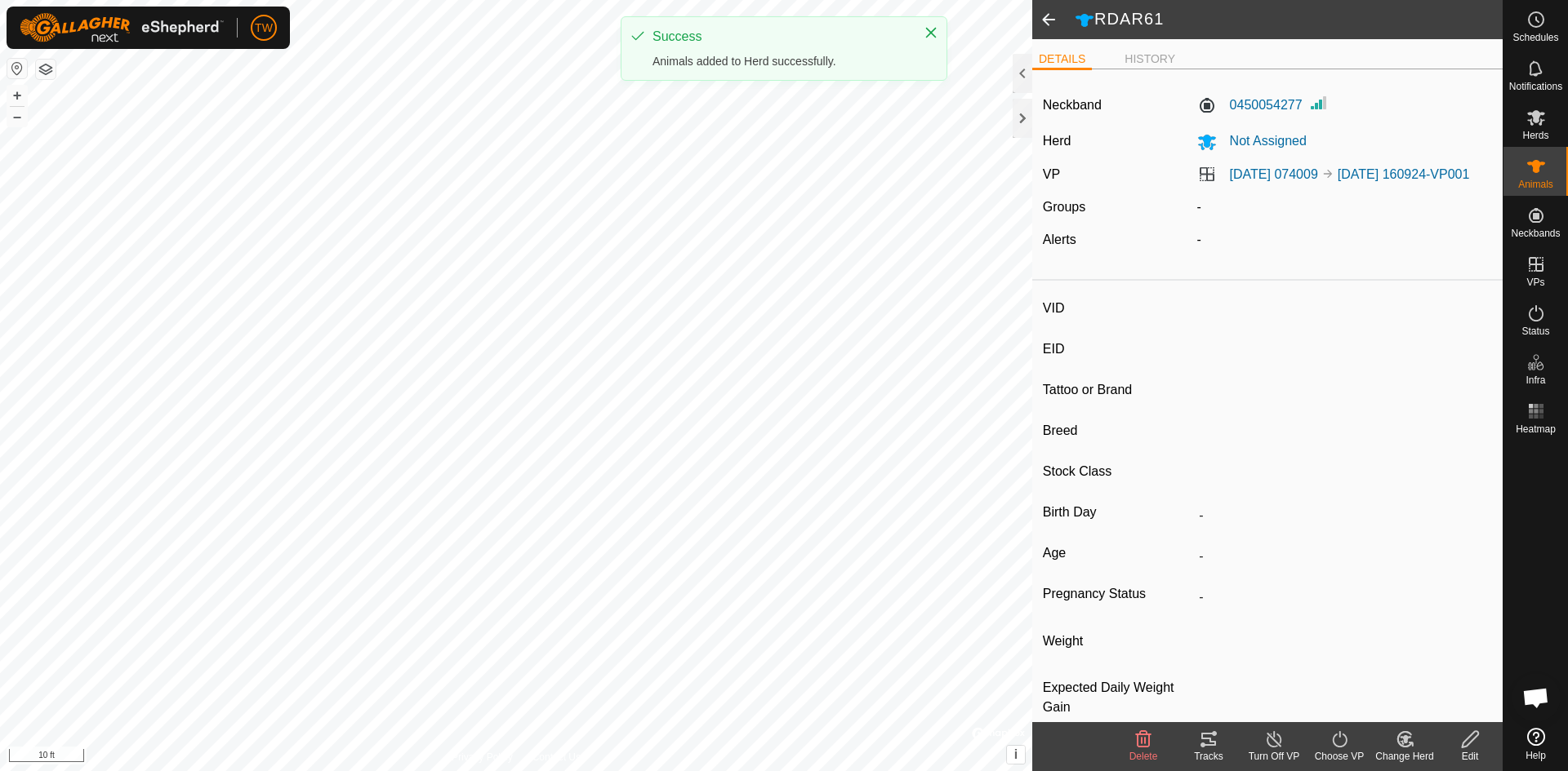
type input "RDAR24"
type input "-"
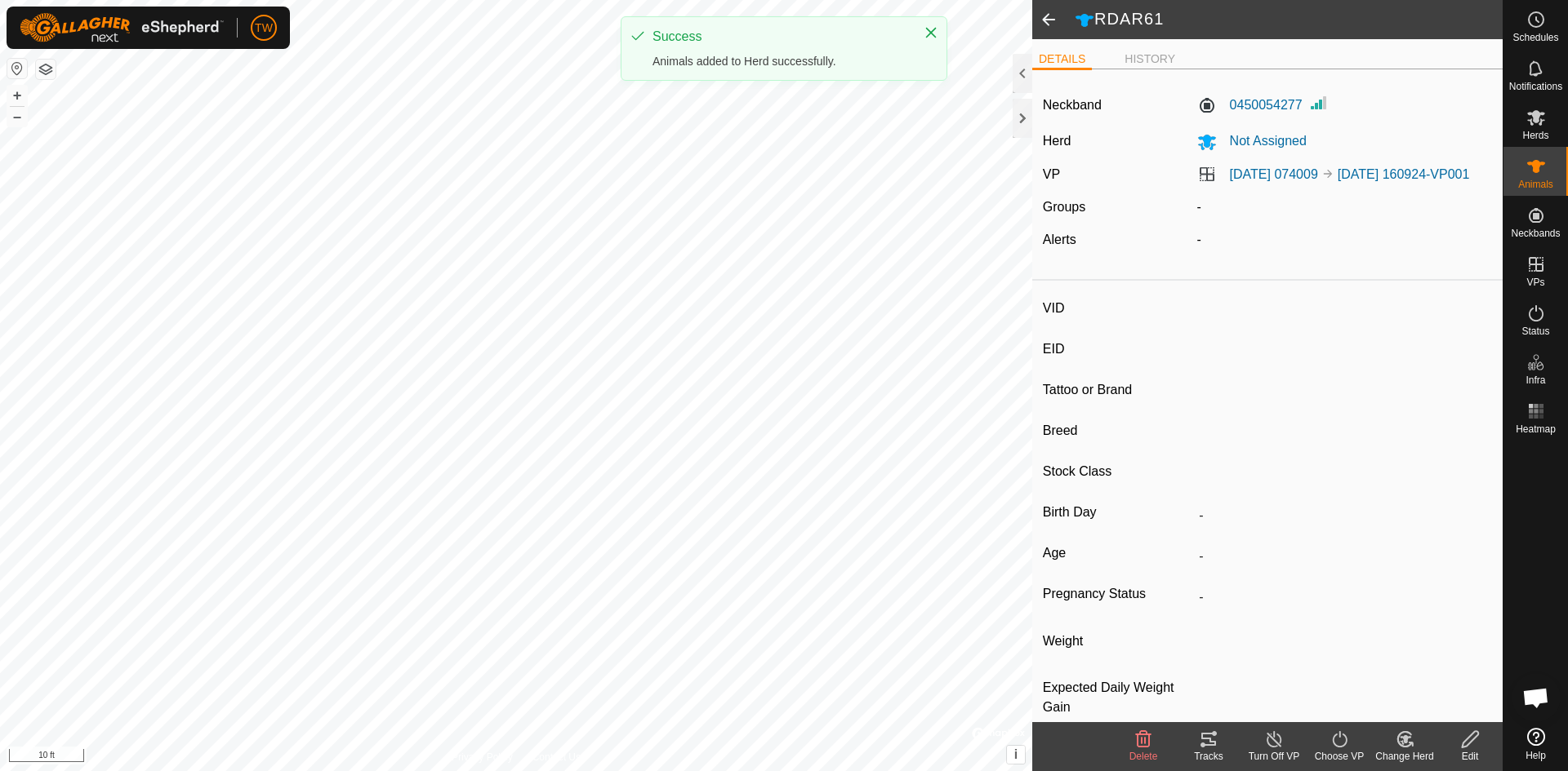
type input "-"
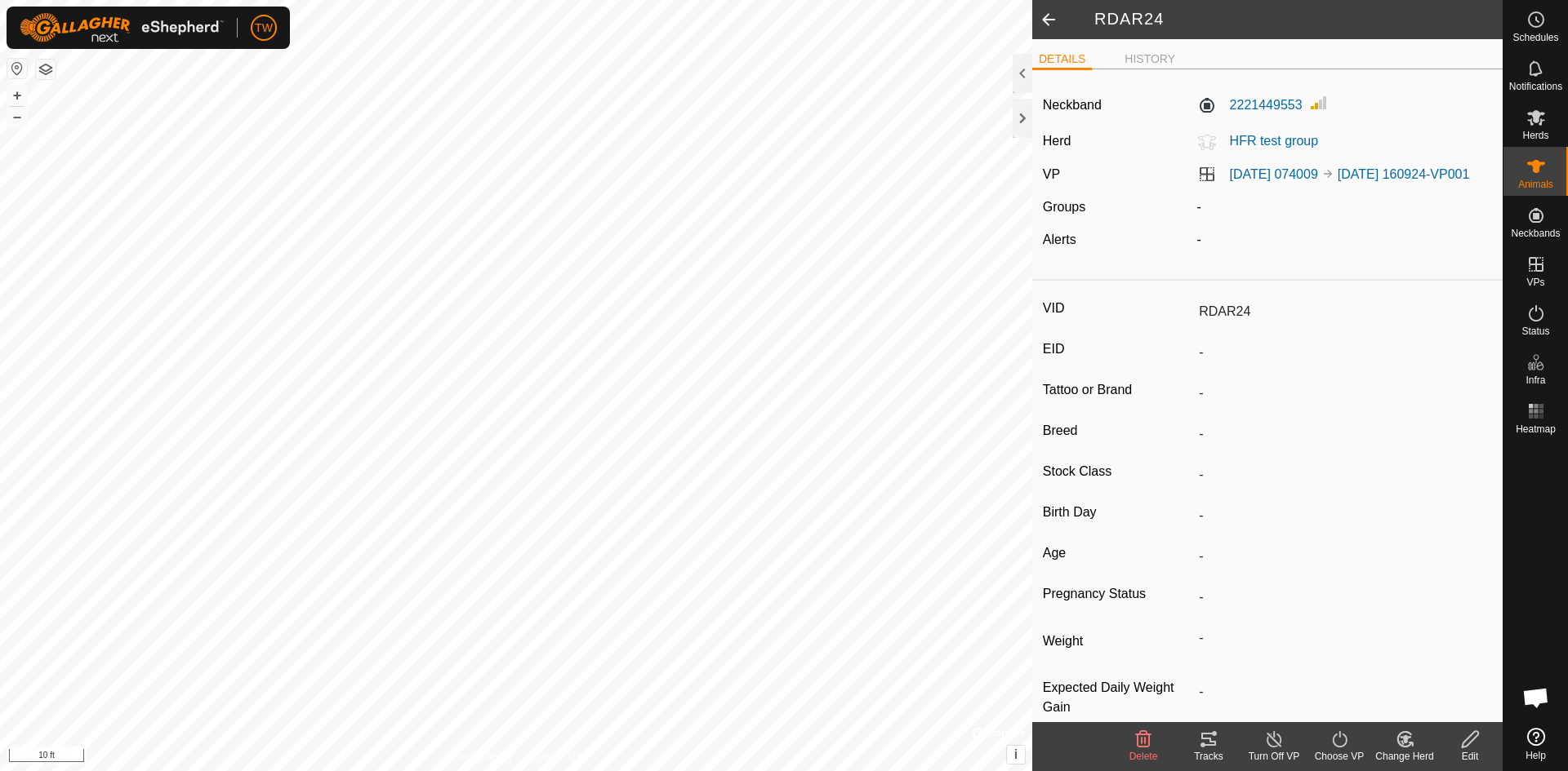
click at [1406, 750] on div "Change Herd" at bounding box center [1404, 756] width 65 height 15
click at [1437, 672] on link "Choose Herd..." at bounding box center [1454, 669] width 162 height 33
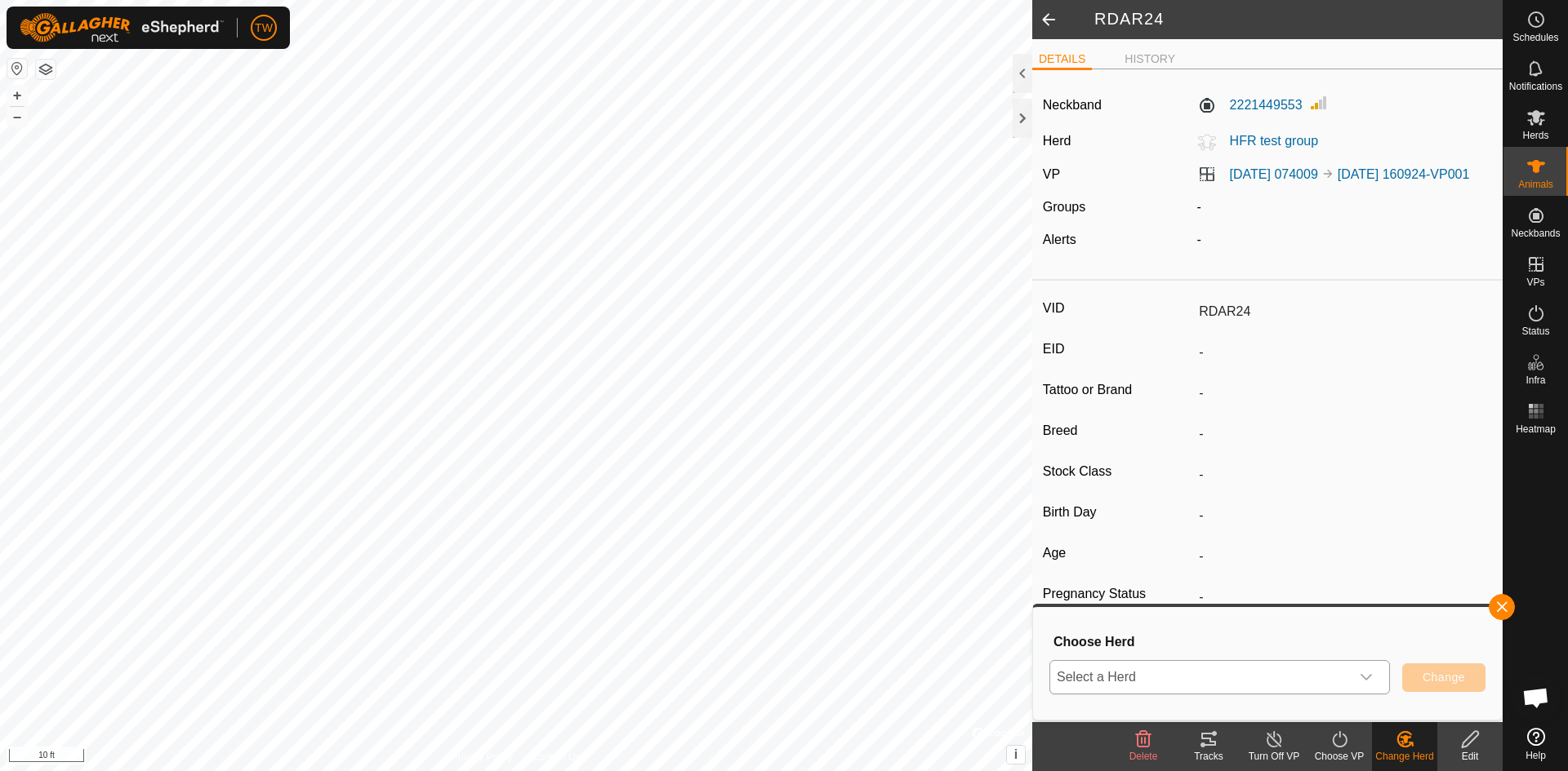
click at [1378, 672] on div "dropdown trigger" at bounding box center [1366, 677] width 33 height 33
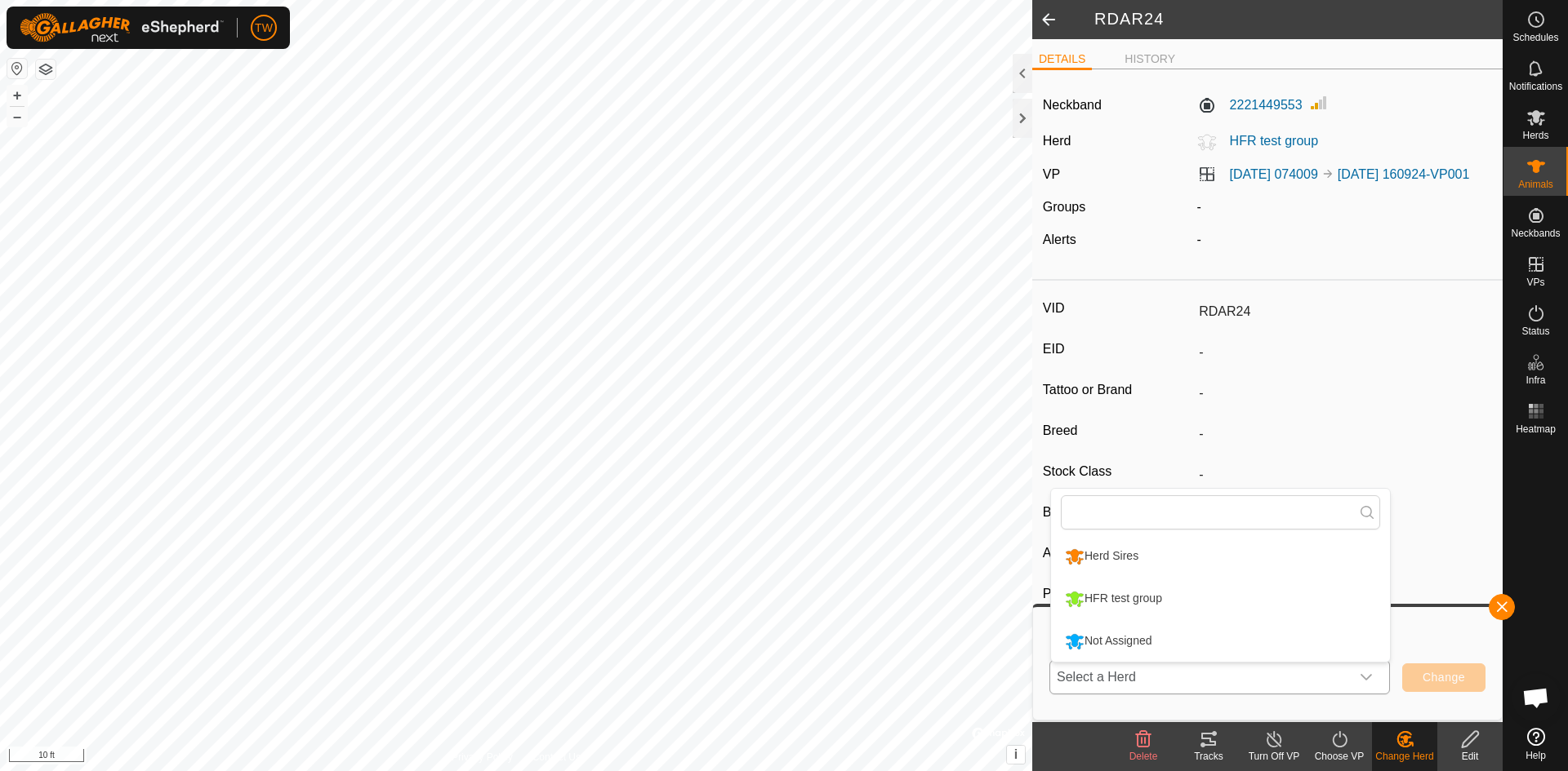
click at [1332, 646] on li "Not Assigned" at bounding box center [1220, 642] width 339 height 40
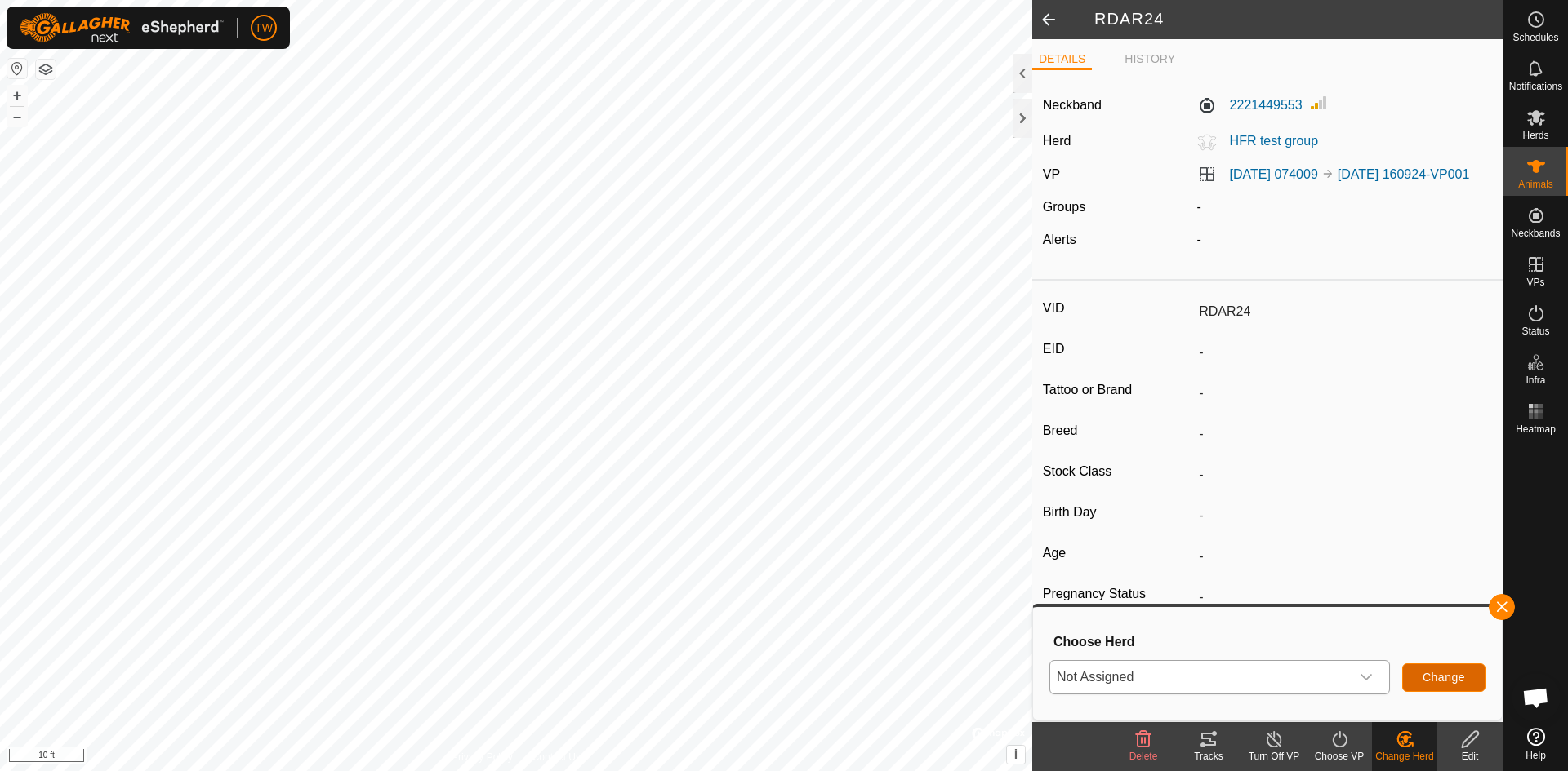
click at [1434, 673] on span "Change" at bounding box center [1443, 677] width 42 height 13
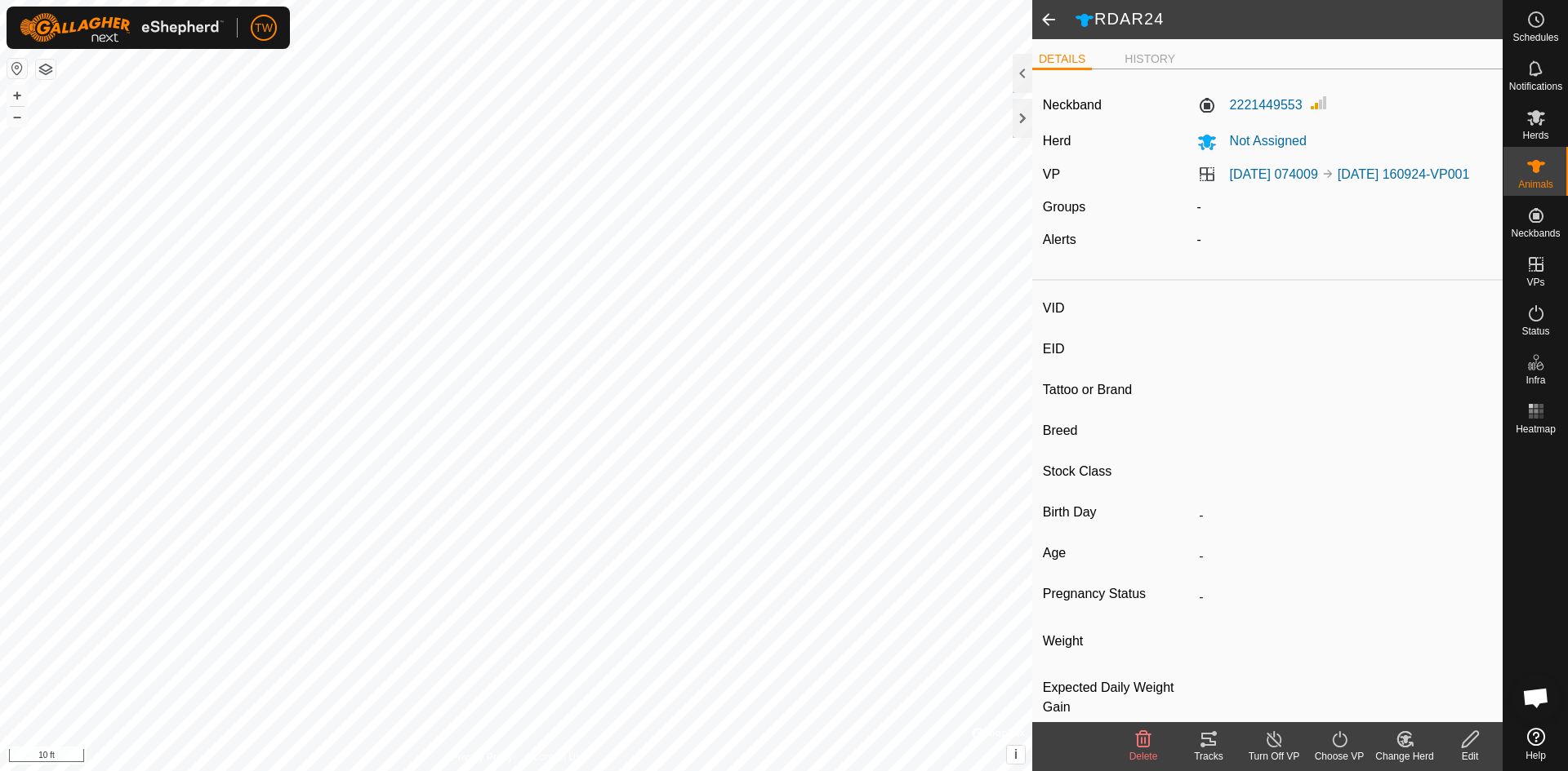
type input "RDAR6"
type input "-"
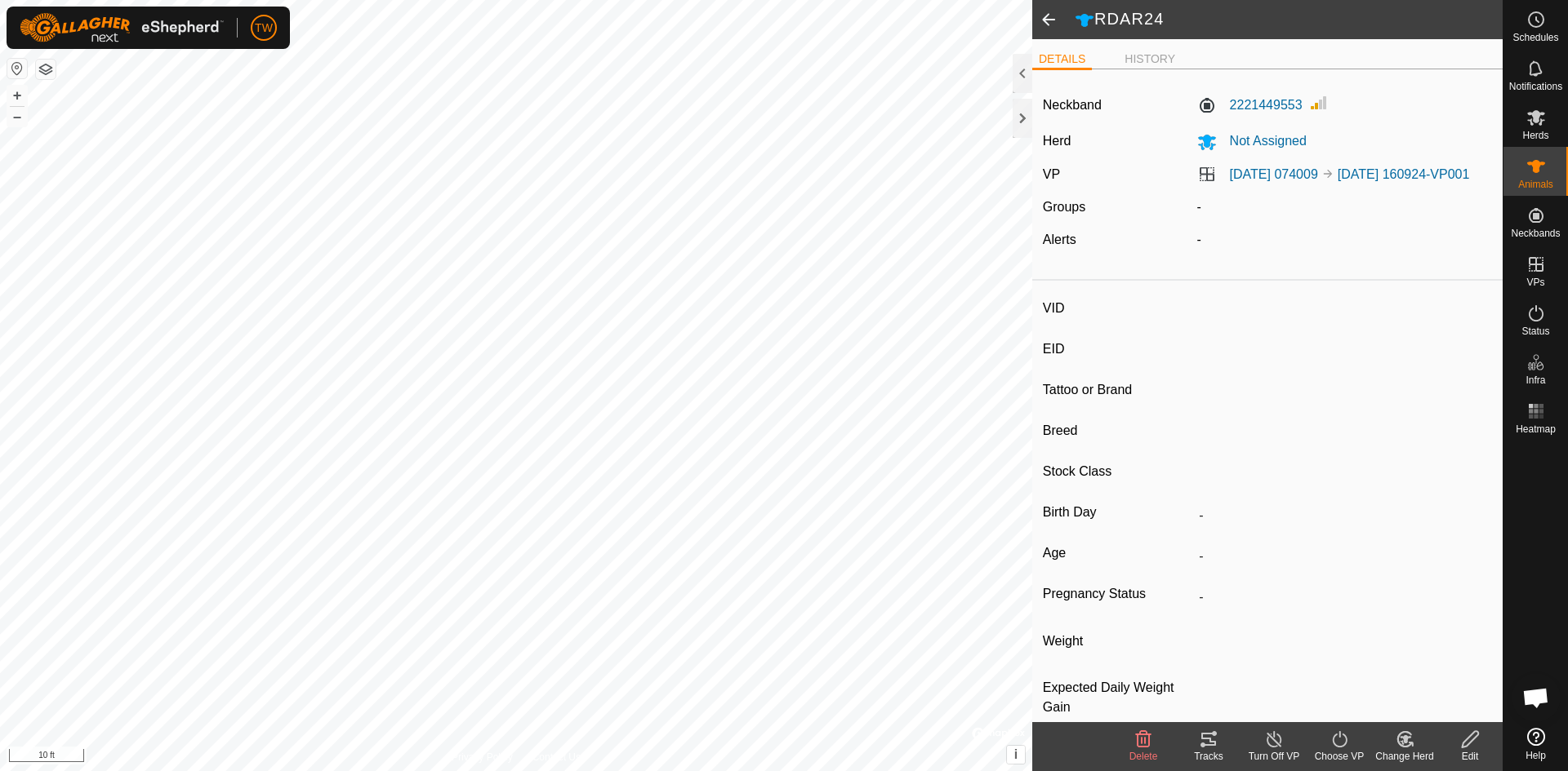
type input "-"
click at [1399, 738] on icon at bounding box center [1404, 739] width 20 height 19
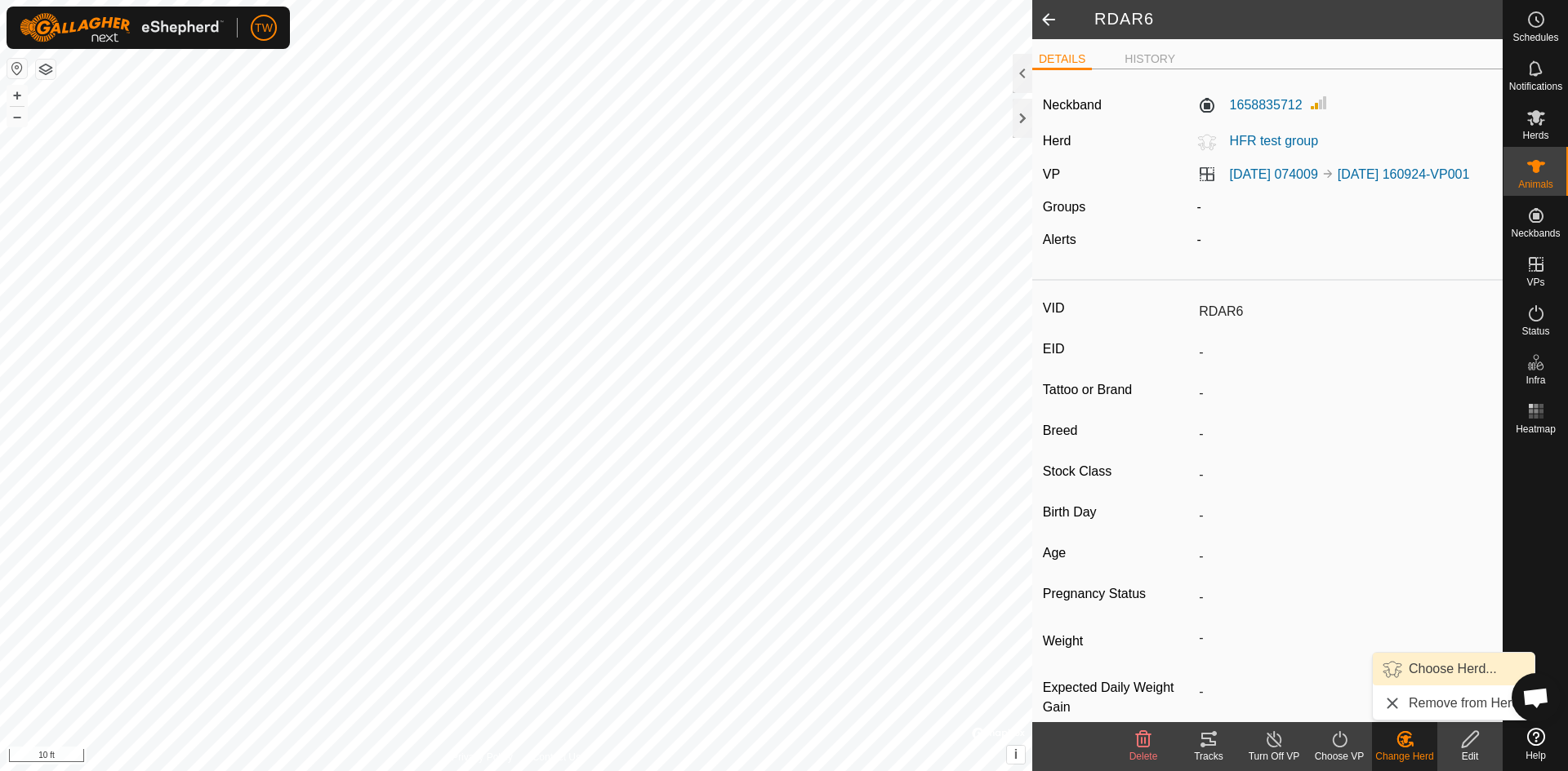
click at [1428, 672] on link "Choose Herd..." at bounding box center [1454, 669] width 162 height 33
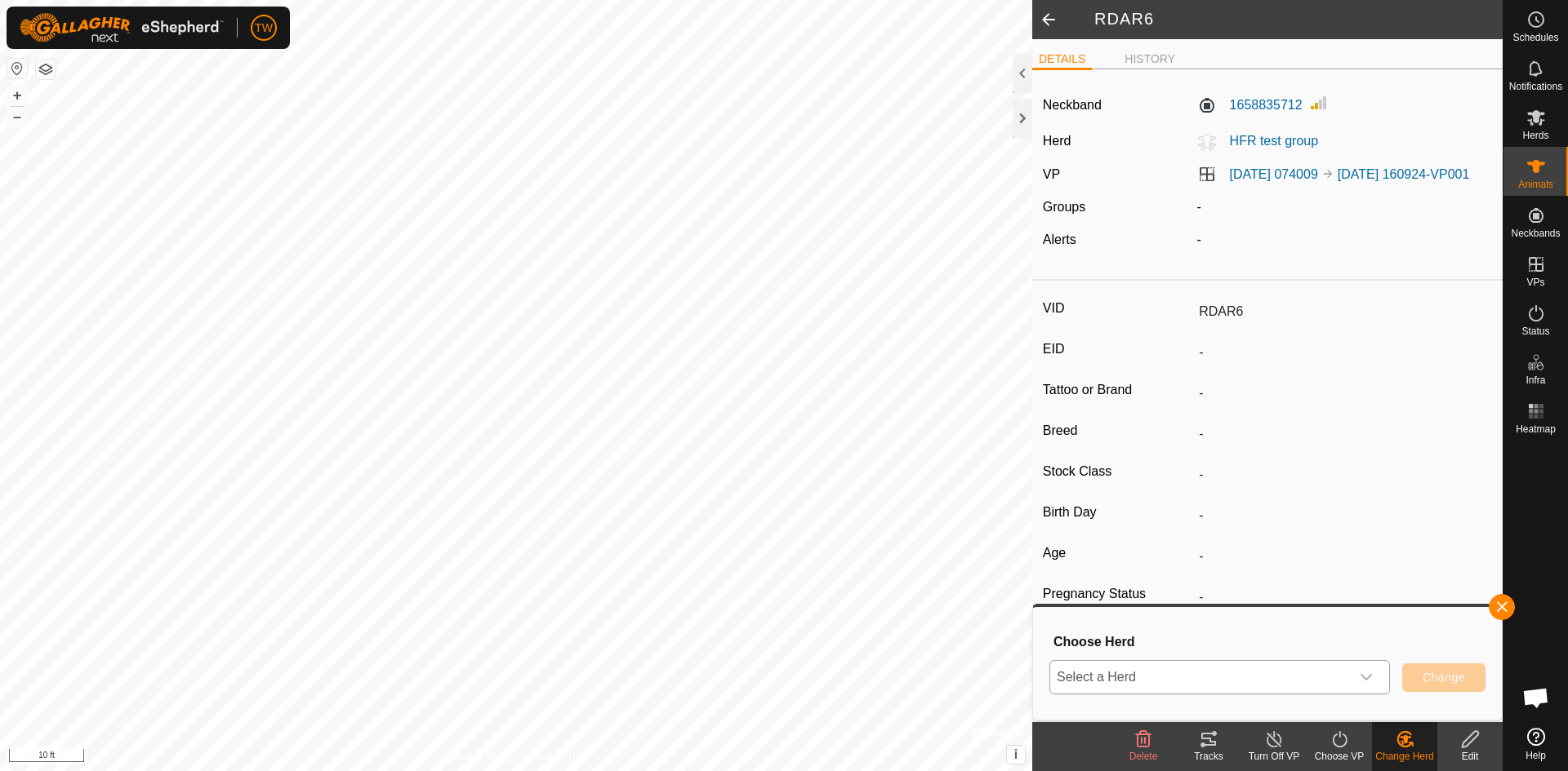
click at [1367, 676] on icon "dropdown trigger" at bounding box center [1366, 677] width 13 height 13
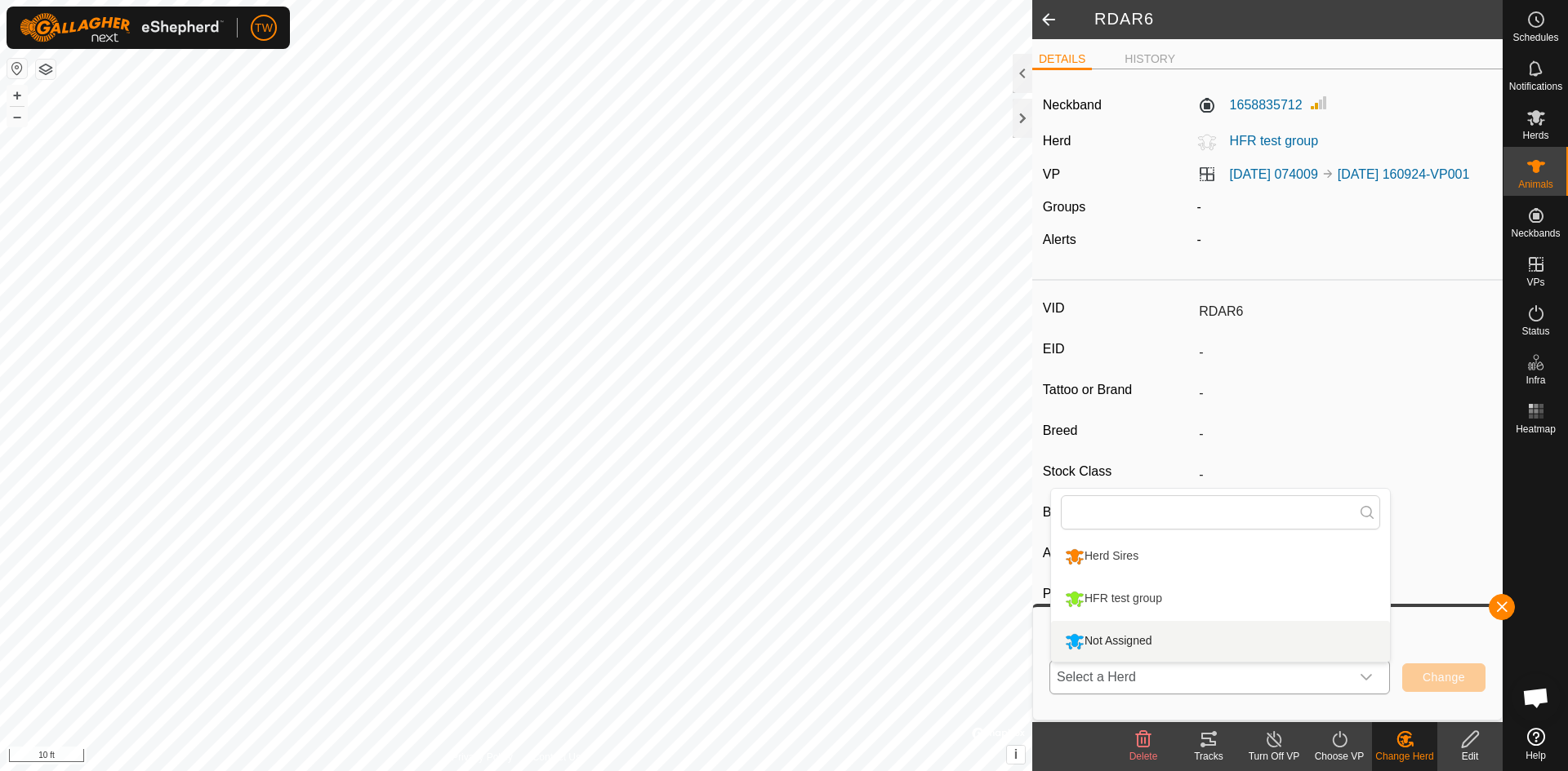
click at [1301, 649] on li "Not Assigned" at bounding box center [1220, 642] width 339 height 40
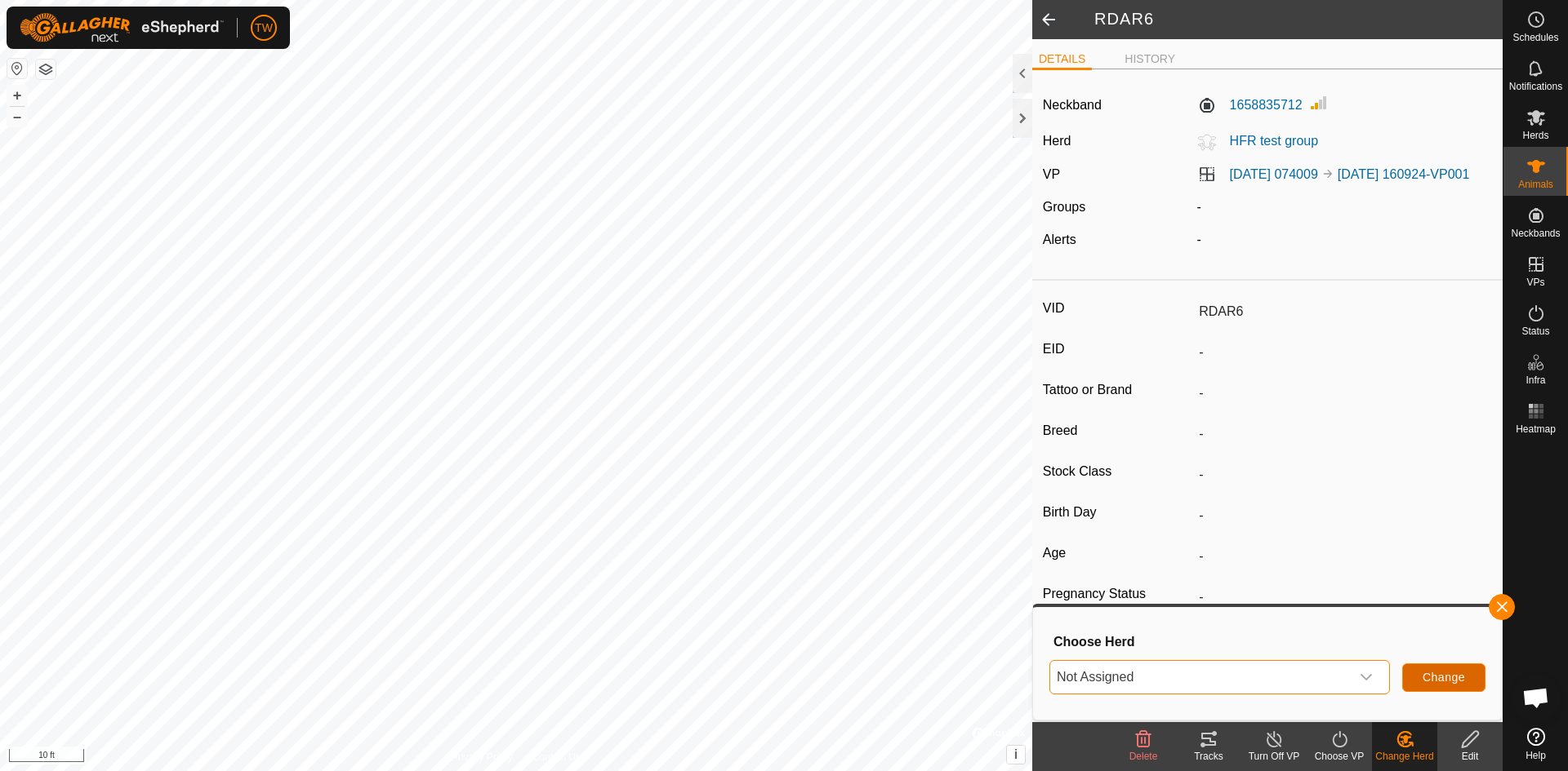
click at [1455, 673] on span "Change" at bounding box center [1443, 677] width 42 height 13
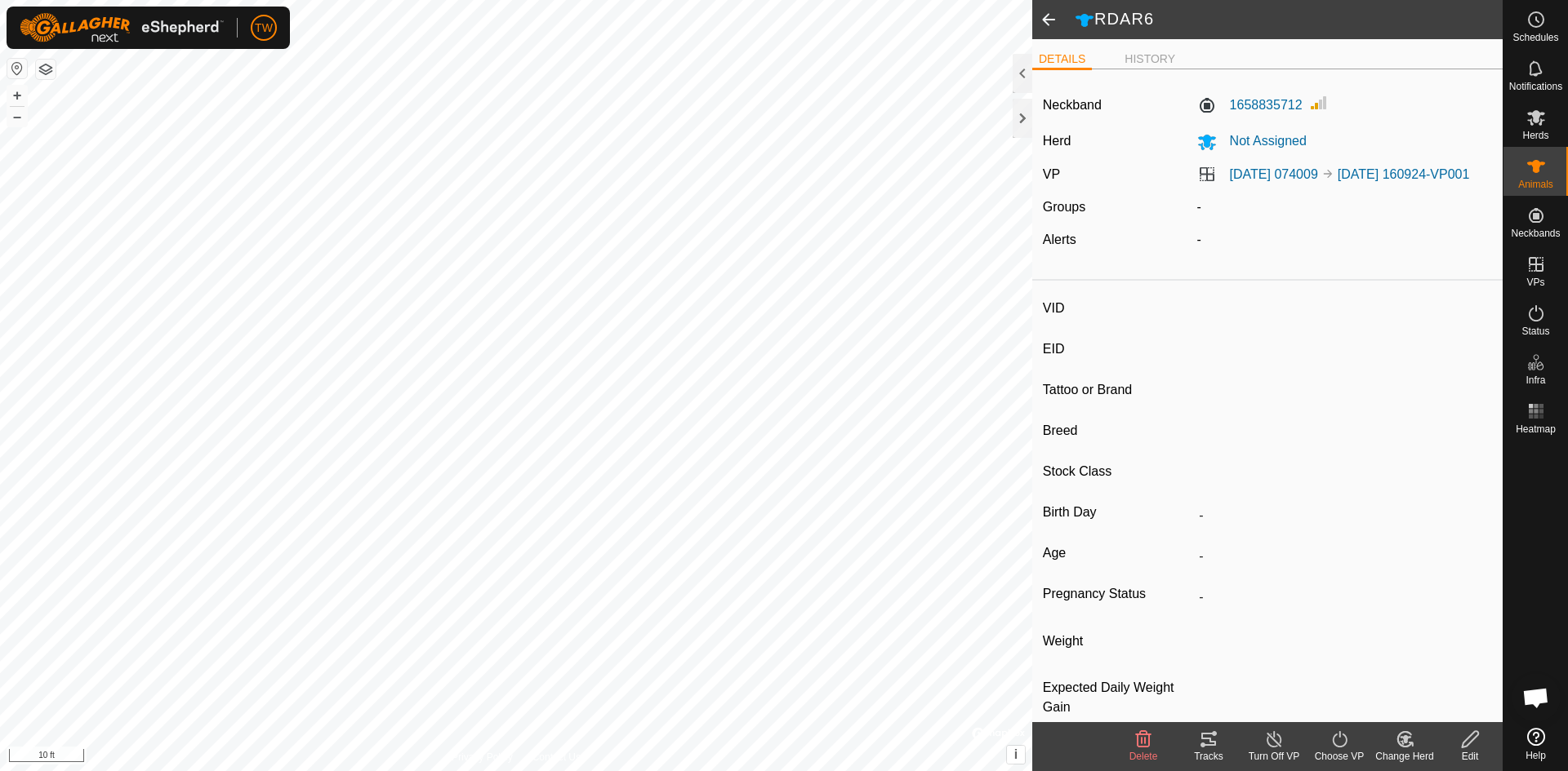
type input "RDAR36"
type input "-"
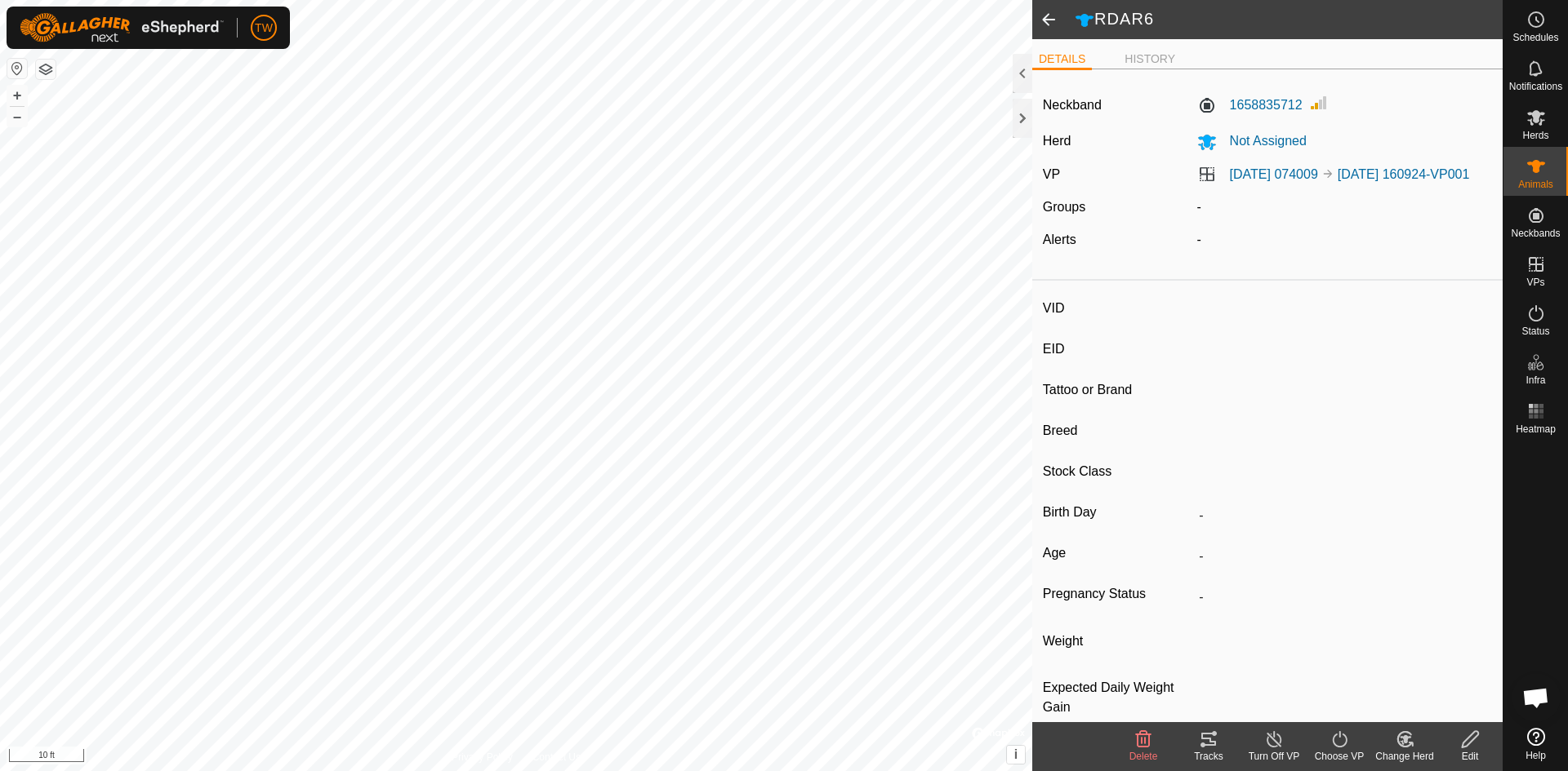
type input "-"
click at [1404, 738] on icon at bounding box center [1404, 739] width 11 height 8
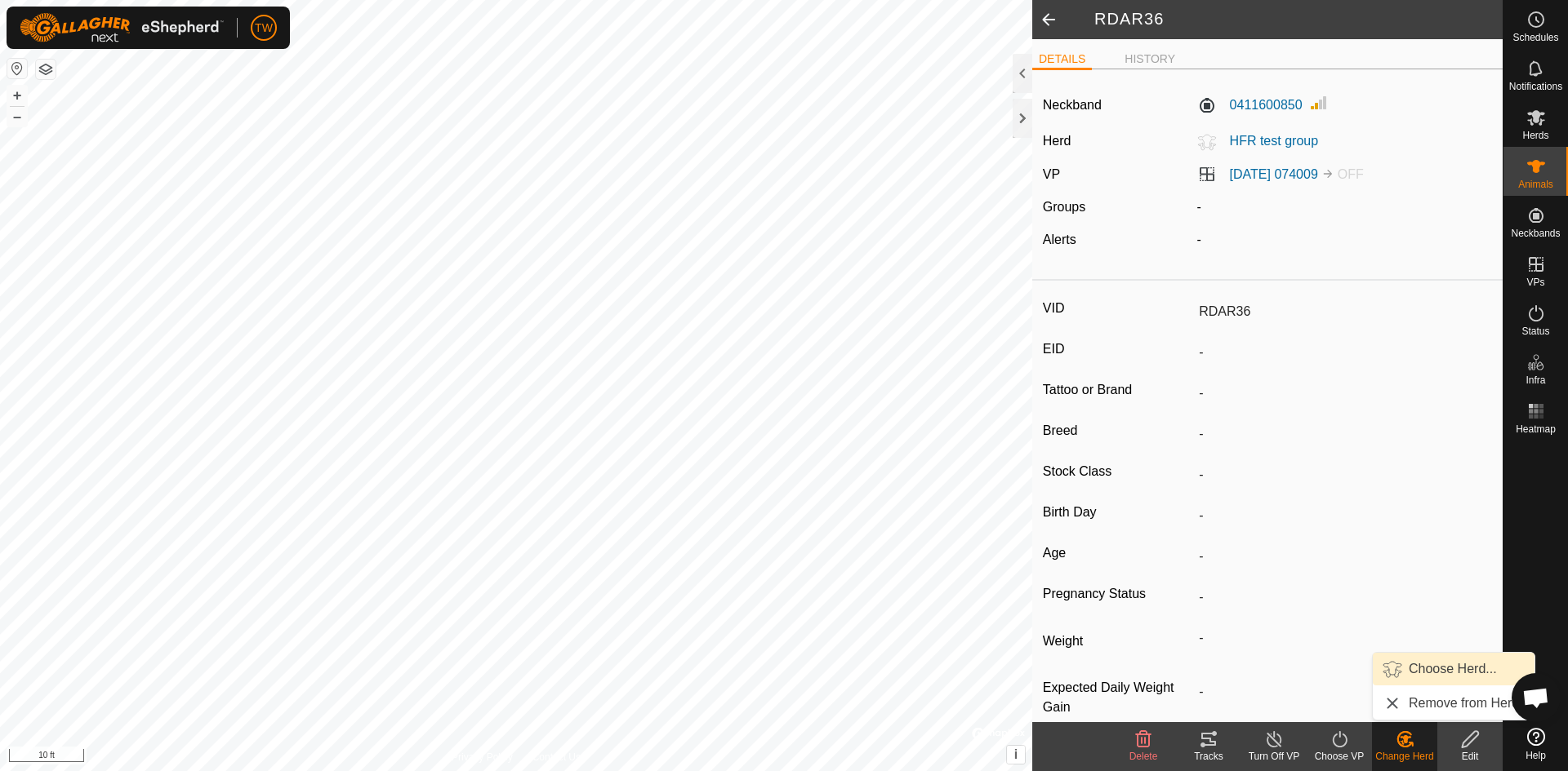
click at [1431, 672] on link "Choose Herd..." at bounding box center [1454, 669] width 162 height 33
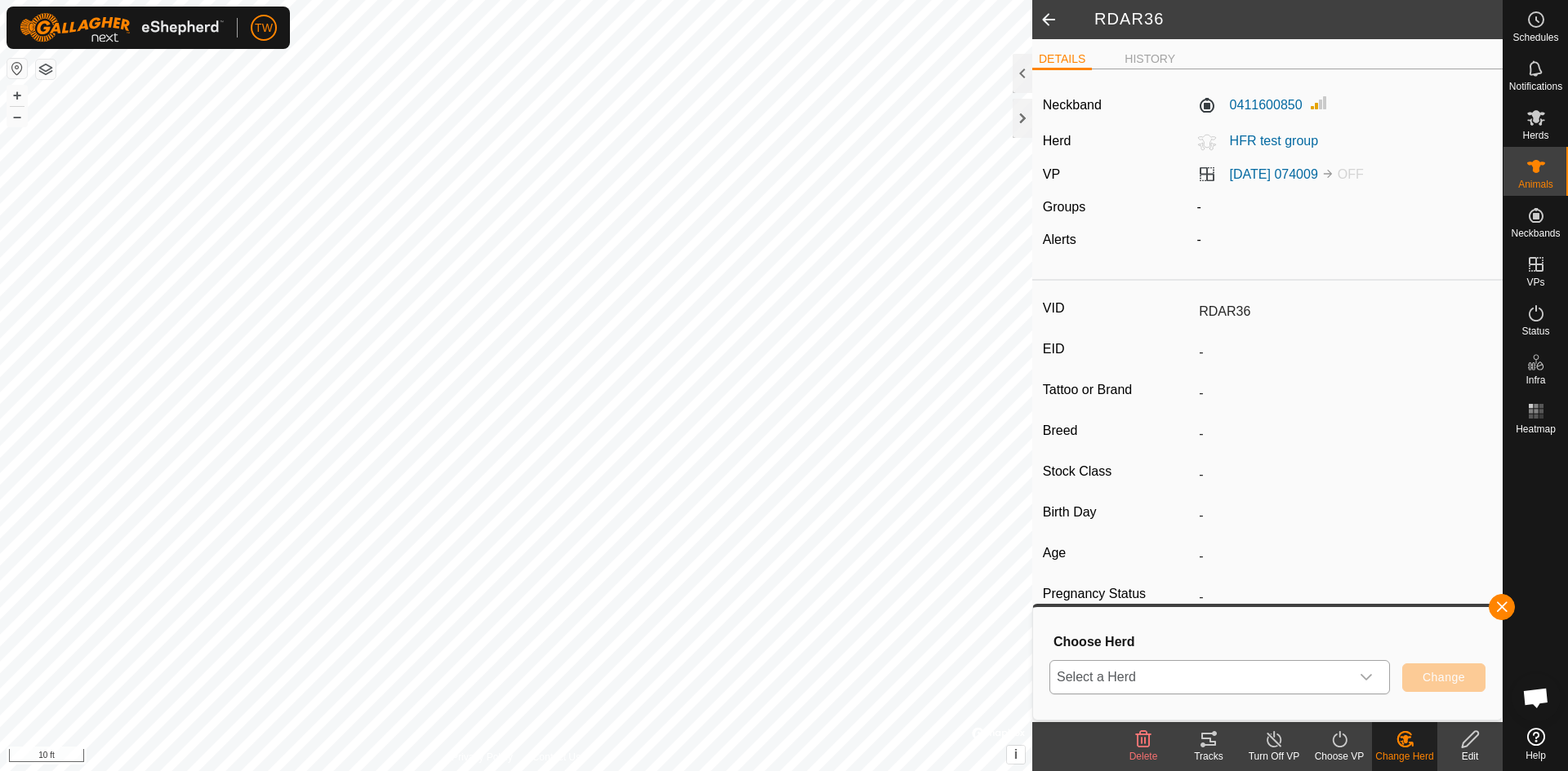
click at [1366, 679] on icon "dropdown trigger" at bounding box center [1366, 677] width 11 height 6
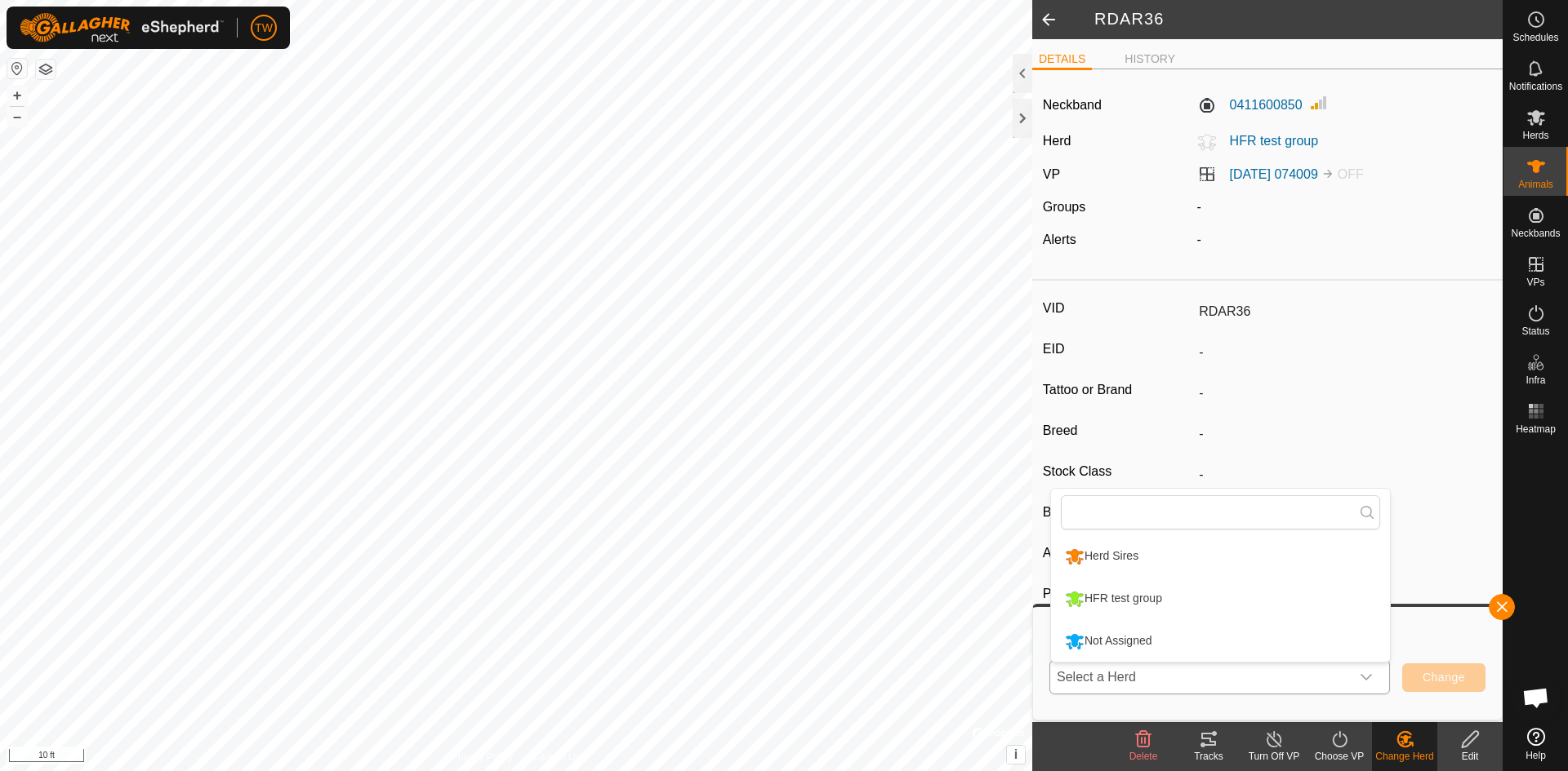
click at [1290, 646] on li "Not Assigned" at bounding box center [1220, 642] width 339 height 40
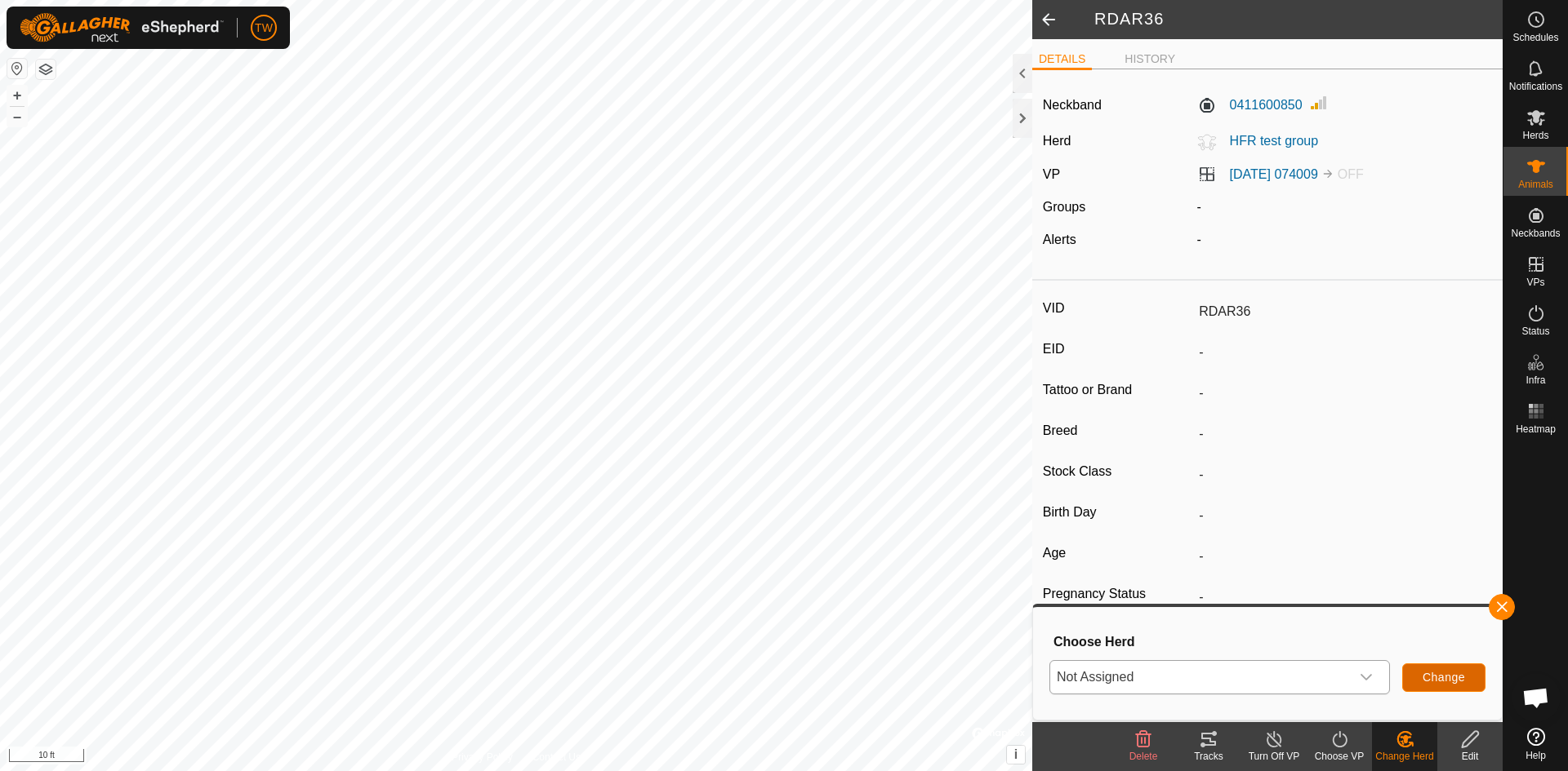
click at [1449, 676] on span "Change" at bounding box center [1443, 677] width 42 height 13
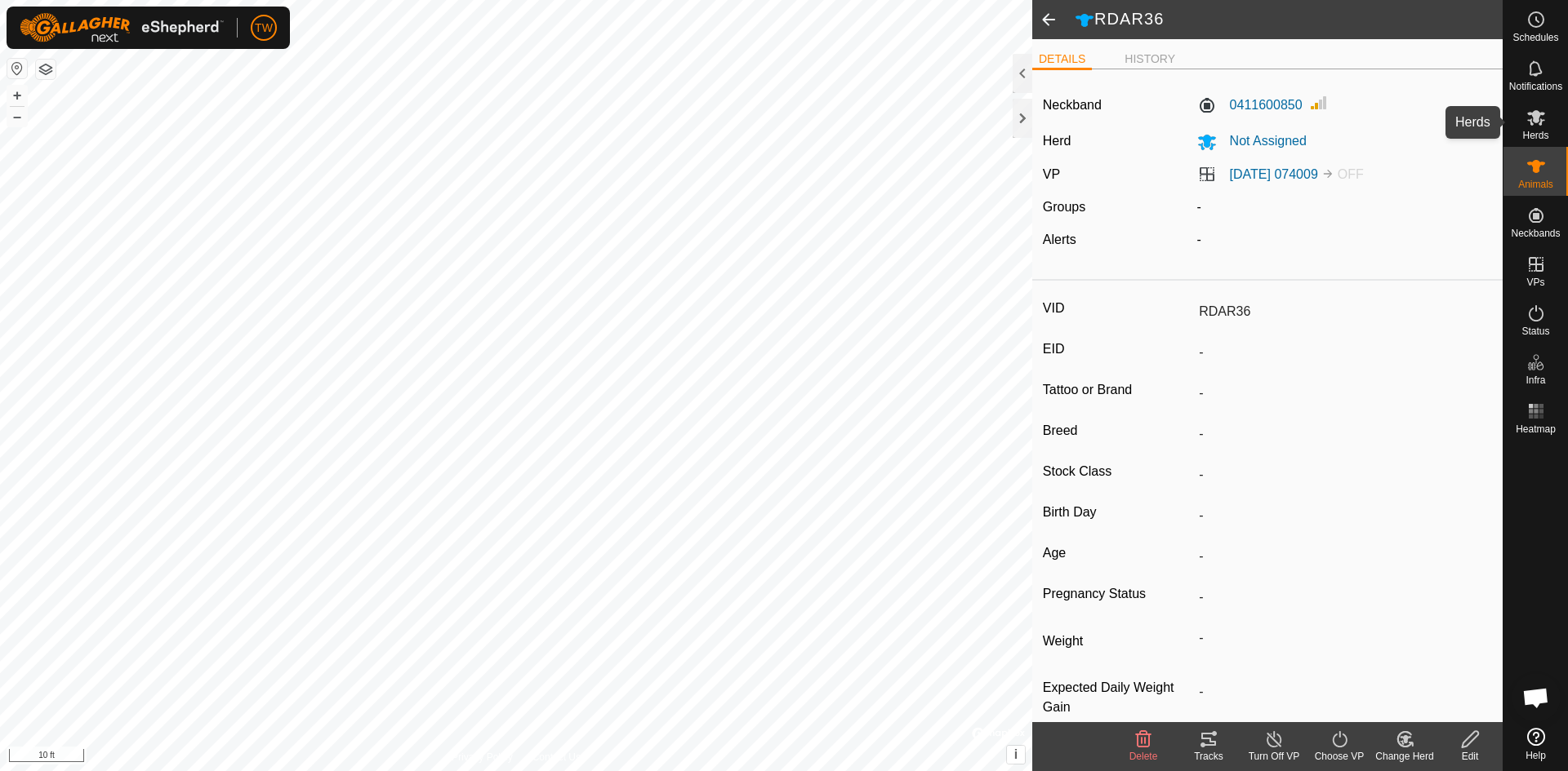
click at [1539, 126] on icon at bounding box center [1535, 117] width 19 height 19
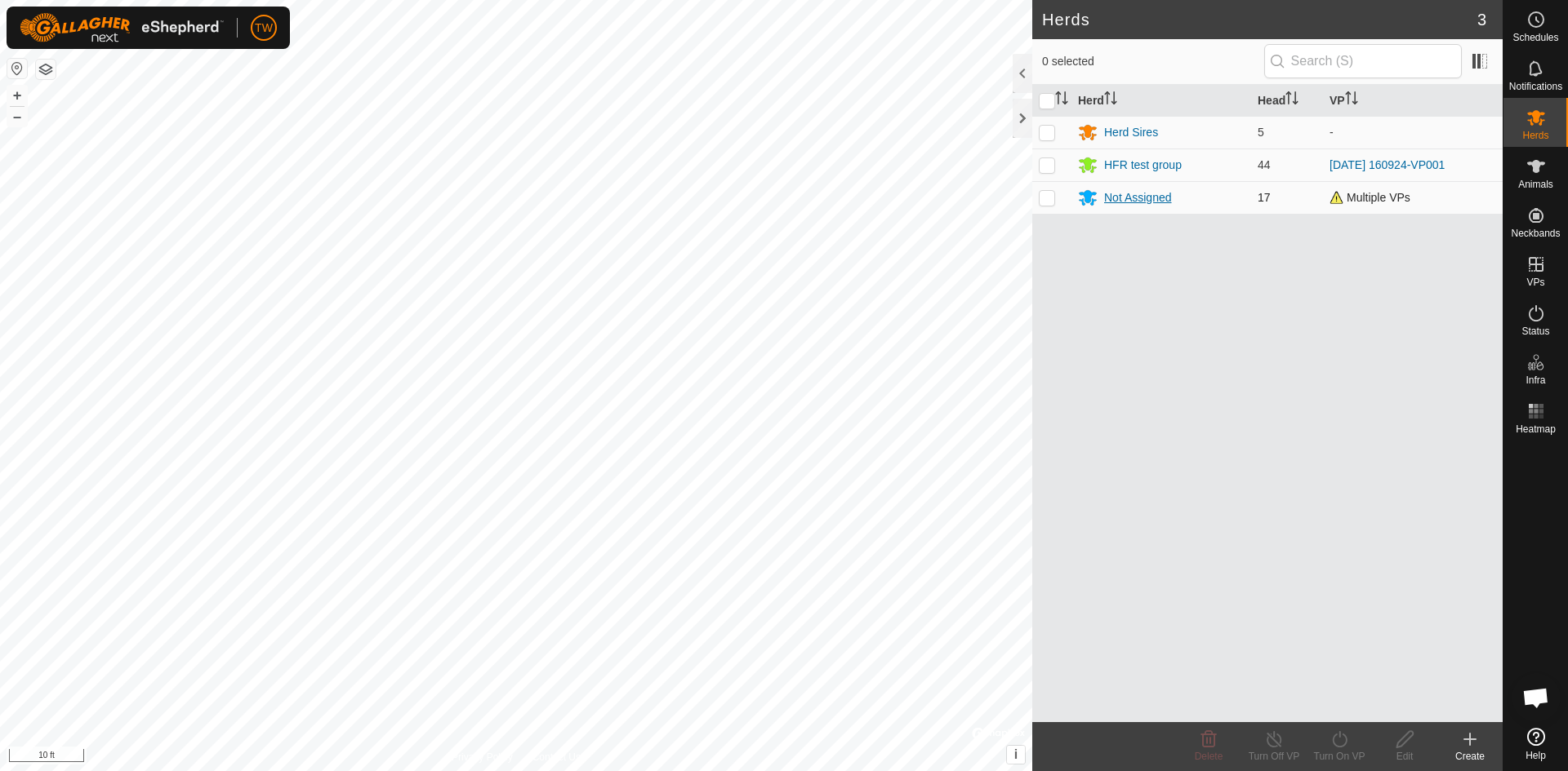
click at [1141, 199] on div "Not Assigned" at bounding box center [1137, 197] width 68 height 17
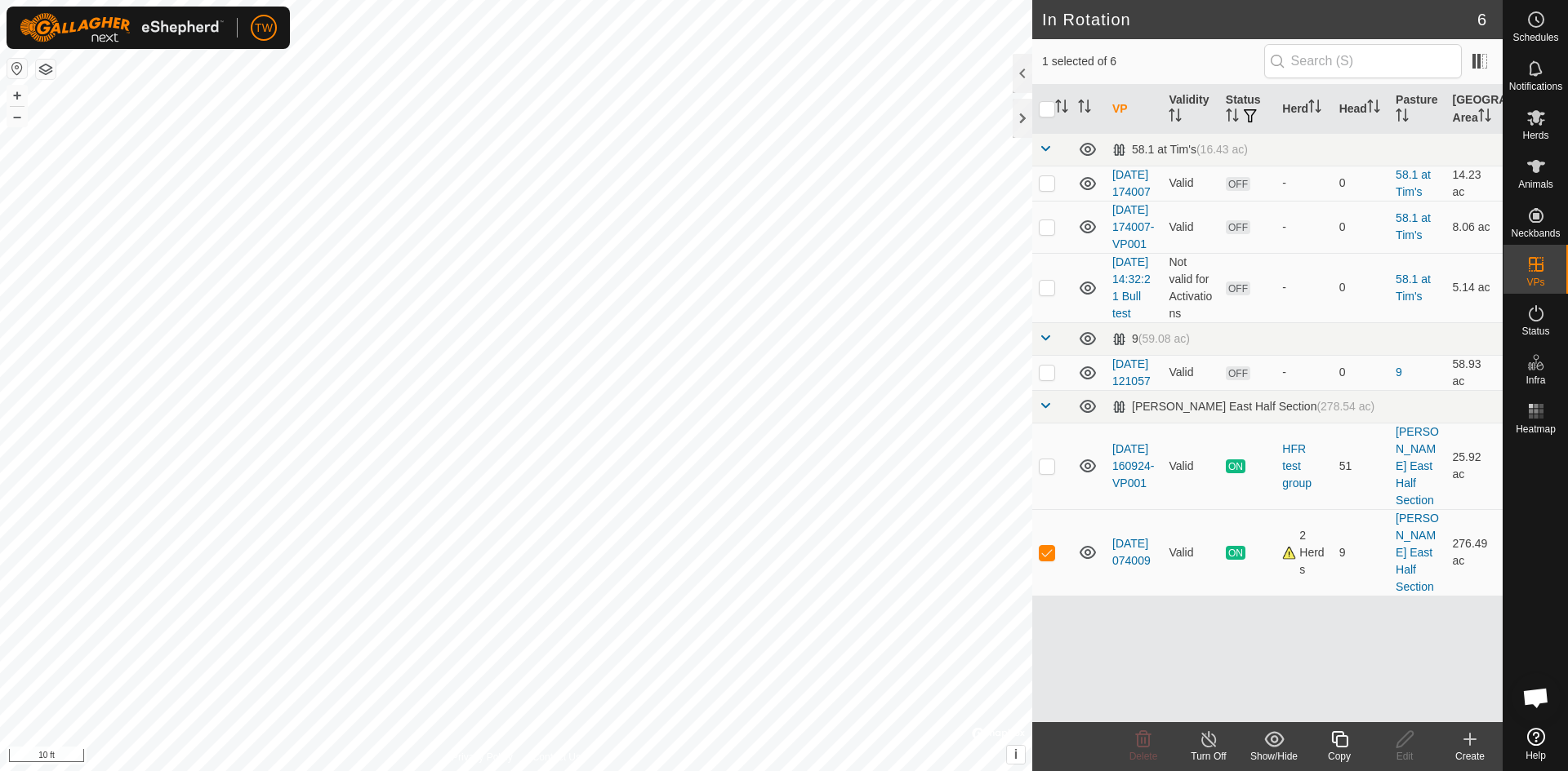
checkbox input "false"
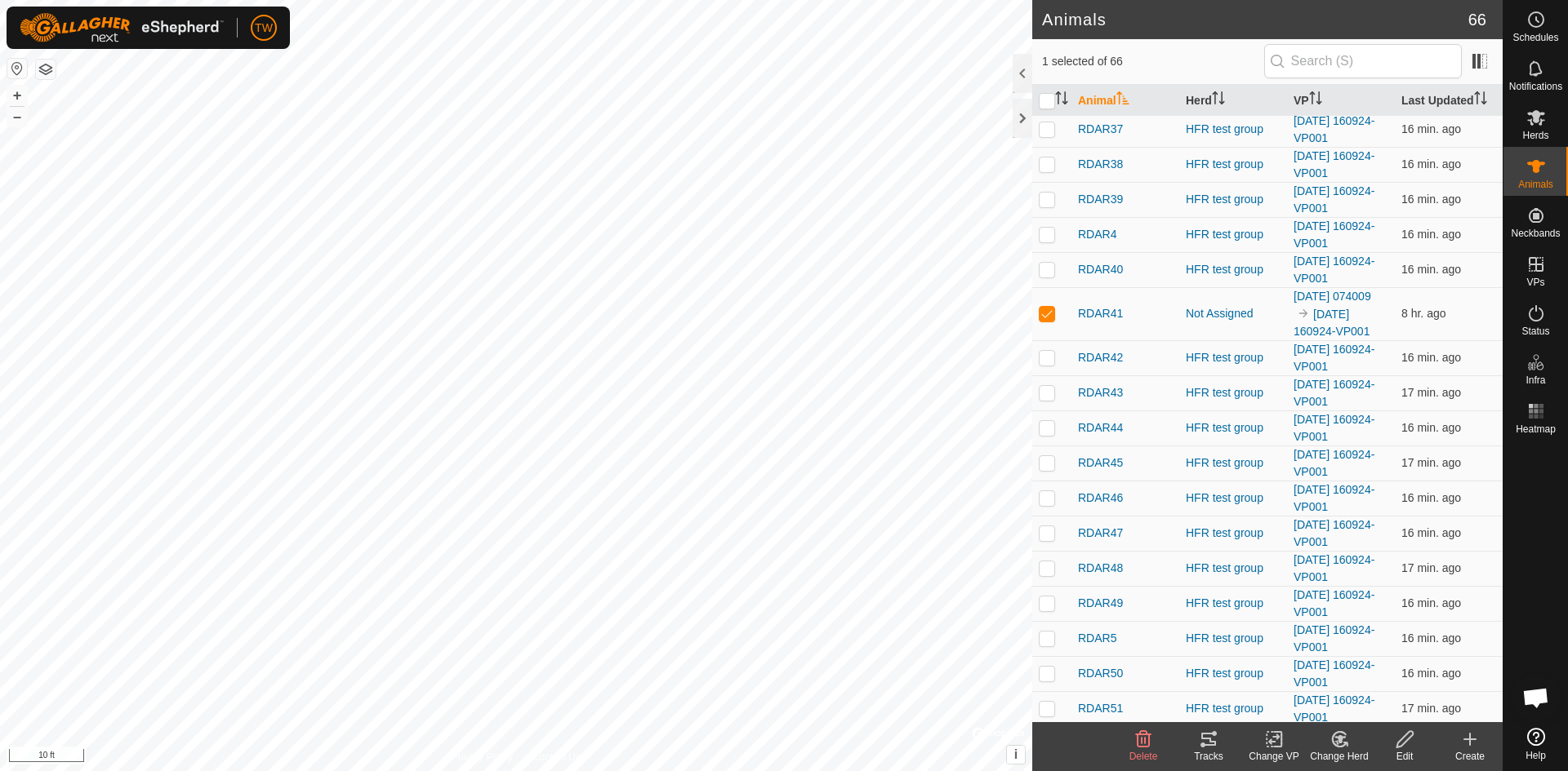
scroll to position [1264, 0]
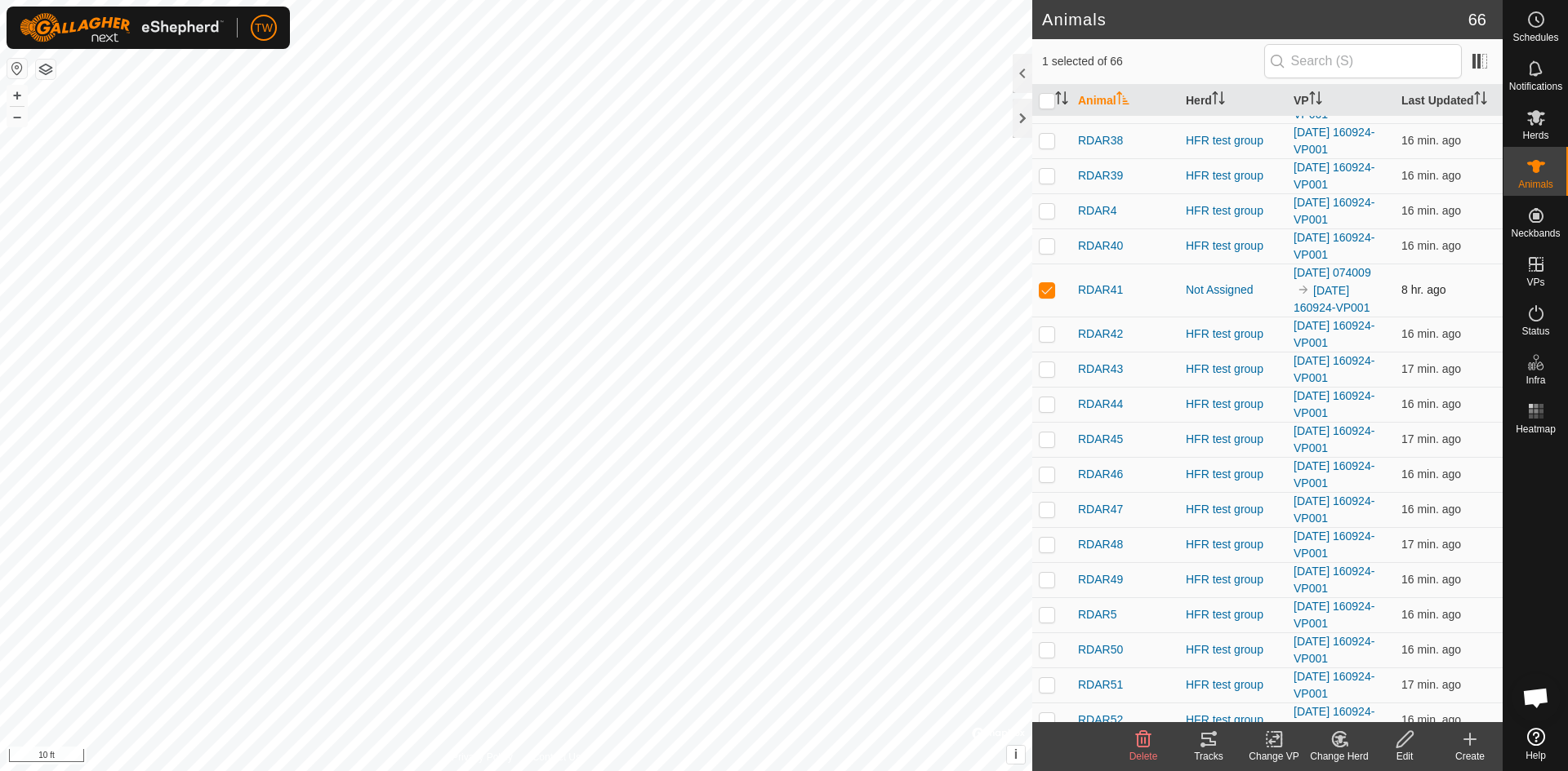
click at [1051, 297] on p-checkbox at bounding box center [1047, 290] width 17 height 13
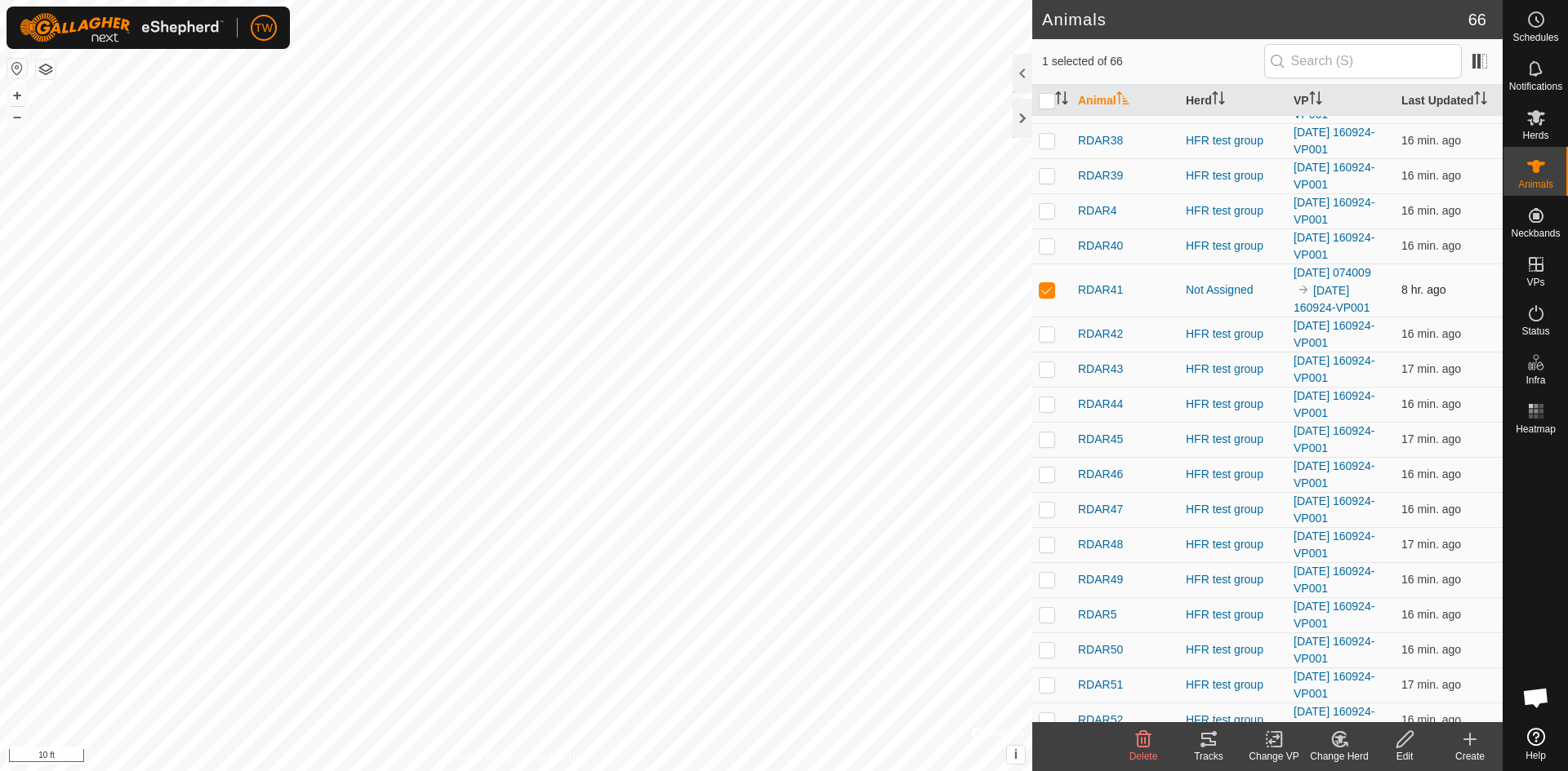
checkbox input "false"
click at [1538, 122] on icon at bounding box center [1535, 117] width 19 height 19
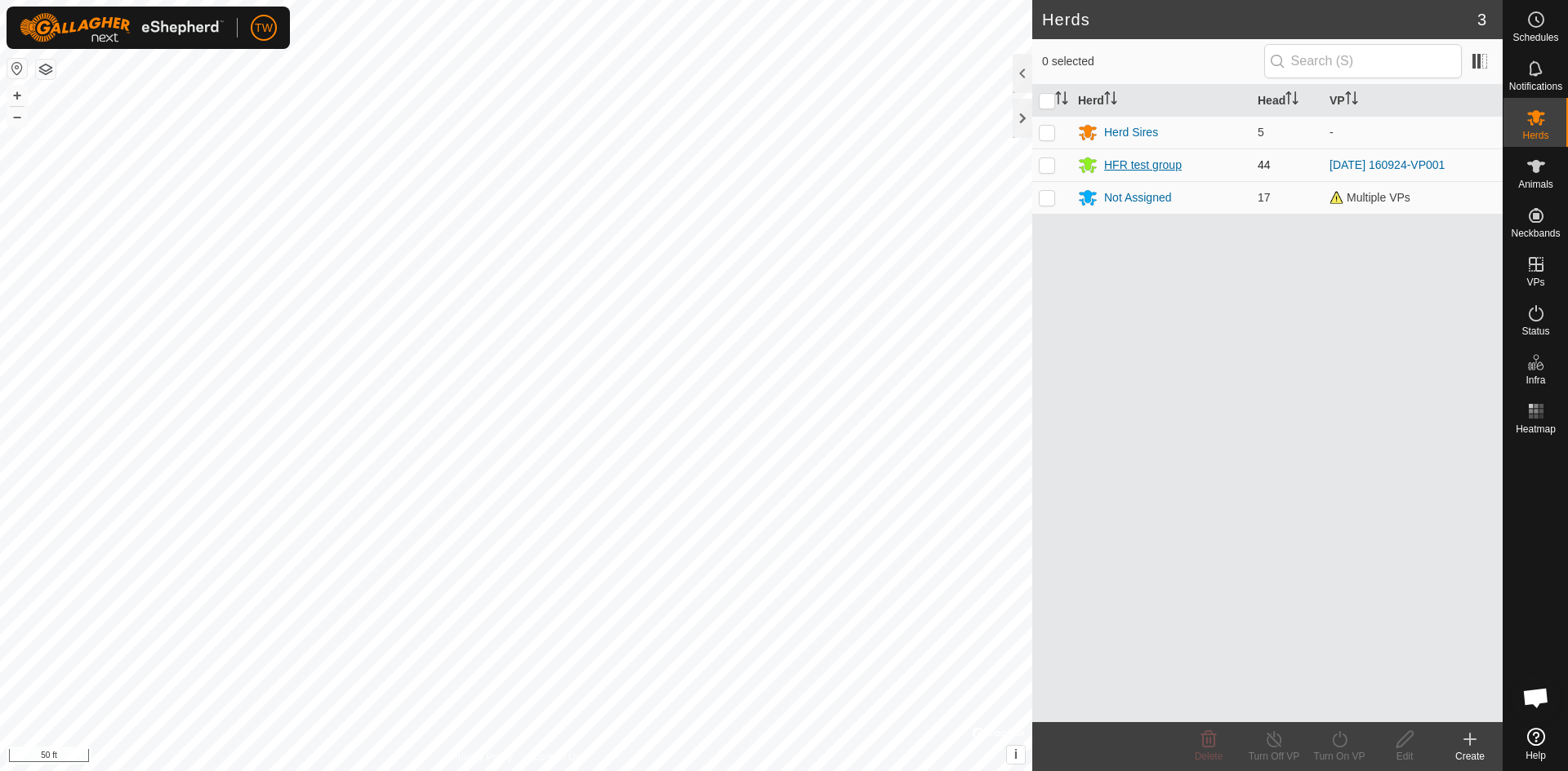
click at [1155, 164] on div "HFR test group" at bounding box center [1143, 165] width 77 height 17
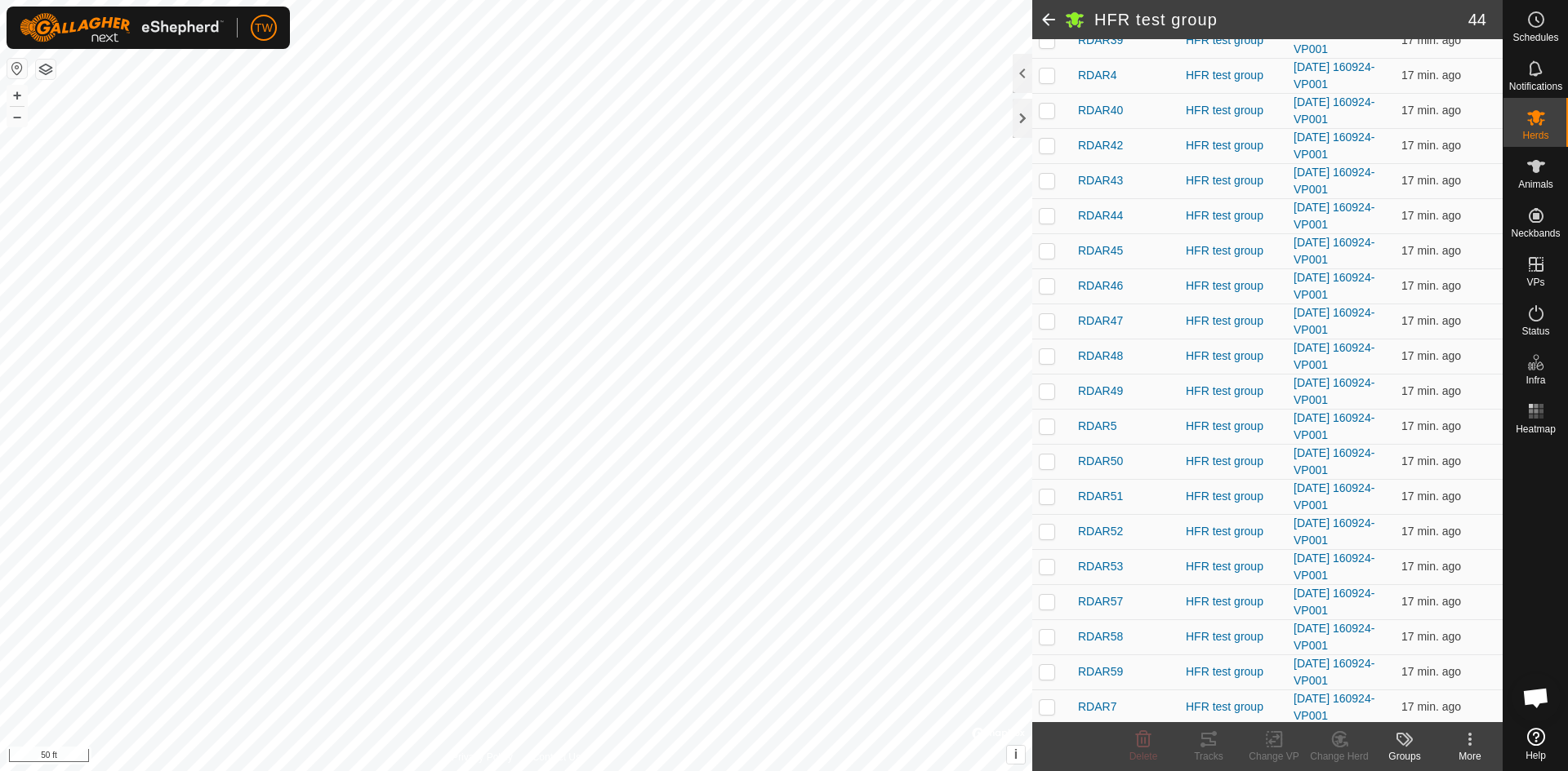
scroll to position [1067, 0]
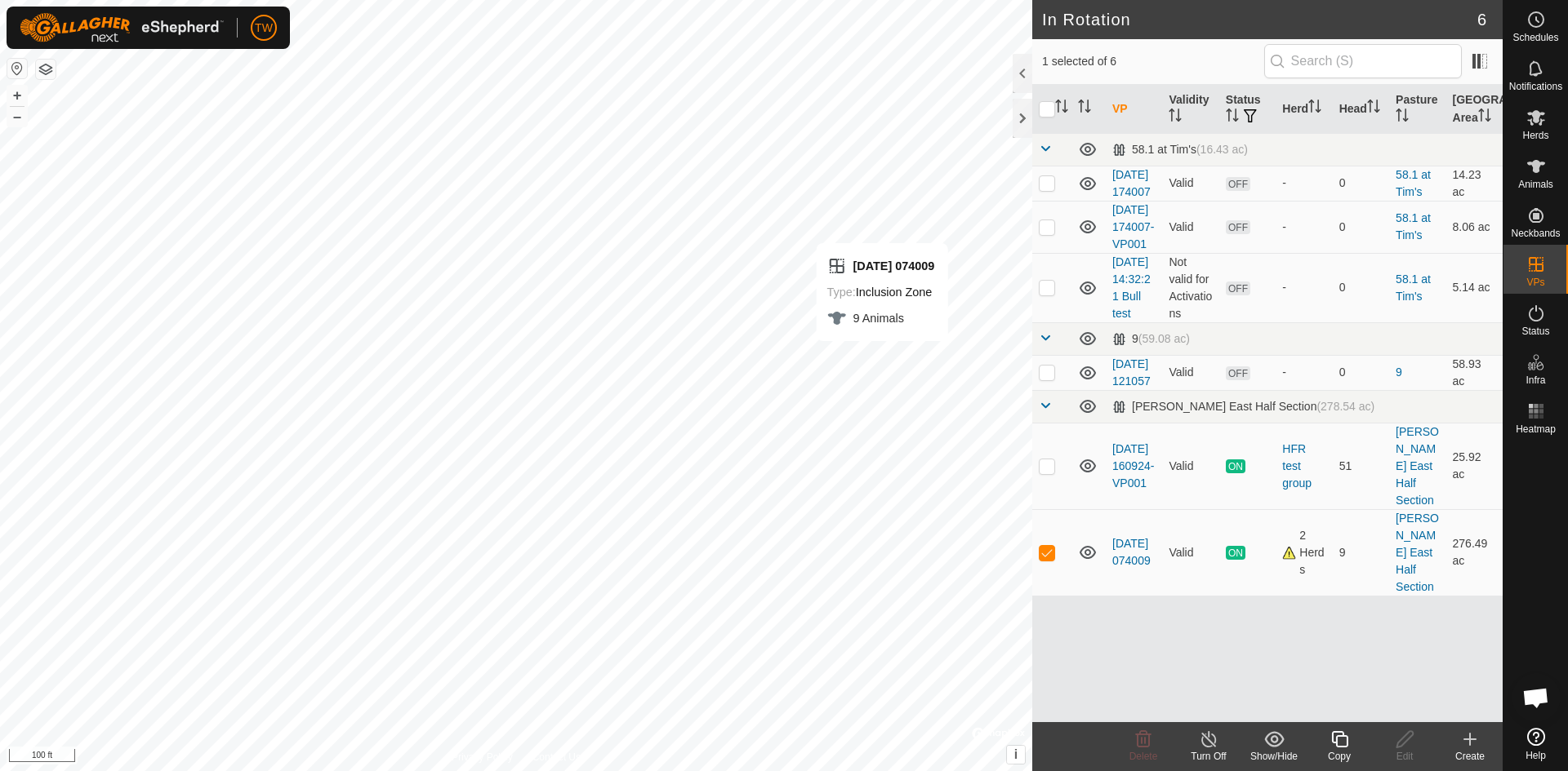
checkbox input "false"
click at [1019, 118] on div at bounding box center [1022, 118] width 19 height 40
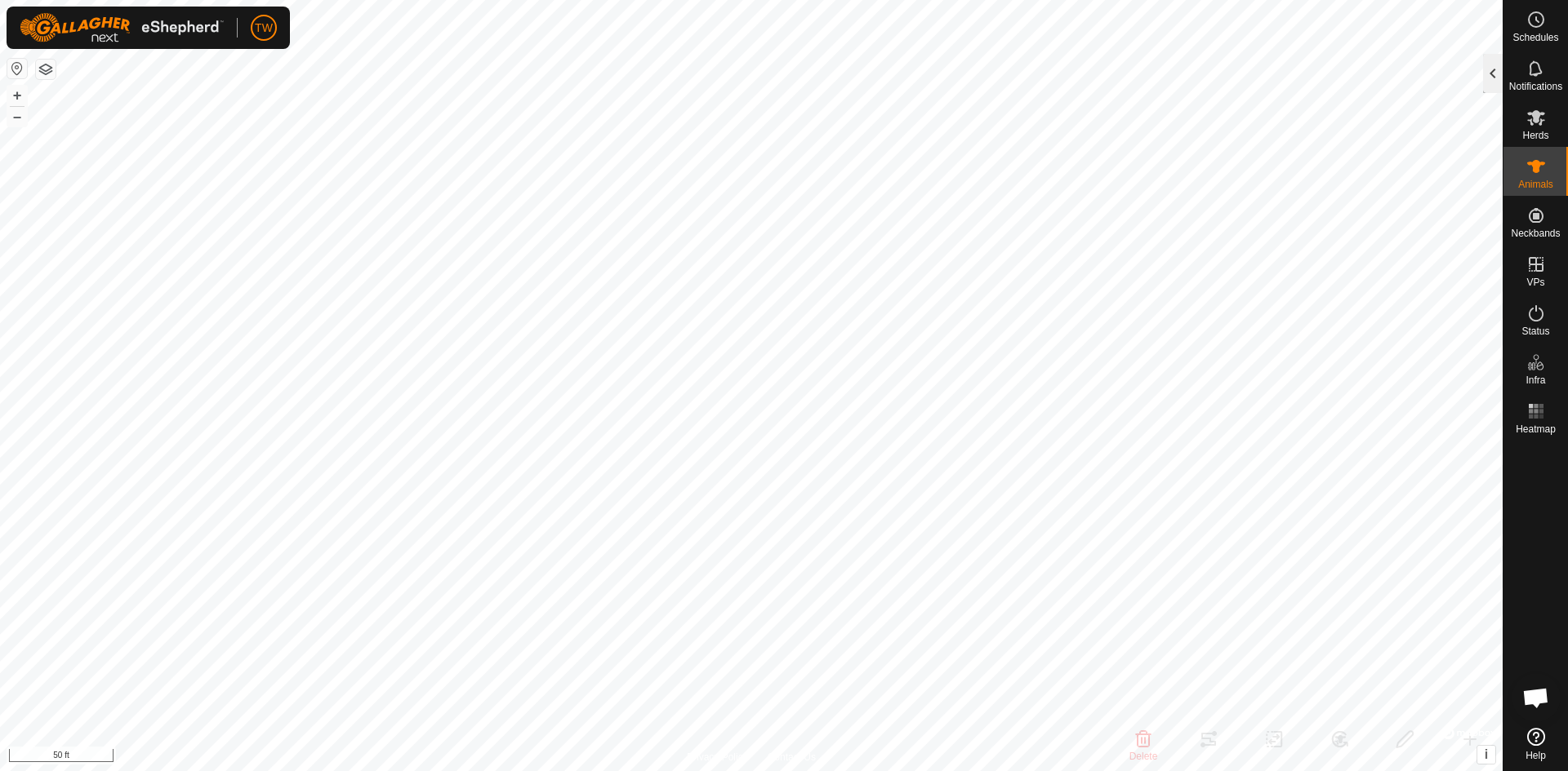
click at [1495, 63] on div at bounding box center [1492, 73] width 19 height 40
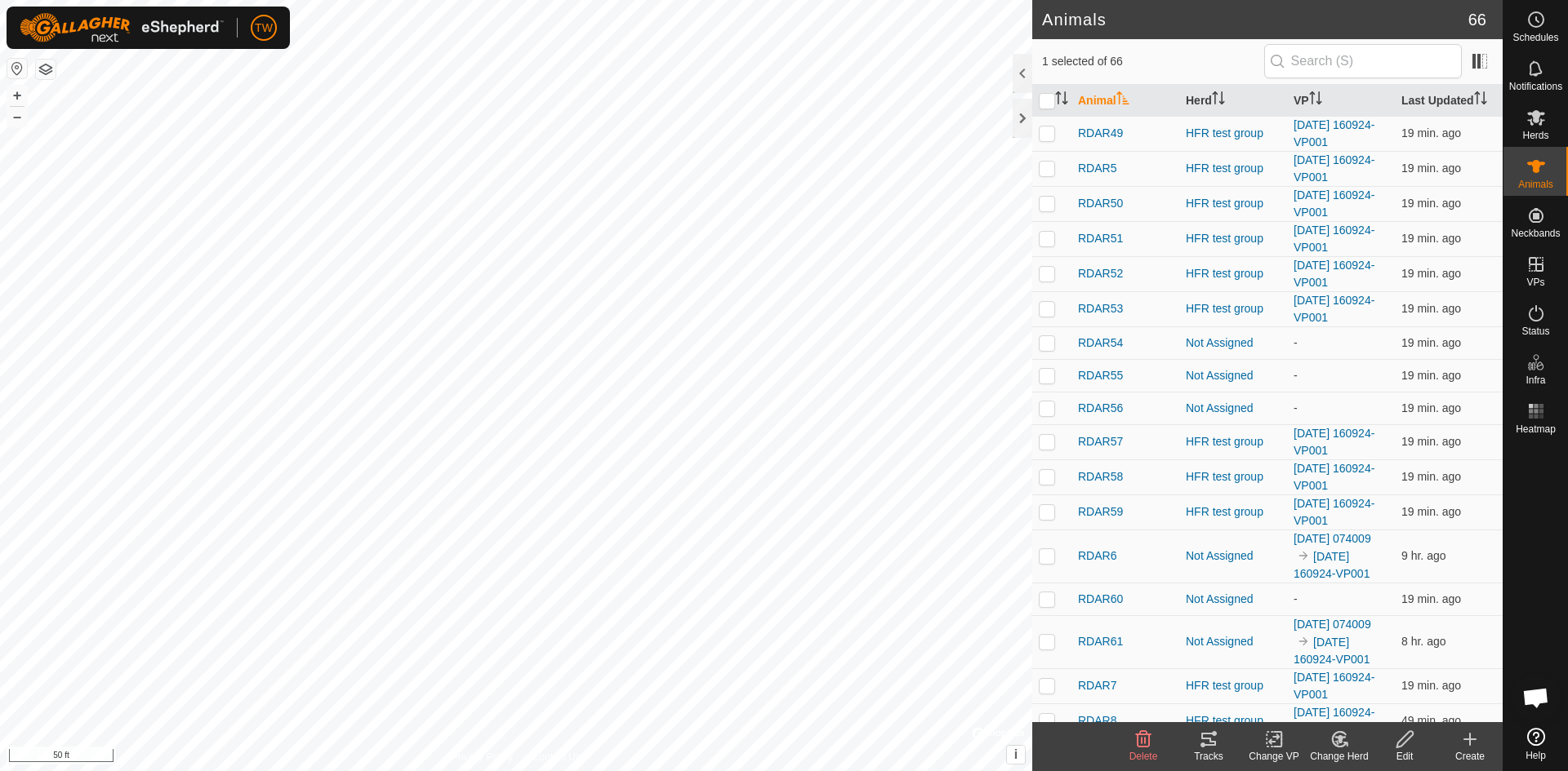
scroll to position [1709, 0]
click at [1336, 736] on icon at bounding box center [1339, 739] width 20 height 19
click at [1384, 669] on link "Choose Herd..." at bounding box center [1388, 669] width 162 height 33
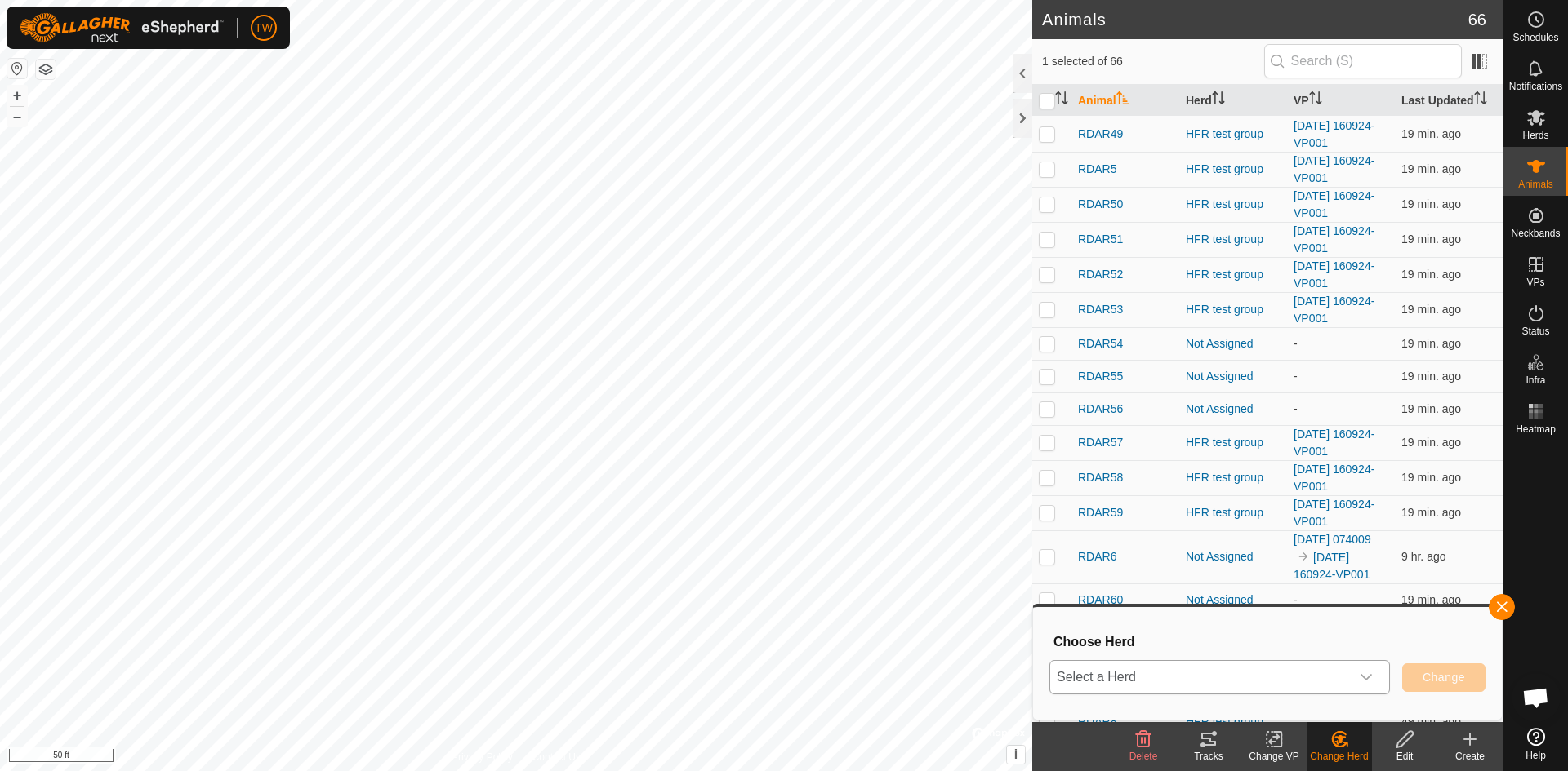
click at [1373, 673] on div "dropdown trigger" at bounding box center [1366, 677] width 33 height 33
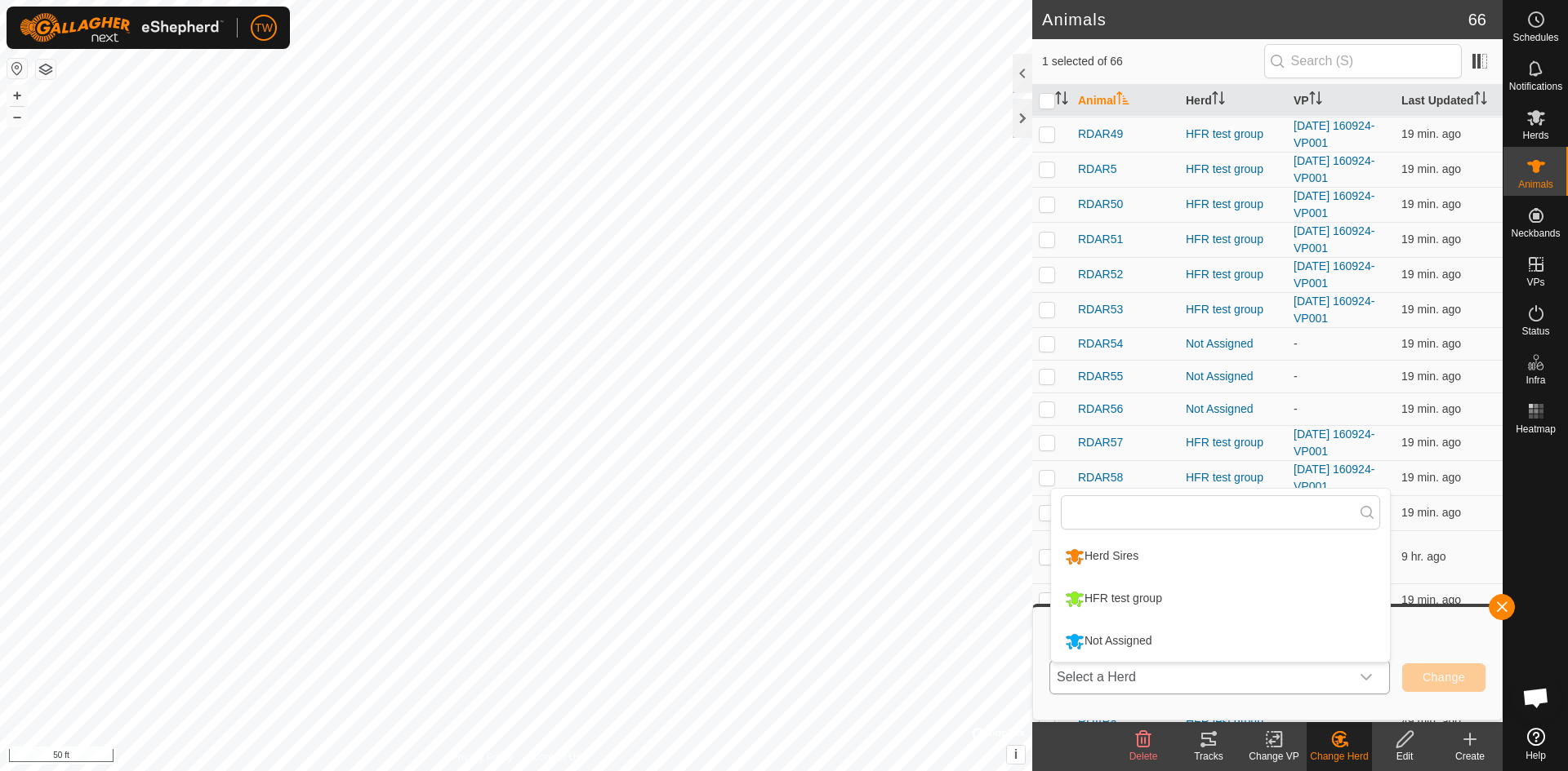
click at [1318, 653] on li "Not Assigned" at bounding box center [1220, 642] width 339 height 40
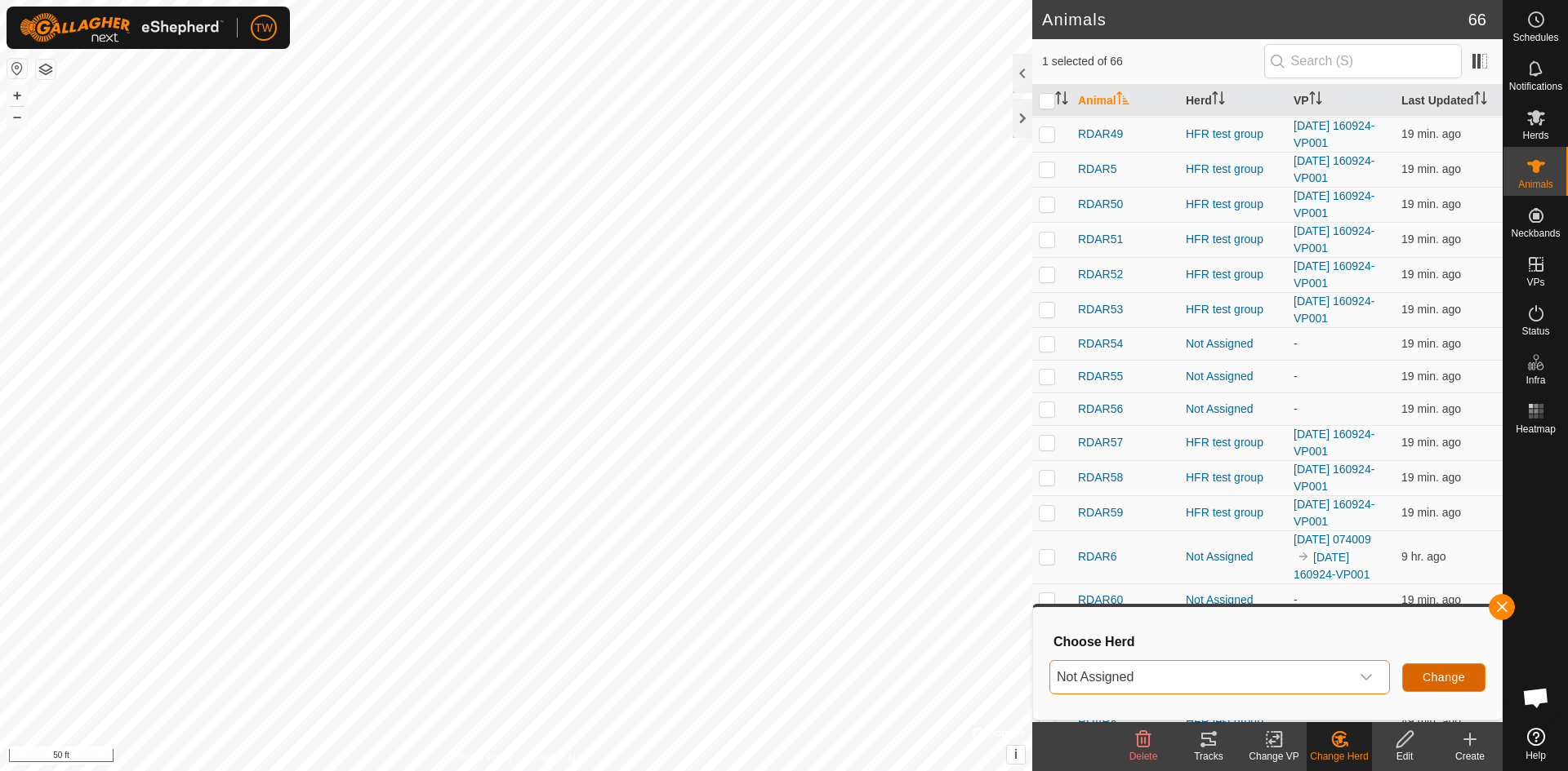
click at [1432, 676] on span "Change" at bounding box center [1443, 677] width 42 height 13
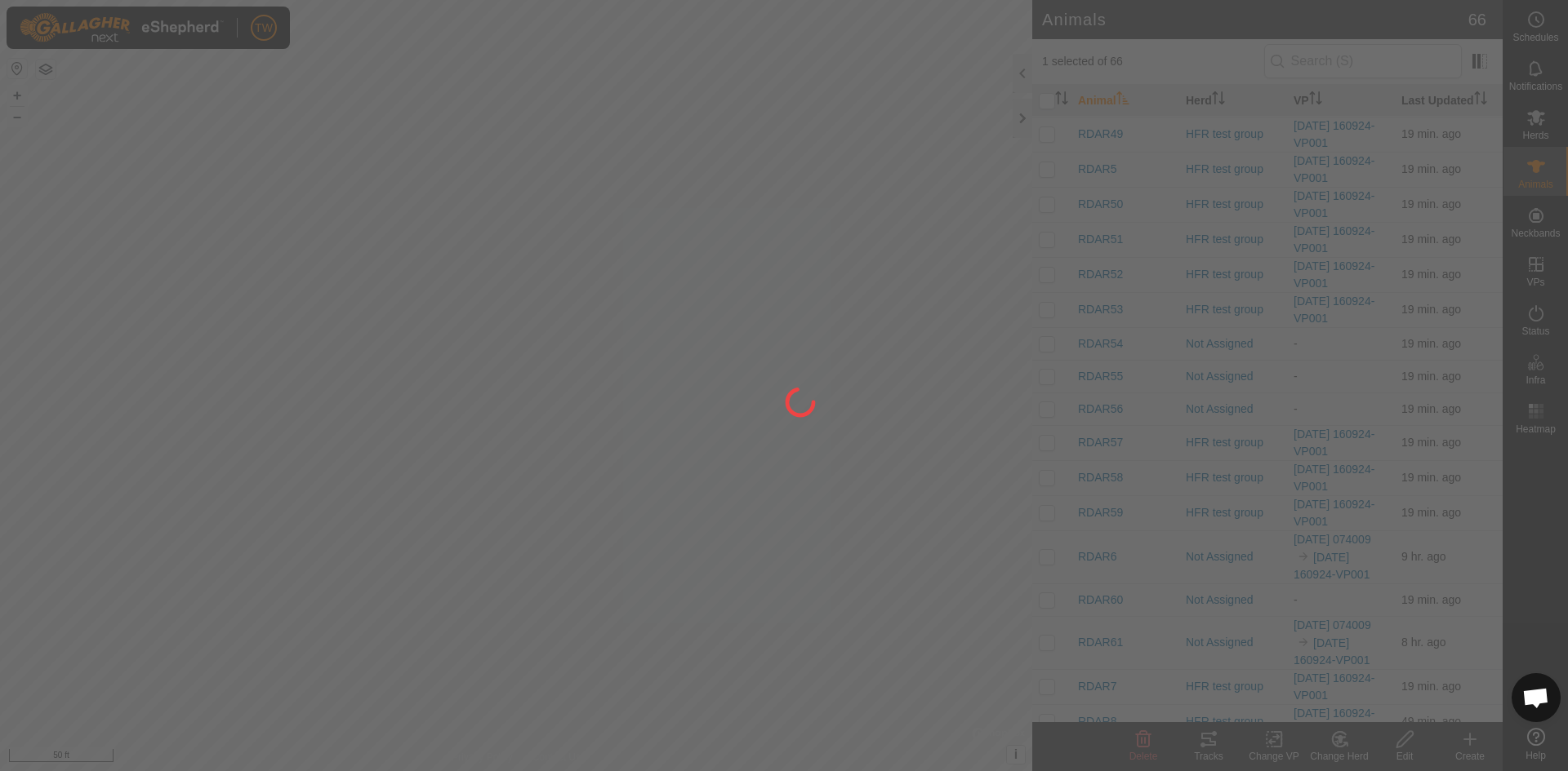
checkbox input "false"
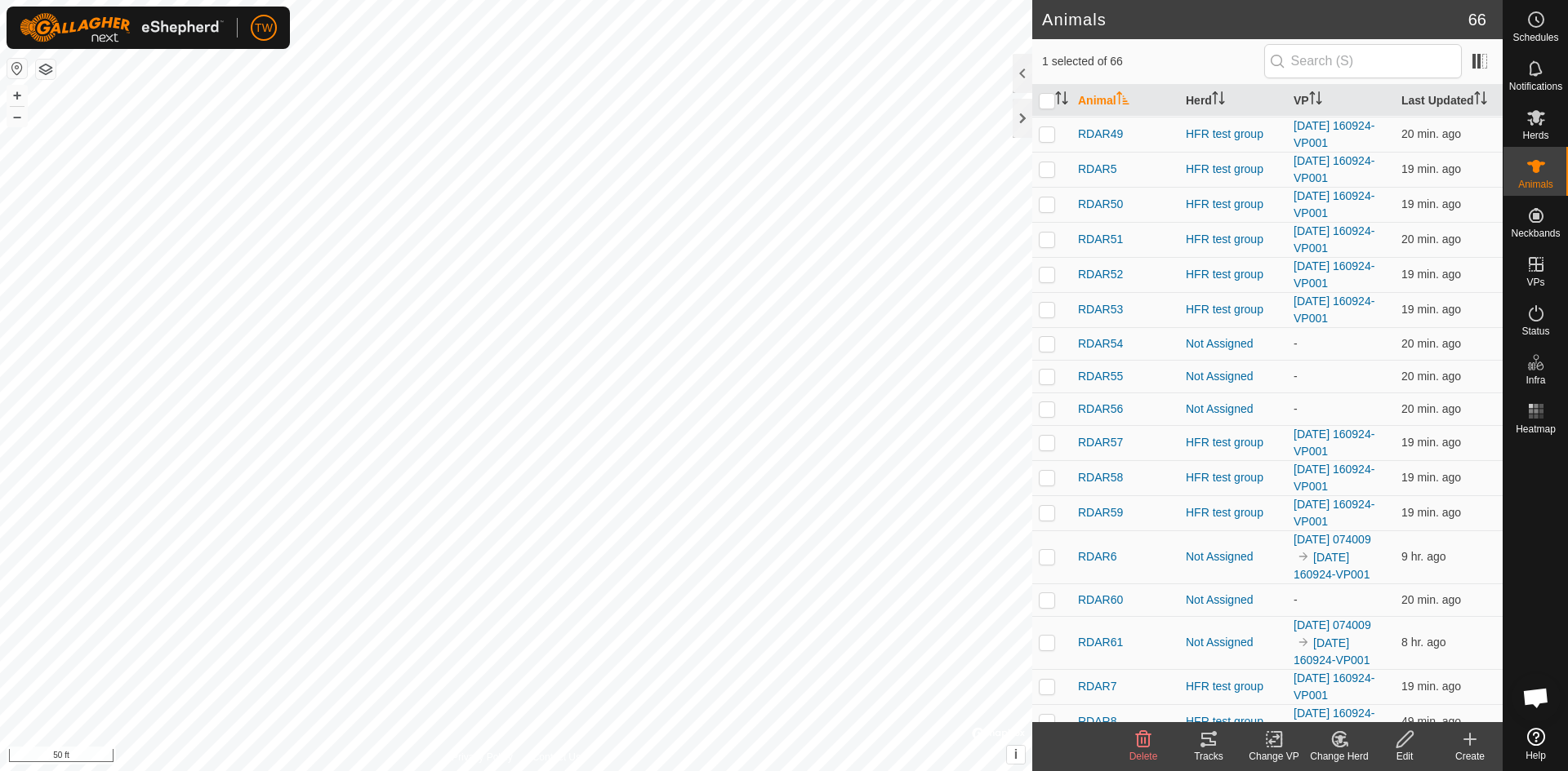
click at [1343, 745] on icon at bounding box center [1339, 739] width 14 height 15
click at [1384, 672] on link "Choose Herd..." at bounding box center [1388, 669] width 162 height 33
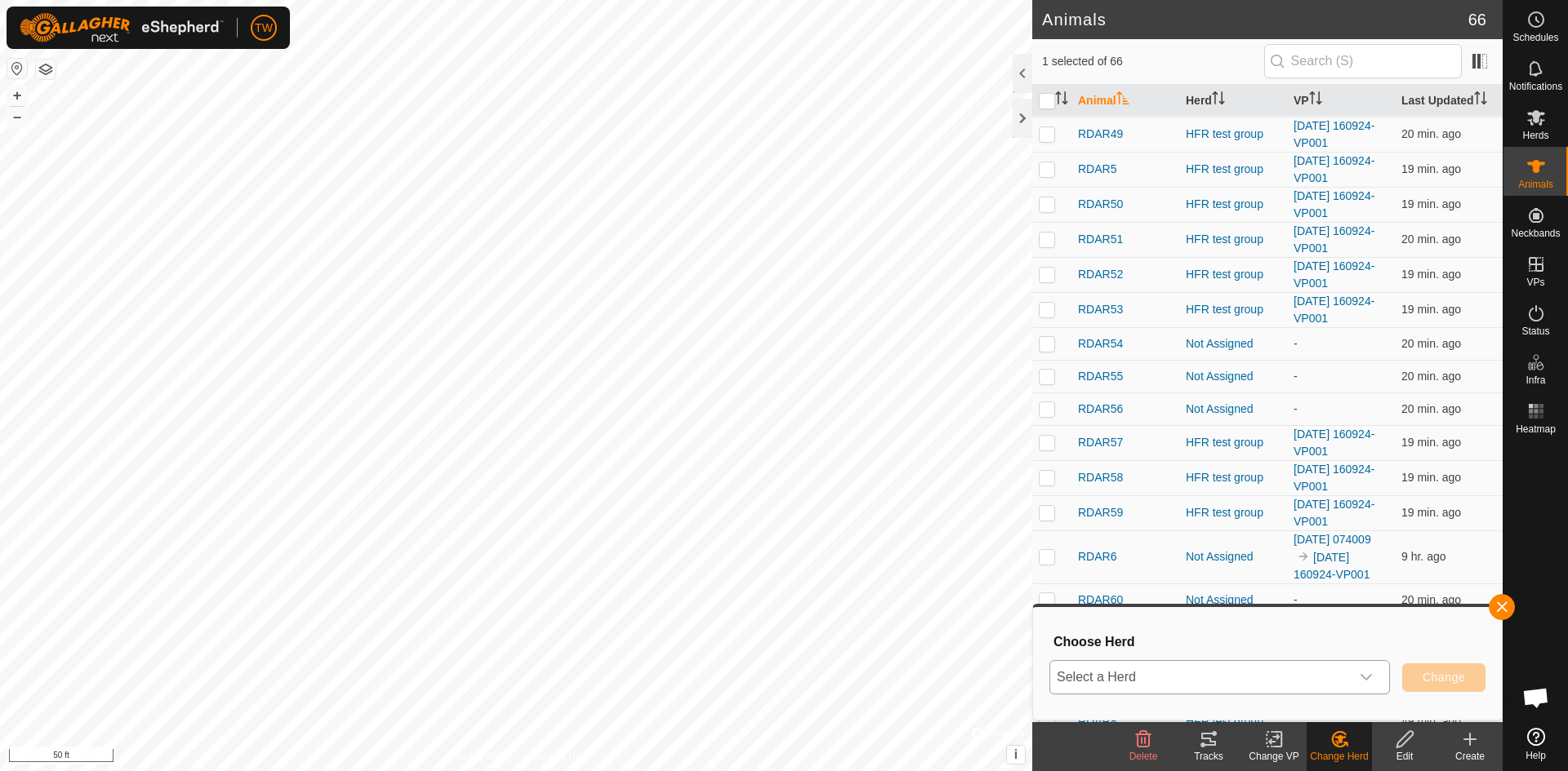
click at [1367, 672] on icon "dropdown trigger" at bounding box center [1366, 677] width 13 height 13
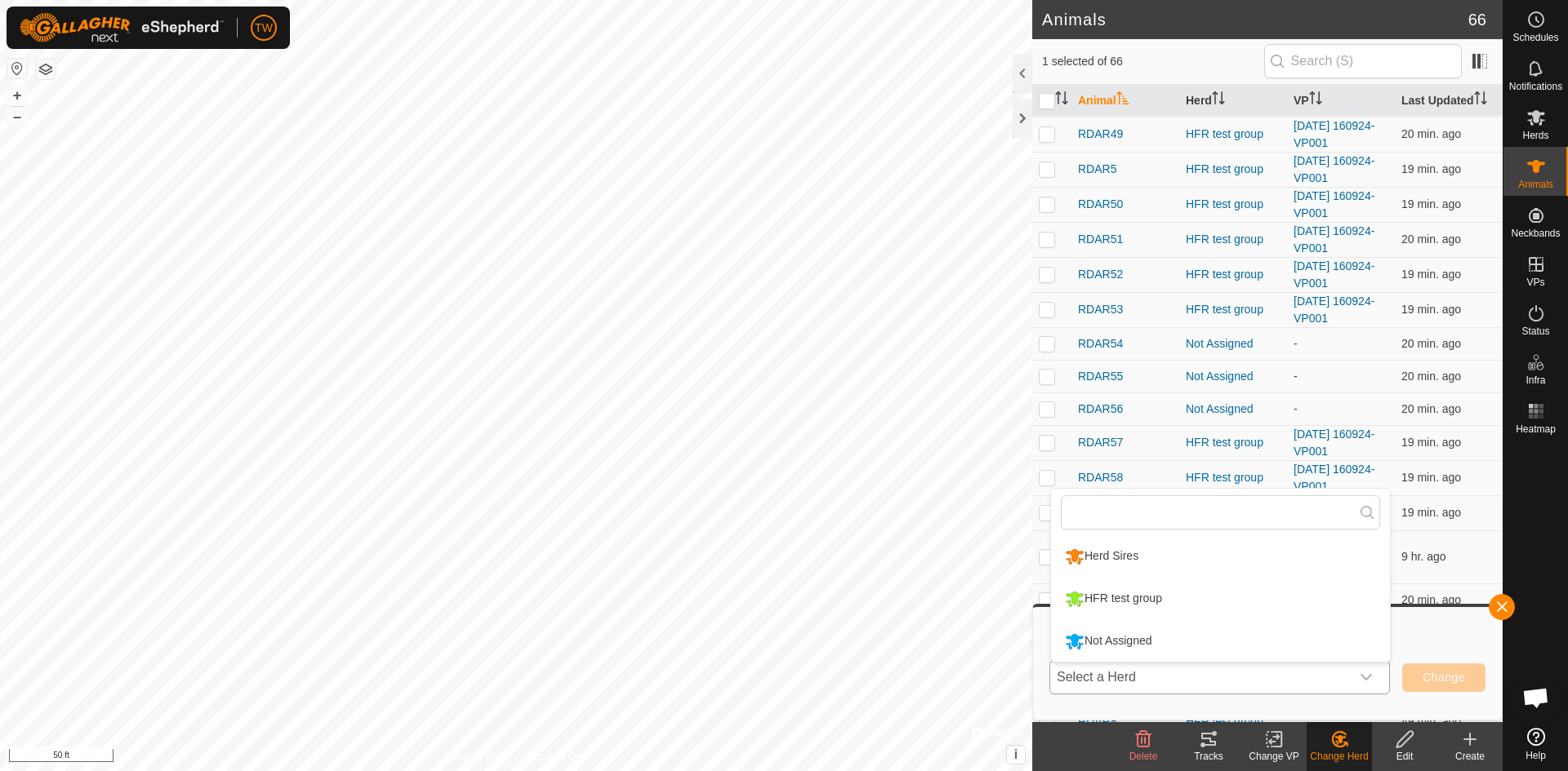
click at [1305, 652] on li "Not Assigned" at bounding box center [1220, 642] width 339 height 40
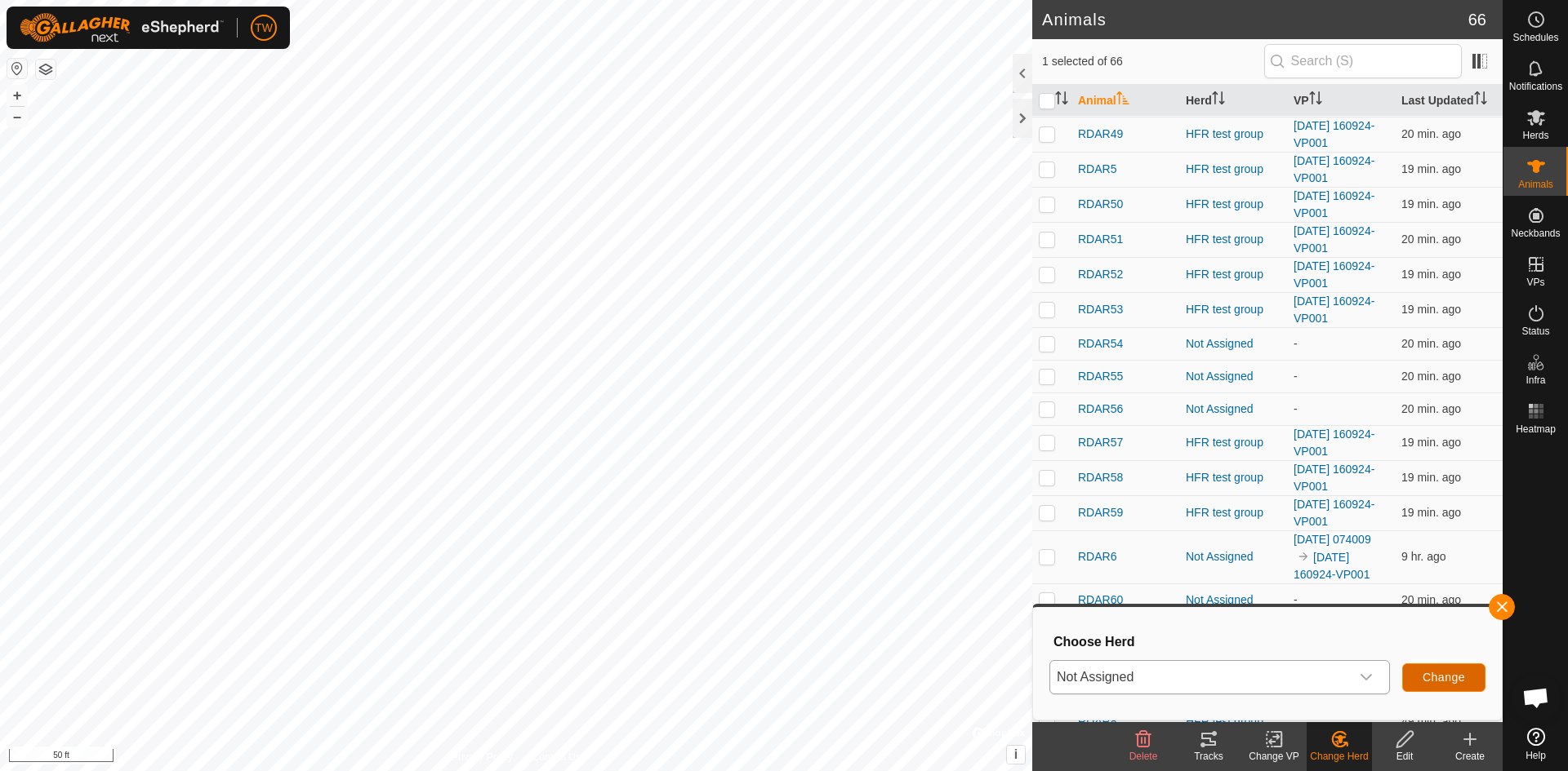
click at [1442, 679] on span "Change" at bounding box center [1443, 677] width 42 height 13
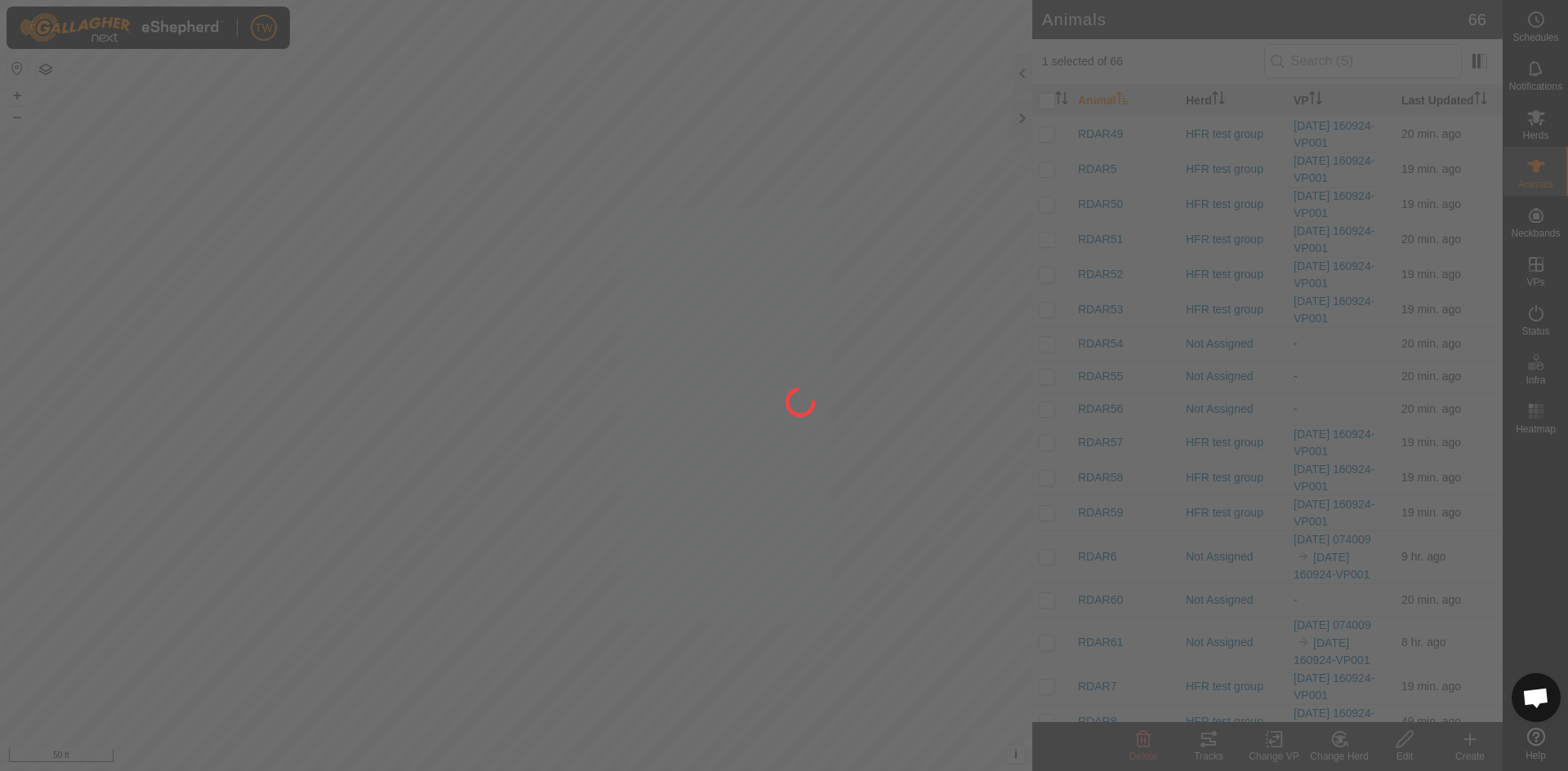
checkbox input "false"
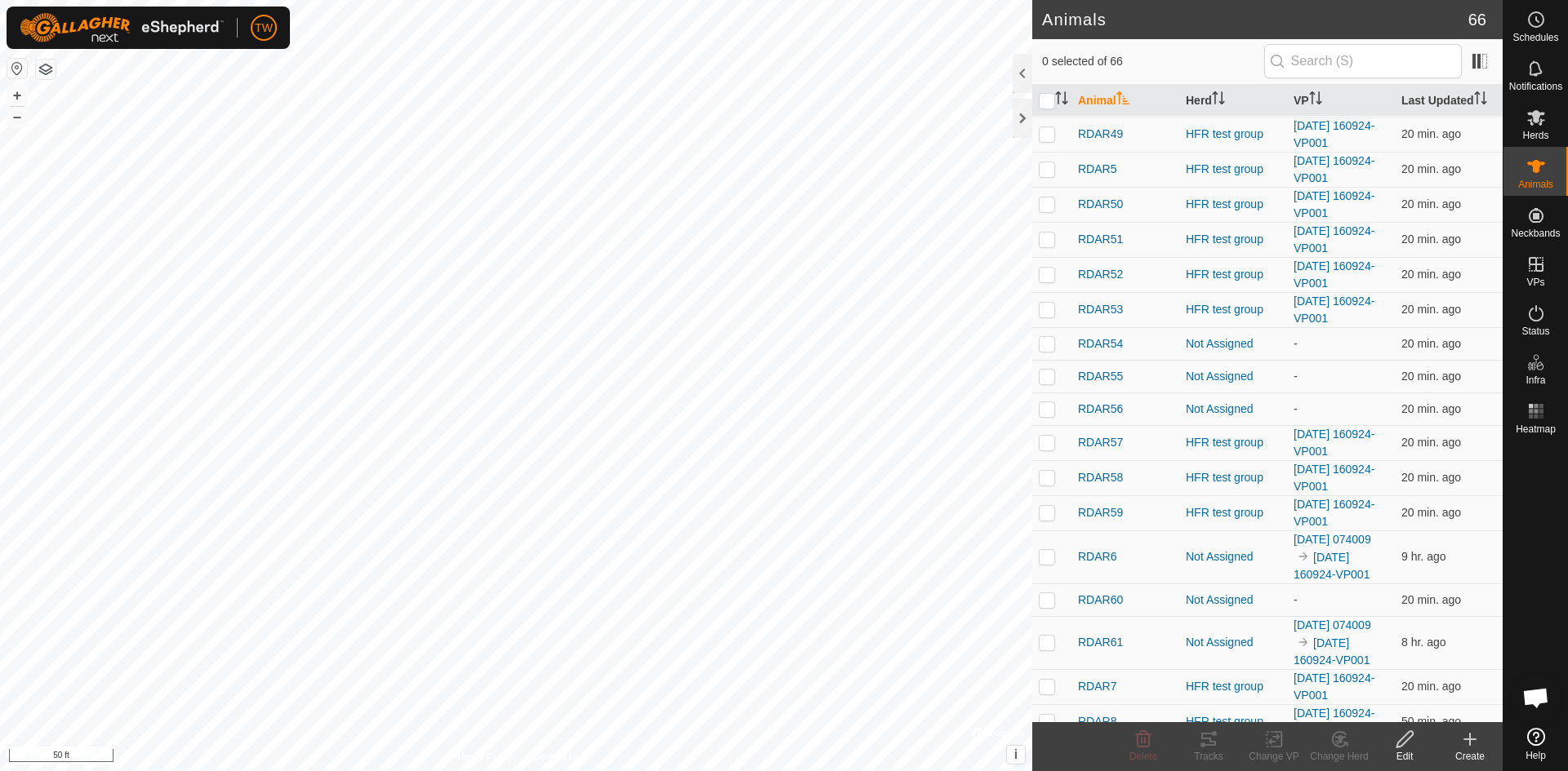
click at [1442, 584] on td "9 hr. ago" at bounding box center [1448, 557] width 107 height 53
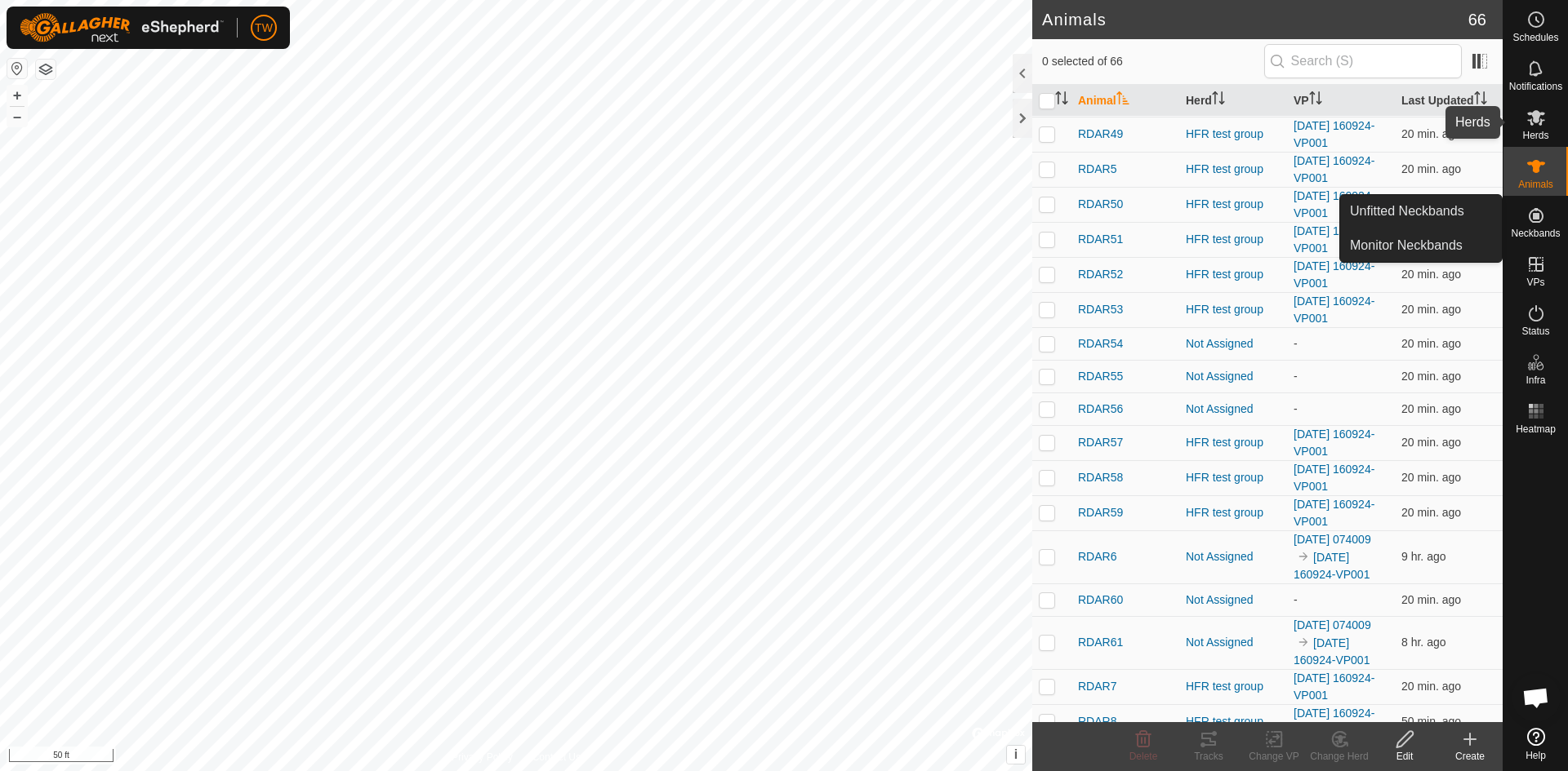
click at [1538, 116] on icon at bounding box center [1535, 118] width 18 height 16
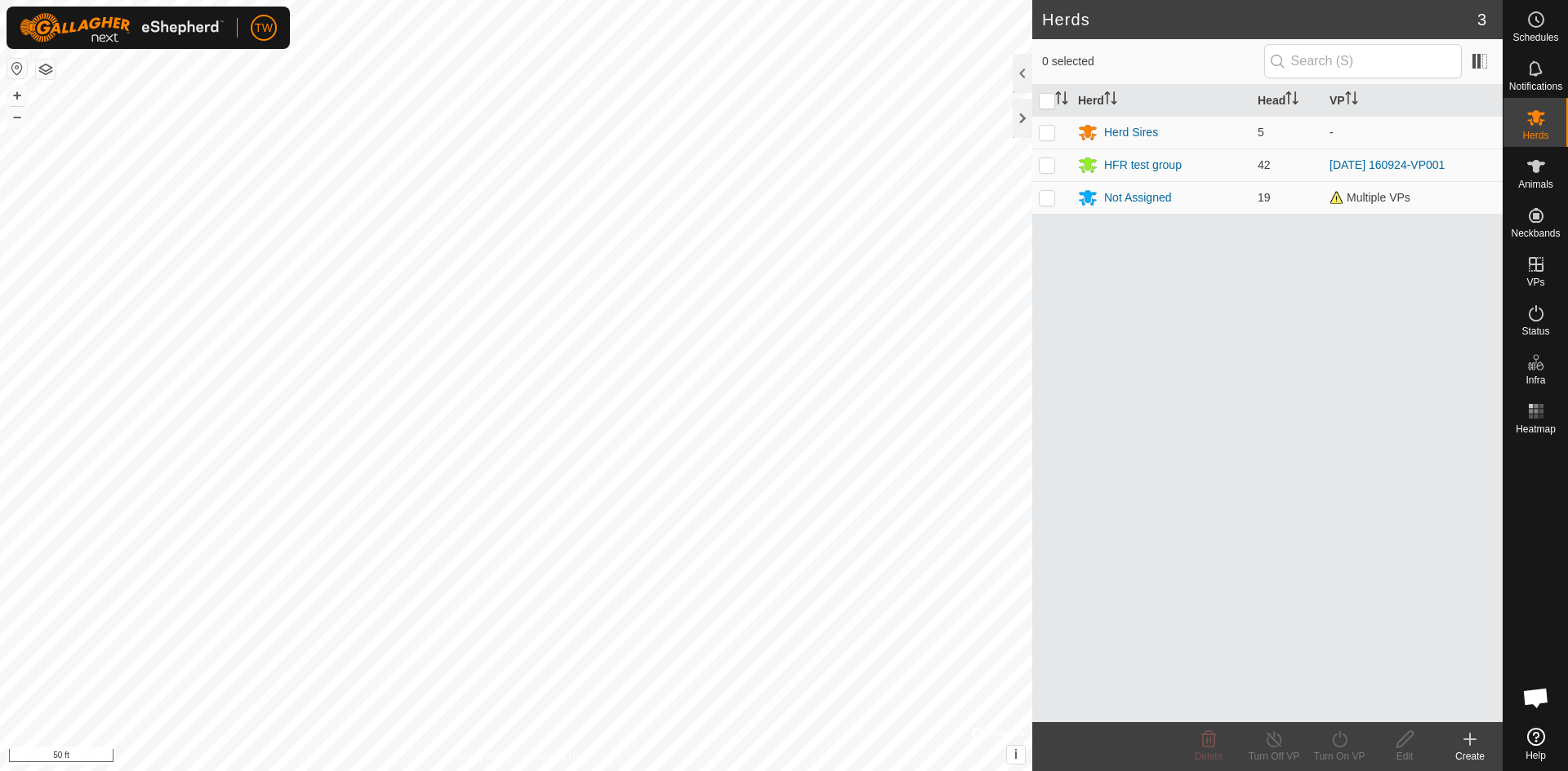
click at [1033, 93] on div "Herds 3 0 selected Herd Head VP Herd Sires 5 - HFR test group 42 [DATE] 160924-…" at bounding box center [751, 386] width 1502 height 771
click at [905, 0] on html "TW Schedules Notifications Herds Animals Neckbands VPs Status Infra Heatmap Hel…" at bounding box center [784, 386] width 1568 height 771
click at [709, 0] on html "TW Schedules Notifications Herds Animals Neckbands VPs Status Infra Heatmap Hel…" at bounding box center [784, 386] width 1568 height 771
click at [714, 0] on html "TW Schedules Notifications Herds Animals Neckbands VPs Status Infra Heatmap Hel…" at bounding box center [784, 386] width 1568 height 771
click at [658, 0] on html "TW Schedules Notifications Herds Animals Neckbands VPs Status Infra Heatmap Hel…" at bounding box center [784, 386] width 1568 height 771
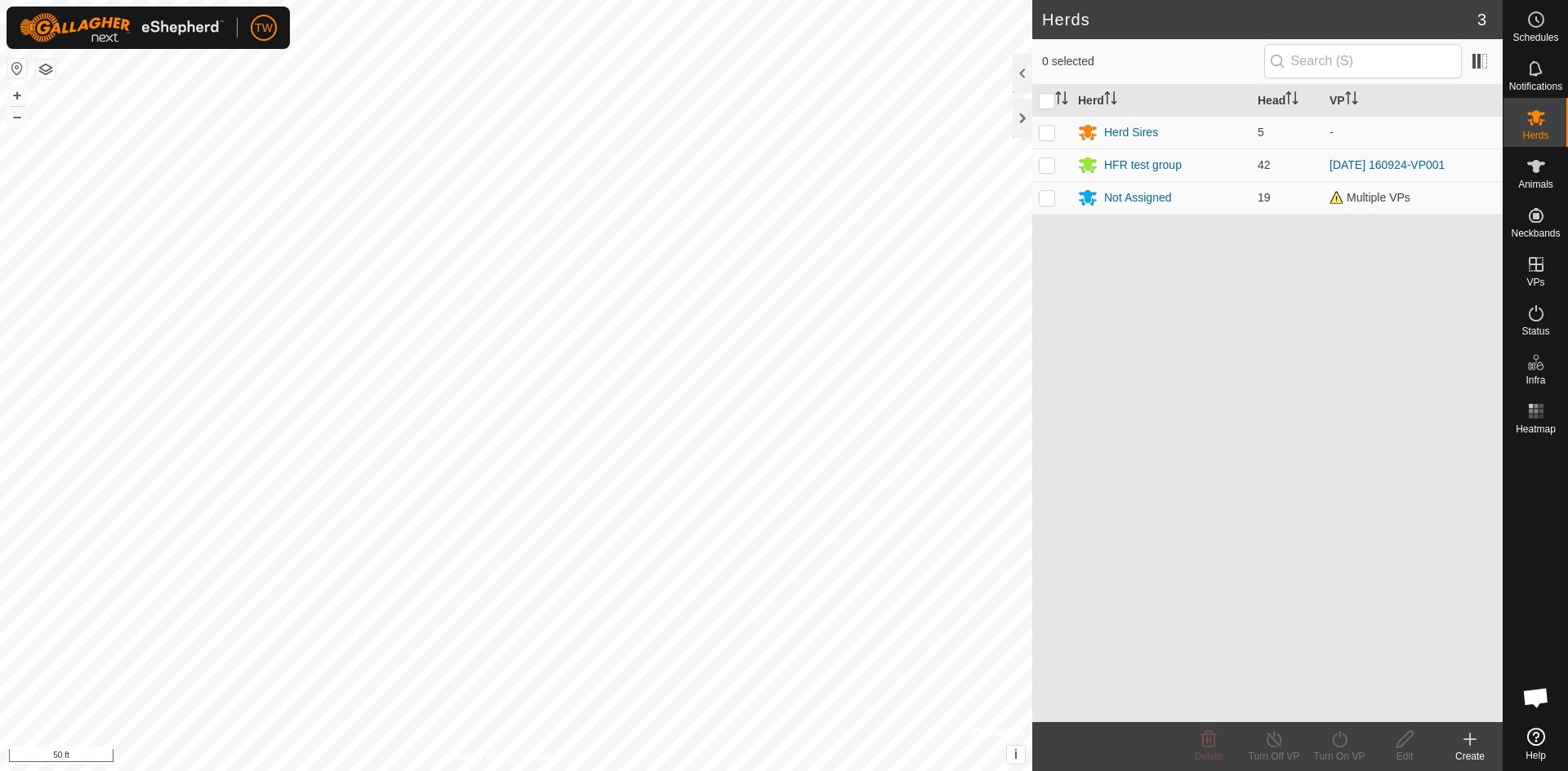
click at [688, 0] on html "TW Schedules Notifications Herds Animals Neckbands VPs Status Infra Heatmap Hel…" at bounding box center [784, 386] width 1568 height 771
click at [886, 0] on html "TW Schedules Notifications Herds Animals Neckbands VPs Status Infra Heatmap Hel…" at bounding box center [784, 386] width 1568 height 771
click at [721, 0] on html "TW Schedules Notifications Herds Animals Neckbands VPs Status Infra Heatmap Hel…" at bounding box center [784, 386] width 1568 height 771
click at [548, 0] on html "TW Schedules Notifications Herds Animals Neckbands VPs Status Infra Heatmap Hel…" at bounding box center [784, 386] width 1568 height 771
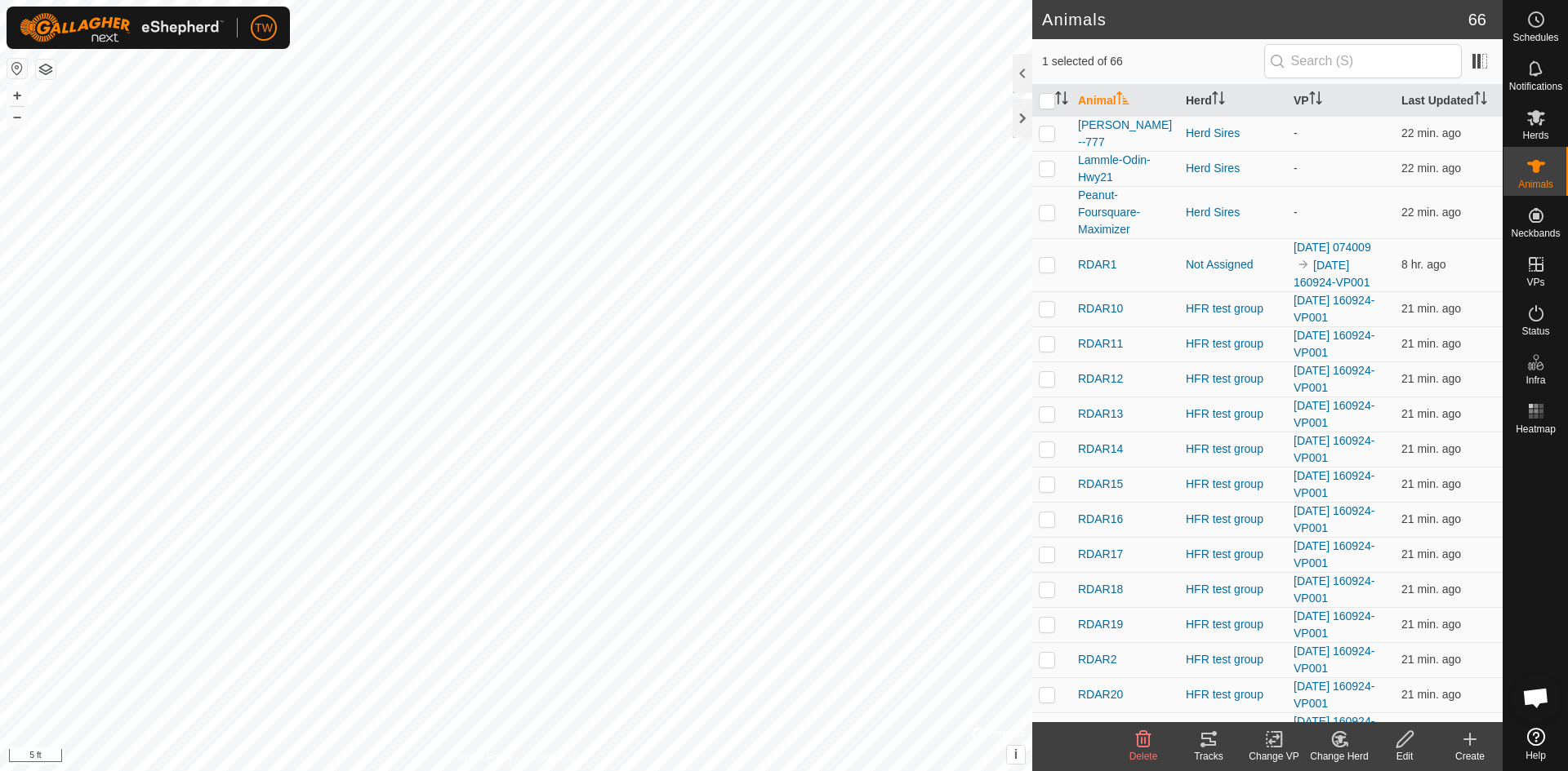
click at [1337, 739] on icon at bounding box center [1339, 739] width 20 height 19
click at [1375, 669] on link "Choose Herd..." at bounding box center [1388, 669] width 162 height 33
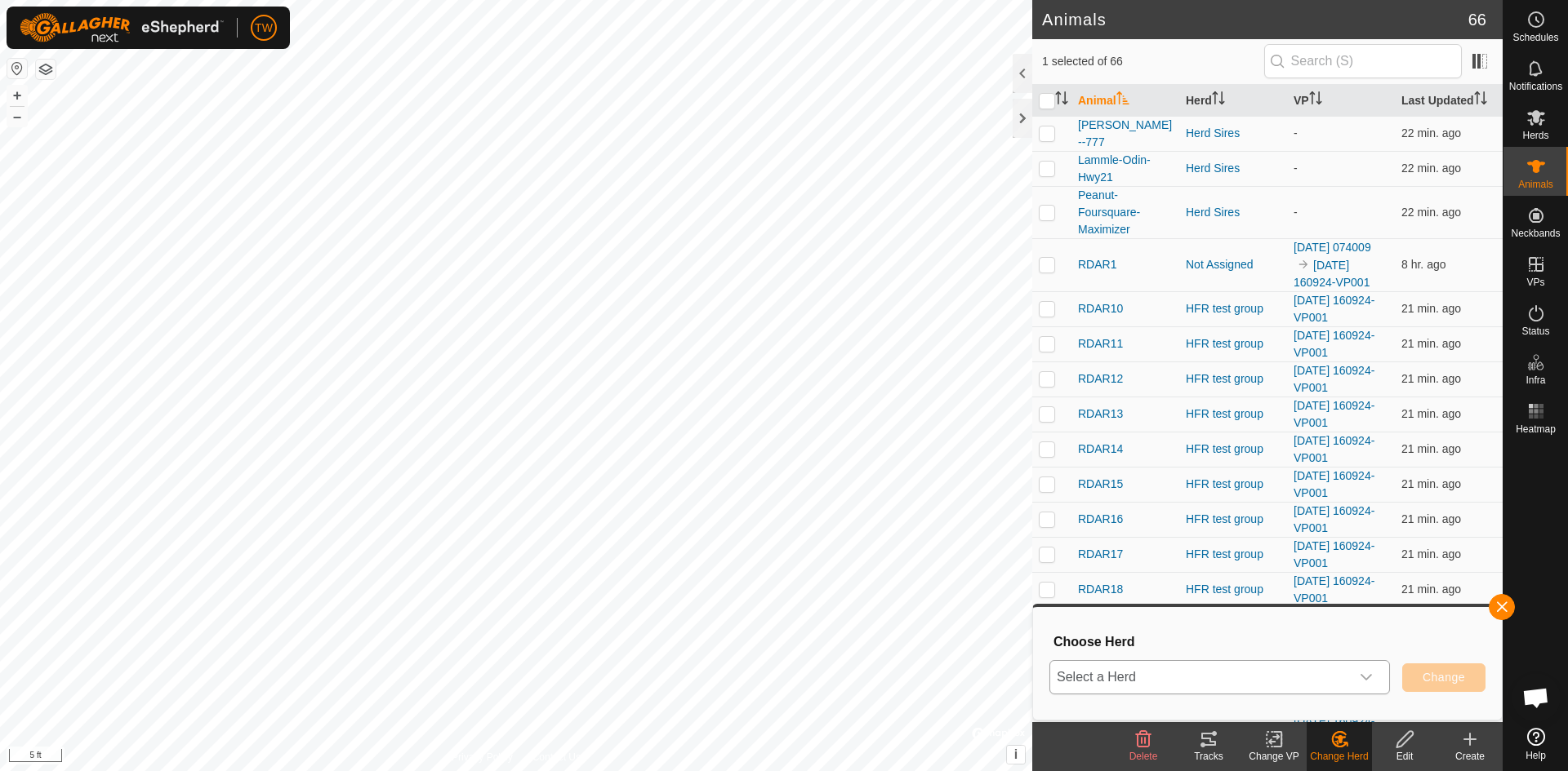
click at [1363, 670] on div "dropdown trigger" at bounding box center [1366, 677] width 33 height 33
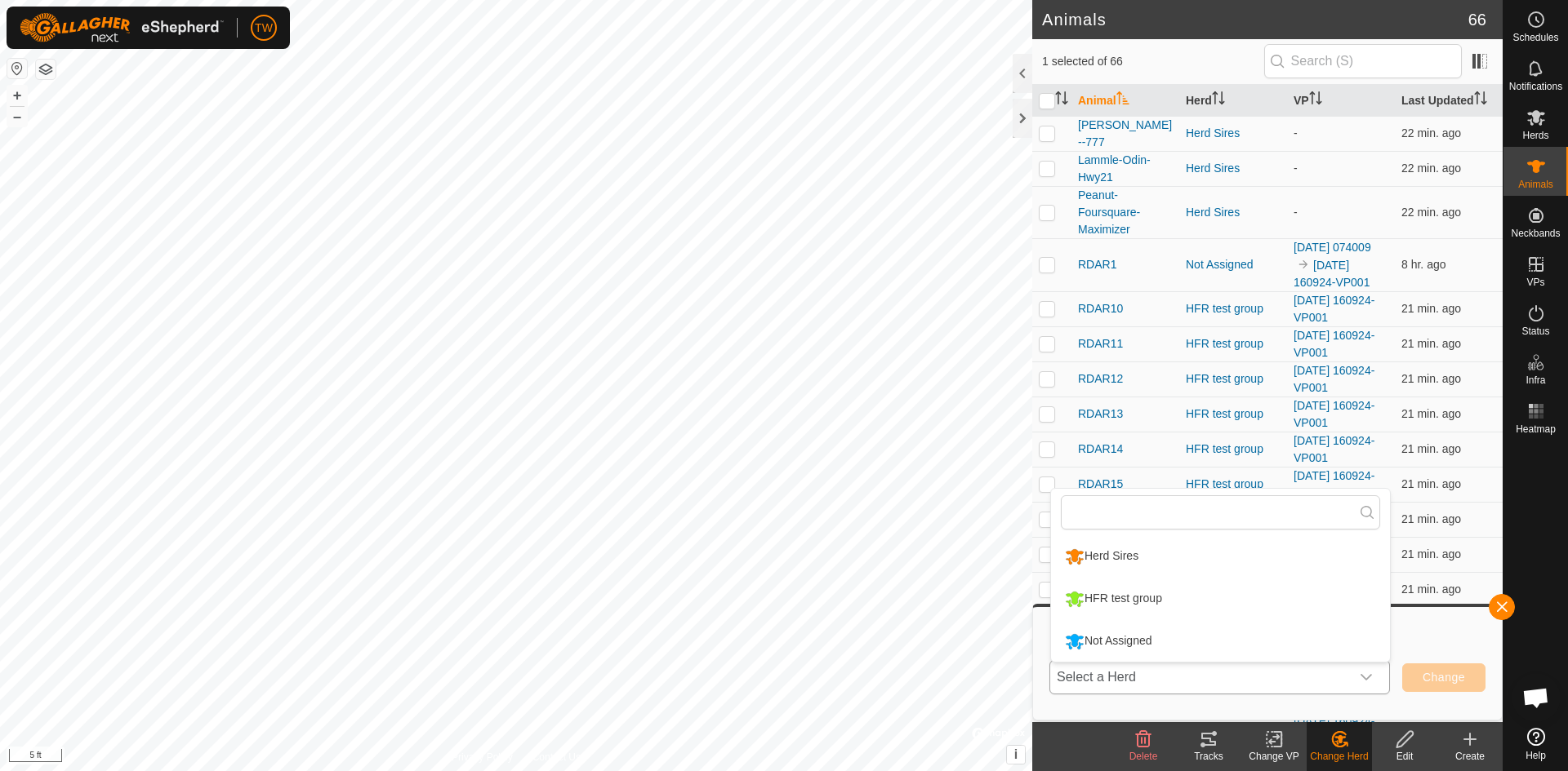
click at [1281, 646] on li "Not Assigned" at bounding box center [1220, 642] width 339 height 40
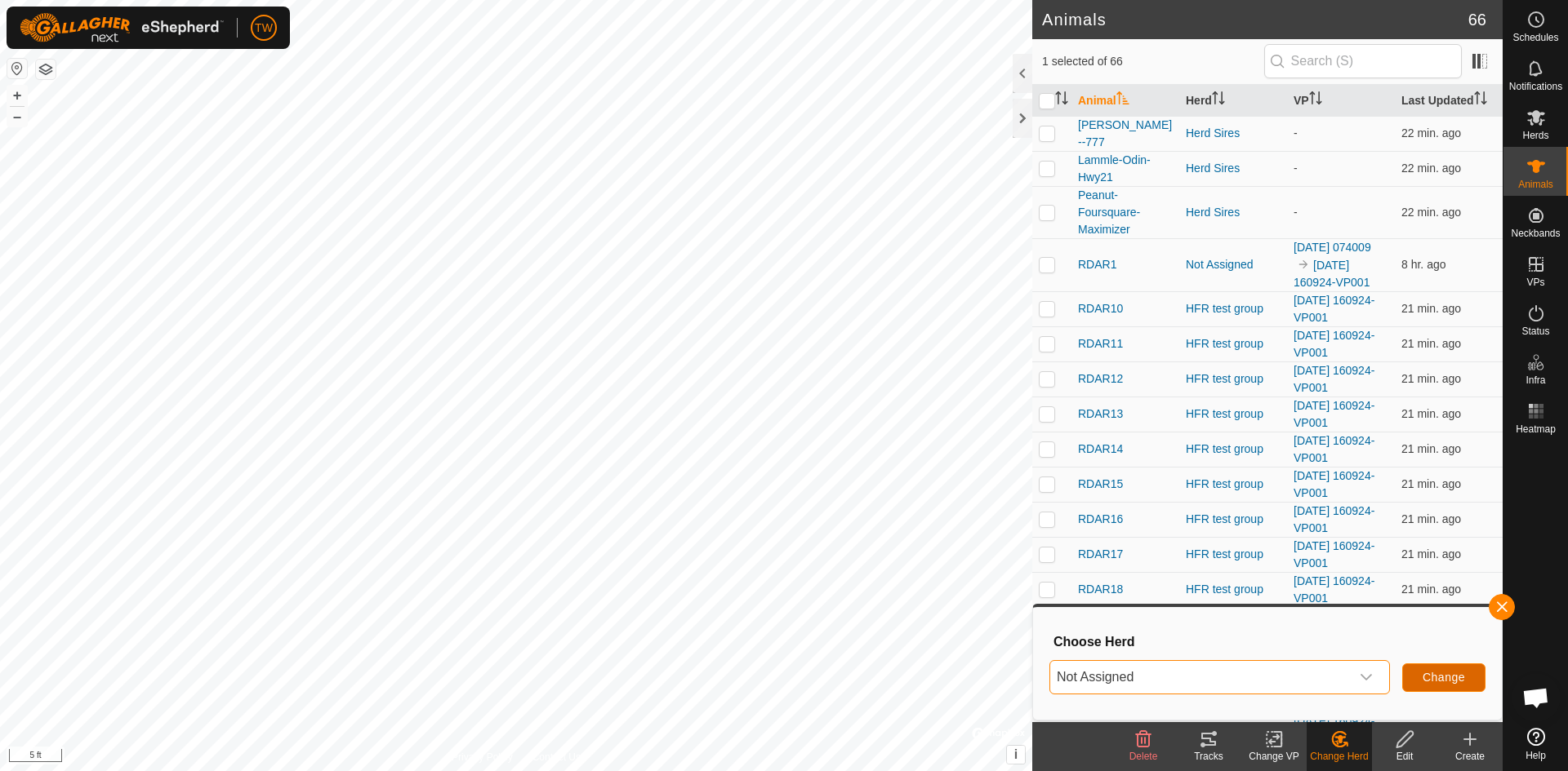
click at [1442, 672] on span "Change" at bounding box center [1443, 677] width 42 height 13
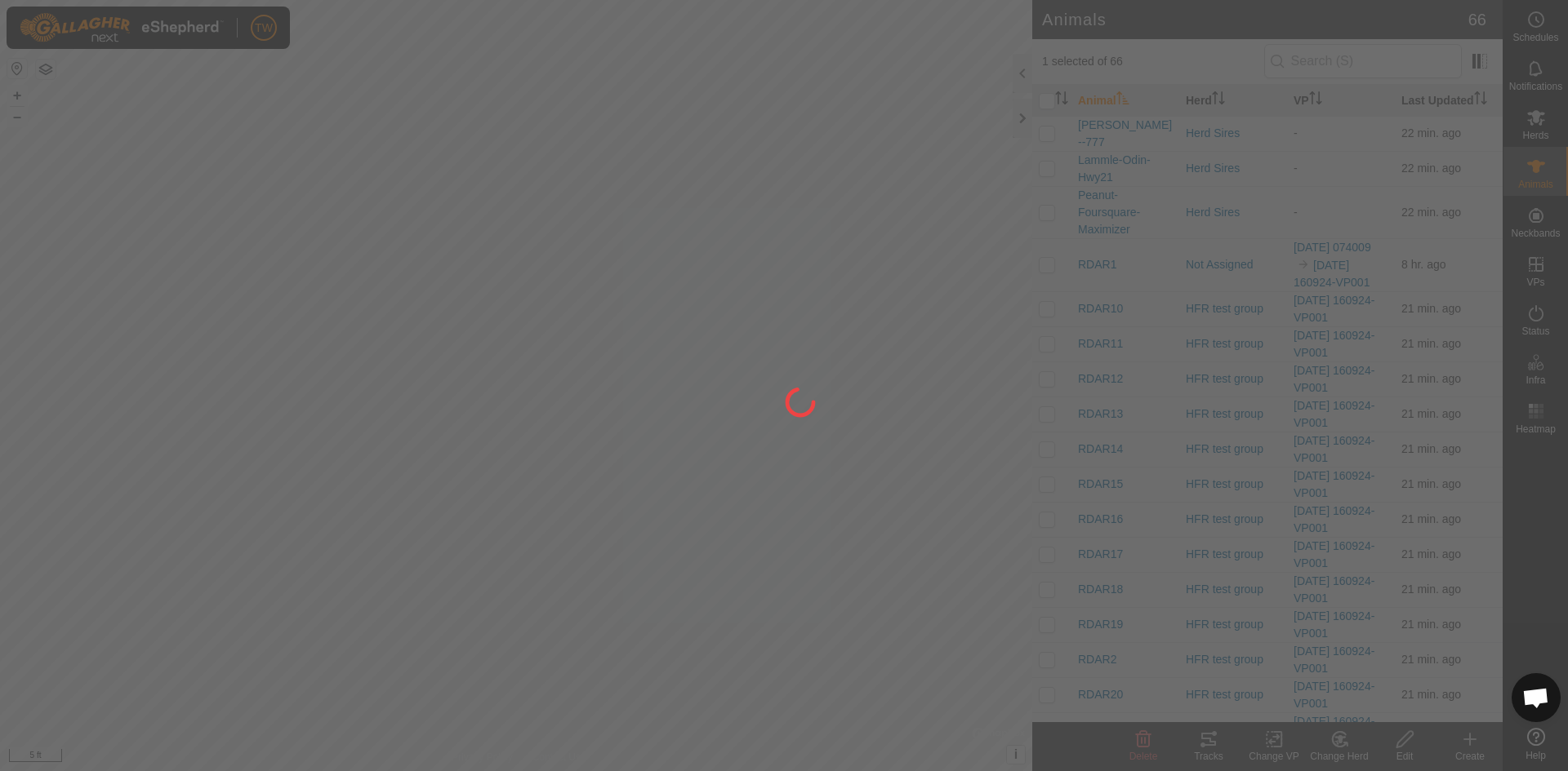
checkbox input "false"
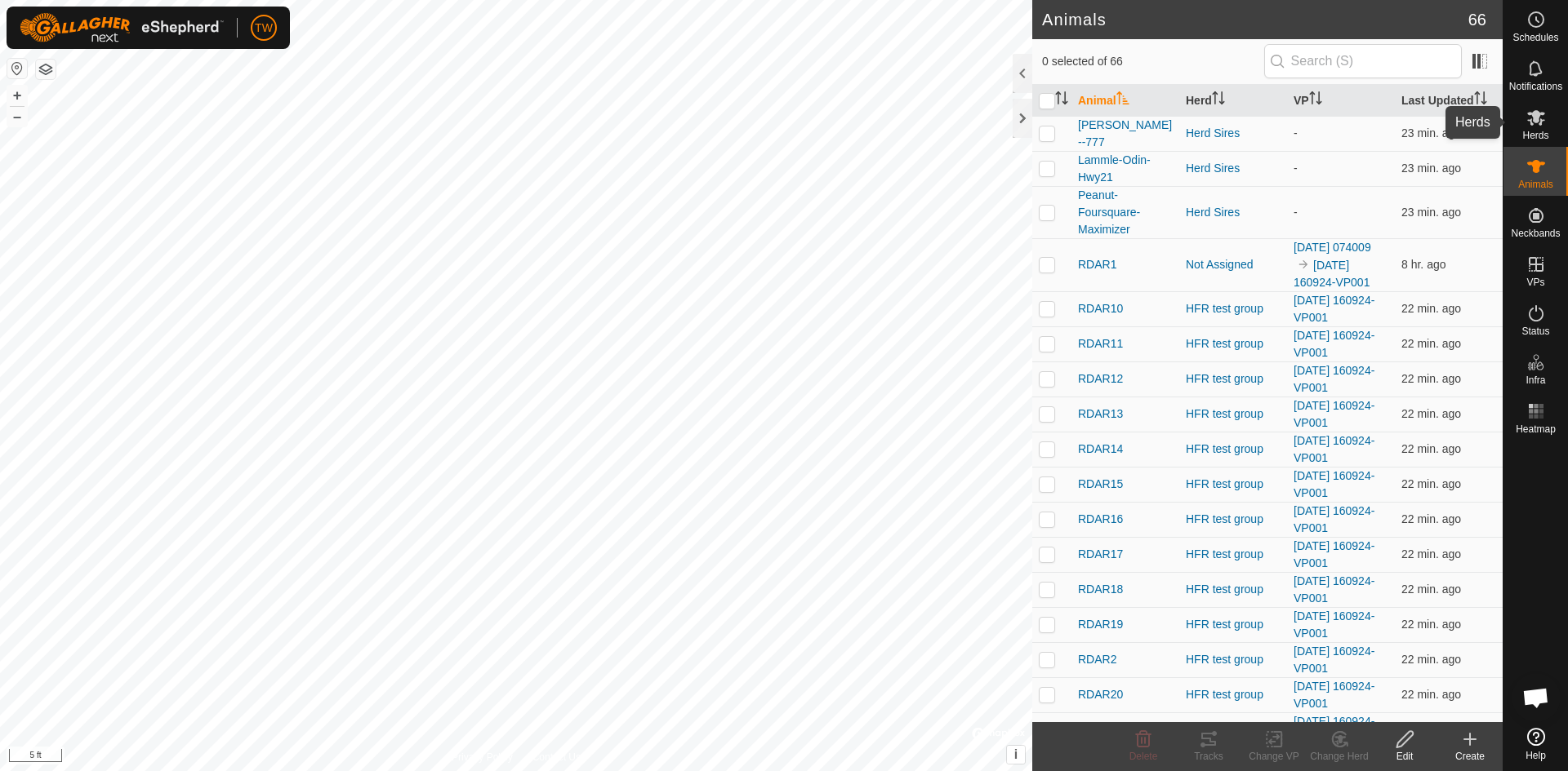
click at [1538, 123] on icon at bounding box center [1535, 118] width 18 height 16
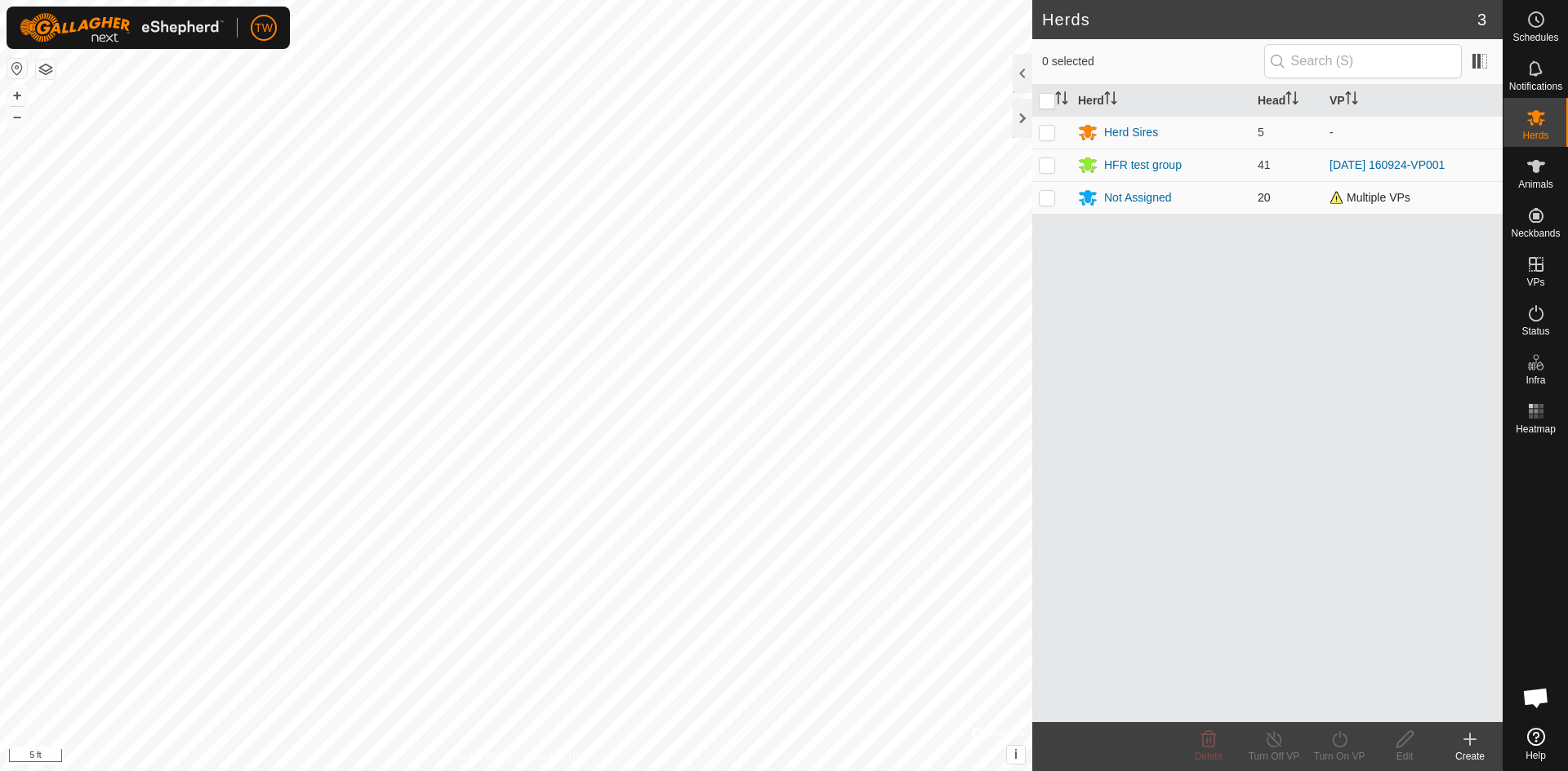
click at [1050, 201] on p-checkbox at bounding box center [1047, 197] width 17 height 13
checkbox input "true"
click at [1277, 737] on icon at bounding box center [1274, 739] width 20 height 19
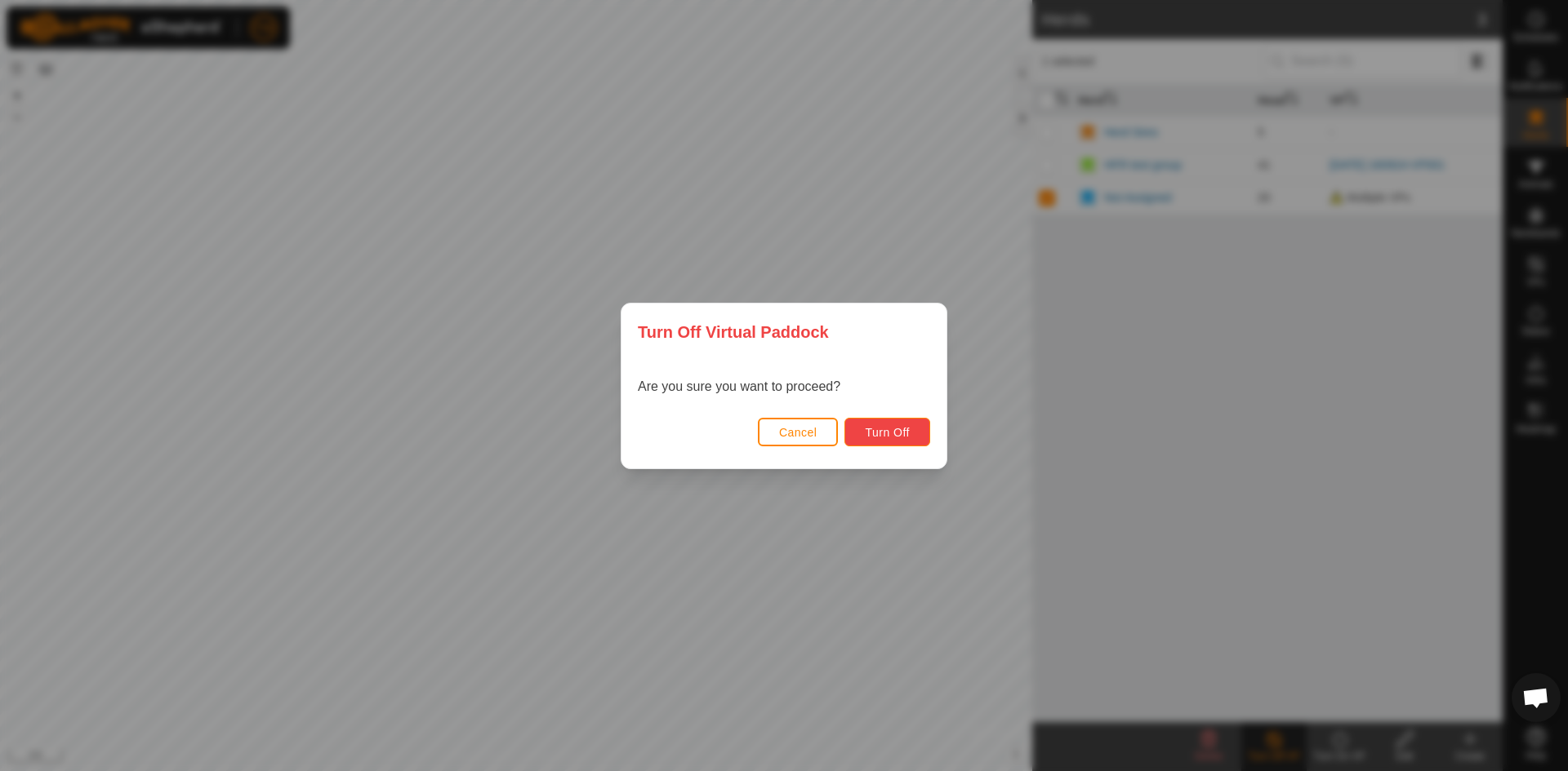
click at [892, 429] on span "Turn Off" at bounding box center [887, 432] width 45 height 13
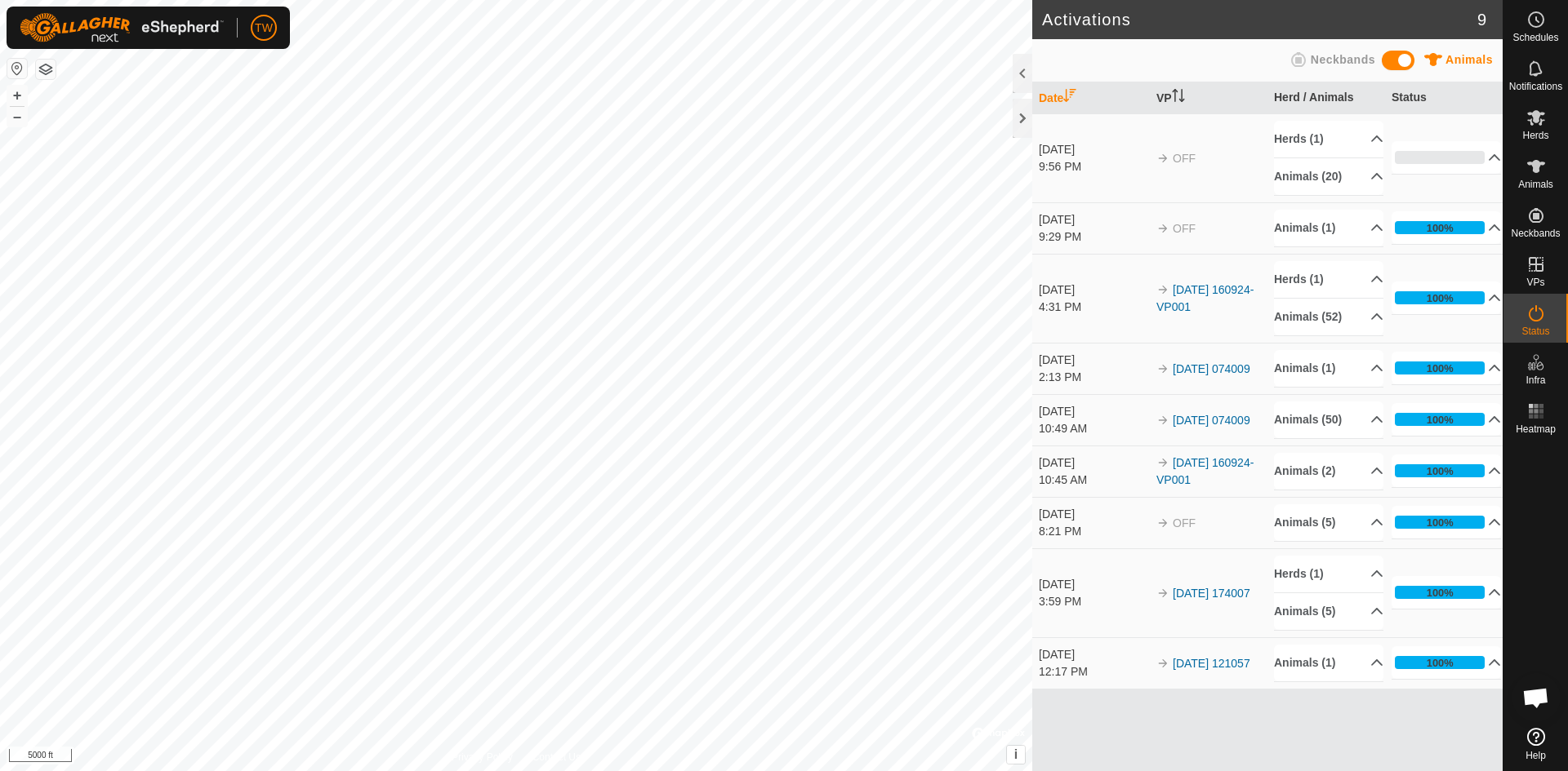
click at [1036, 329] on div "Activations 9 Animals Neckbands Date VP Herd / Animals Status [DATE] 9:56 PM OF…" at bounding box center [751, 386] width 1502 height 771
click at [1027, 118] on div at bounding box center [1022, 118] width 19 height 40
